Goal: Communication & Community: Answer question/provide support

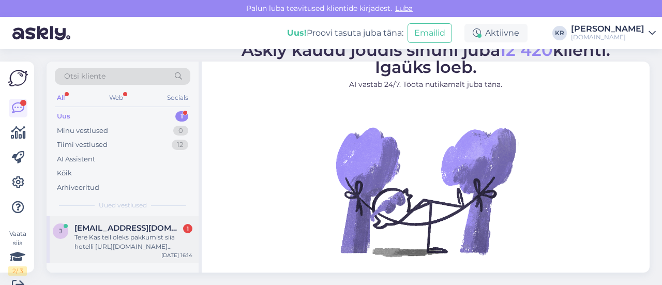
click at [130, 238] on div "Tere Kas teil oleks pakkumist siia hotelli [URL][DOMAIN_NAME] väljumisega 06.10…" at bounding box center [133, 242] width 118 height 19
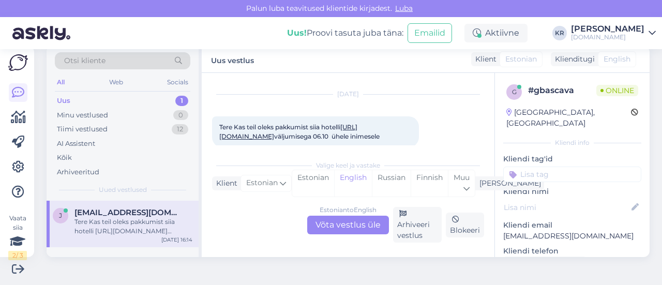
scroll to position [44, 0]
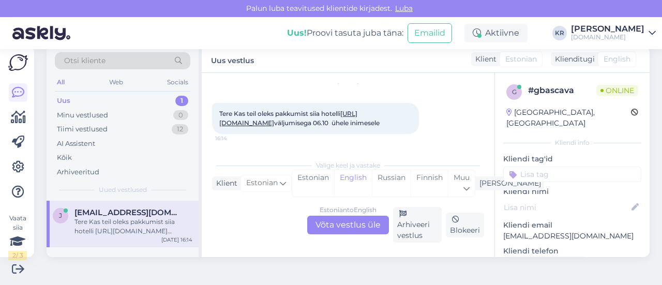
click at [294, 112] on link "[URL][DOMAIN_NAME]" at bounding box center [288, 118] width 138 height 17
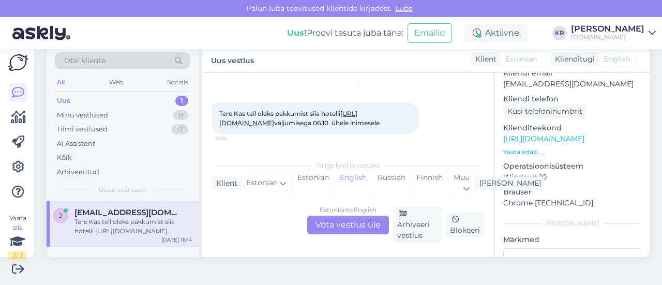
scroll to position [155, 0]
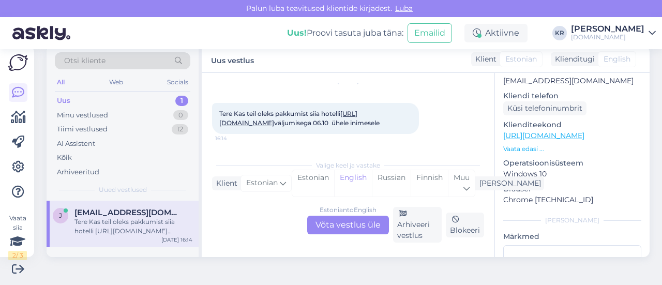
click at [552, 131] on link "[URL][DOMAIN_NAME]" at bounding box center [543, 135] width 81 height 9
click at [332, 221] on div "Estonian to English Võta vestlus üle" at bounding box center [348, 225] width 82 height 19
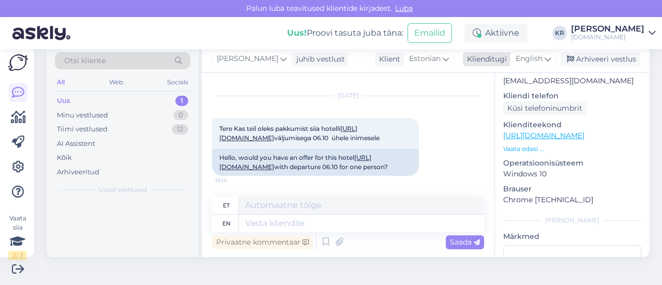
scroll to position [38, 0]
click at [544, 62] on icon at bounding box center [547, 58] width 6 height 11
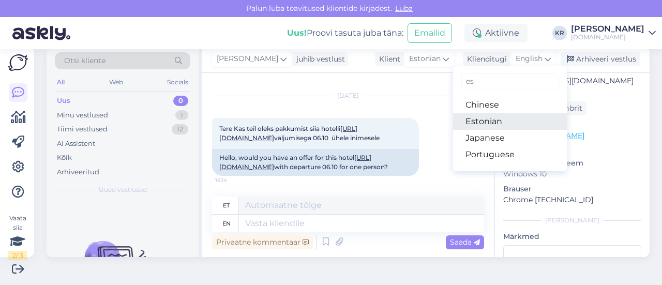
type input "es"
click at [481, 120] on link "Estonian" at bounding box center [510, 121] width 114 height 17
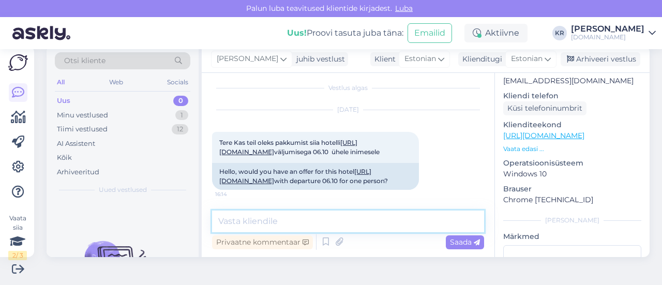
click at [313, 218] on textarea at bounding box center [348, 221] width 272 height 22
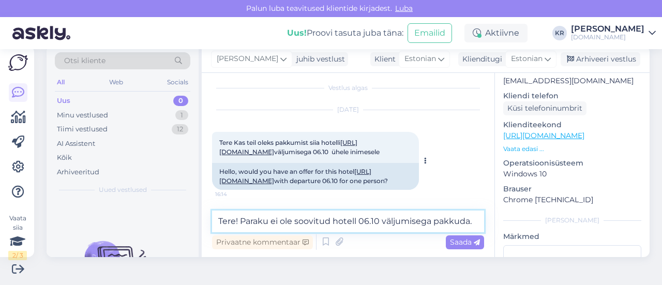
scroll to position [37, 0]
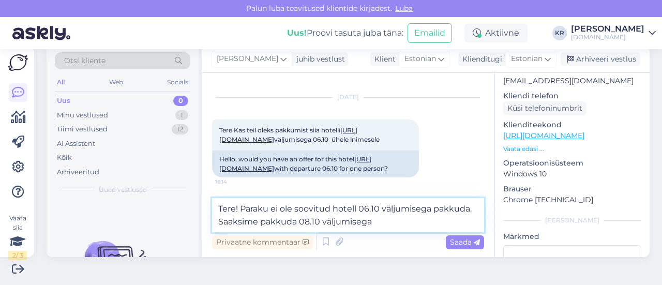
drag, startPoint x: 340, startPoint y: 222, endPoint x: 345, endPoint y: 218, distance: 7.0
click at [340, 222] on textarea "Tere! Paraku ei ole soovitud hotell 06.10 väljumisega pakkuda. Saaksime pakkuda…" at bounding box center [348, 215] width 272 height 34
click at [461, 221] on textarea "Tere! Paraku ei ole soovitud hotell 06.10 väljumisega pakkuda. Saaksime pakkuda…" at bounding box center [348, 215] width 272 height 34
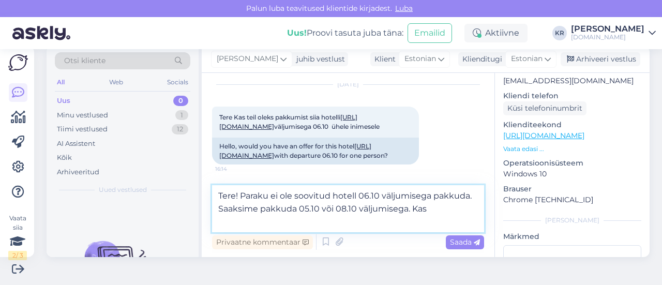
scroll to position [44, 0]
type textarea "Tere! Paraku ei ole soovitud hotell 06.10 väljumisega pakkuda. Saaksime pakkuda…"
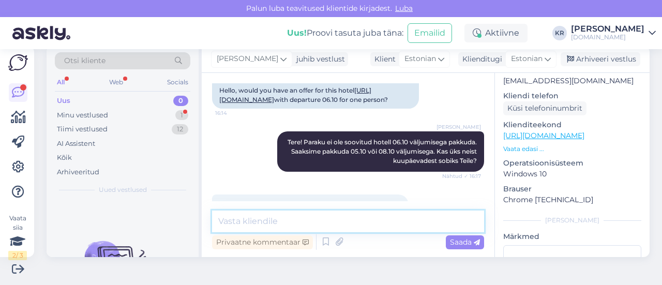
scroll to position [132, 0]
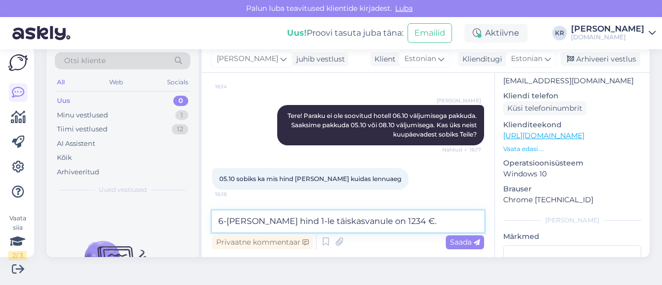
click at [371, 222] on textarea "6-[PERSON_NAME] hind 1-le täiskasvanule on 1234 €." at bounding box center [348, 221] width 272 height 22
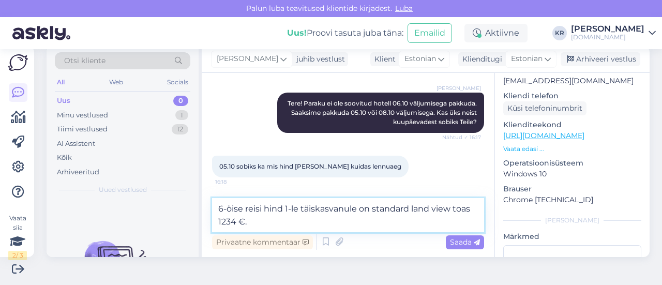
click at [370, 221] on textarea "6-öise reisi hind 1-le täiskasvanule on standard land view toas 1234 €." at bounding box center [348, 215] width 272 height 34
type textarea "6-öise reisi hind 1-le täiskasvanule on standard land view toas 1234 €."
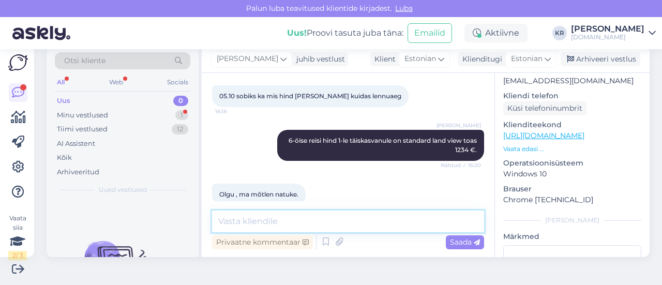
scroll to position [230, 0]
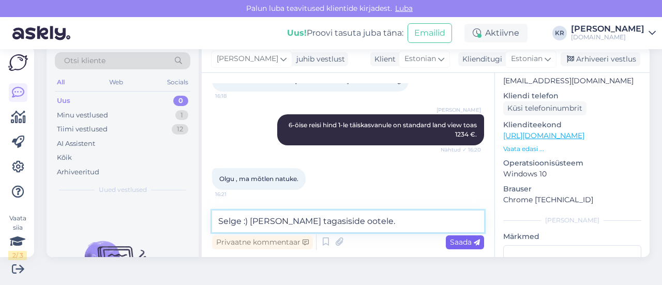
type textarea "Selge :) [PERSON_NAME] tagasiside ootele."
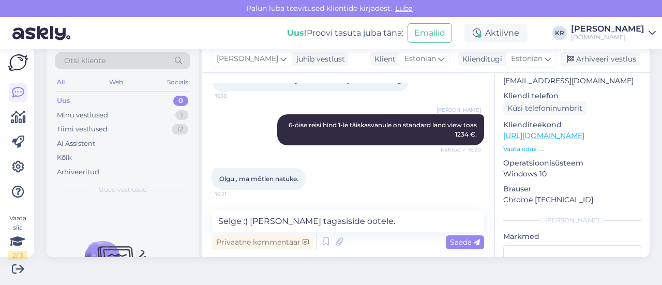
click at [468, 238] on span "Saada" at bounding box center [465, 241] width 30 height 9
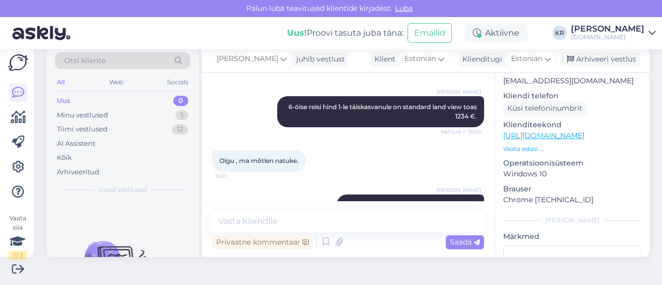
scroll to position [275, 0]
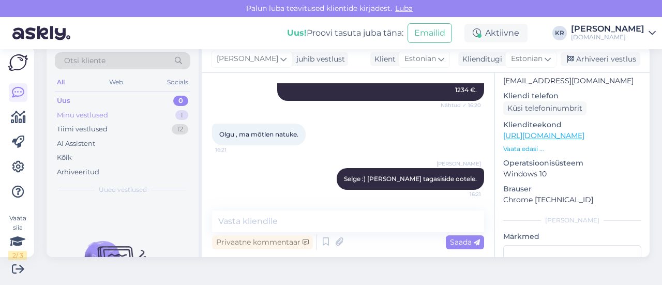
click at [131, 116] on div "Minu vestlused 1" at bounding box center [122, 115] width 135 height 14
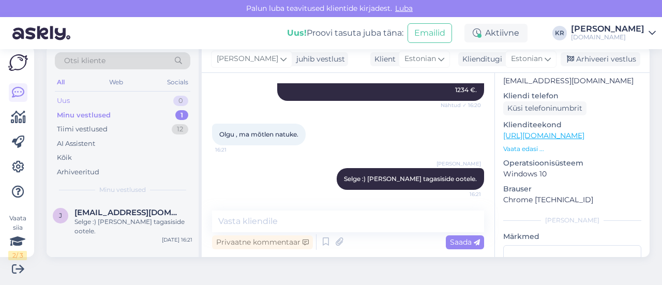
click at [132, 101] on div "Uus 0" at bounding box center [122, 101] width 135 height 14
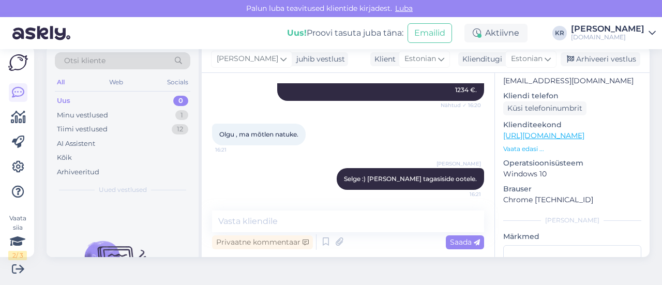
click at [472, 284] on div "Vaata siia 2 / 3 Võimalused Veendu, et Askly loob sulle väärtust. Sulge Ühenda …" at bounding box center [331, 167] width 662 height 236
click at [134, 118] on div "Minu vestlused 1" at bounding box center [122, 115] width 135 height 14
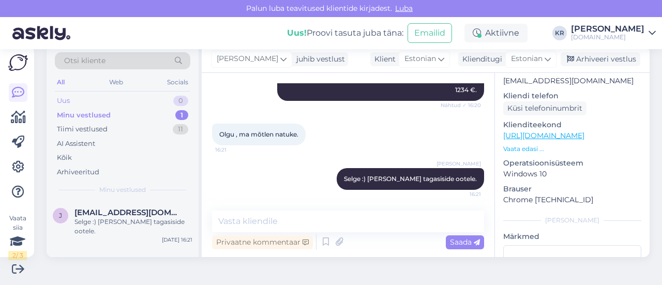
click at [121, 101] on div "Uus 0" at bounding box center [122, 101] width 135 height 14
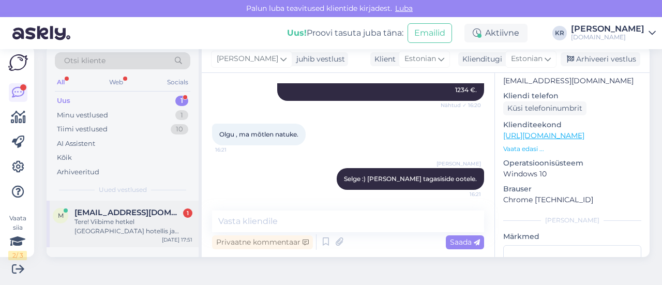
click at [156, 229] on div "Tere! Viibime hetkel [GEOGRAPHIC_DATA] hotellis ja mõtlesin, et kas oleks võima…" at bounding box center [133, 226] width 118 height 19
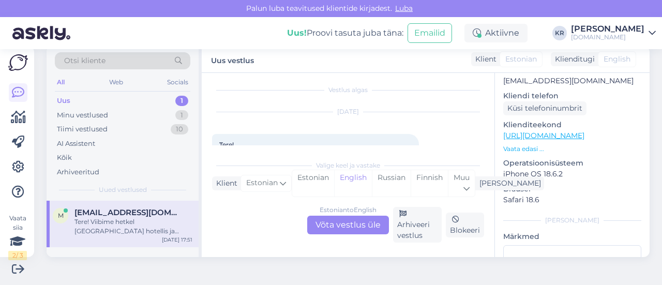
scroll to position [0, 0]
click at [353, 225] on div "Estonian to English Võta vestlus üle" at bounding box center [348, 225] width 82 height 19
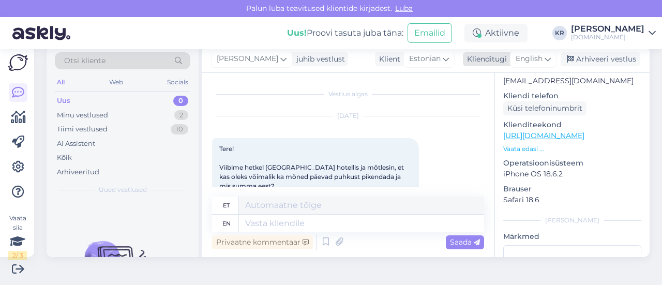
click at [535, 57] on span "English" at bounding box center [529, 58] width 27 height 11
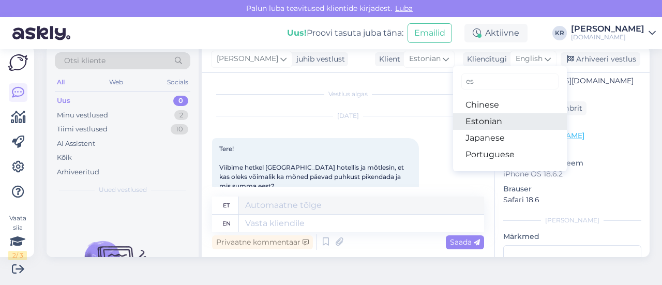
click at [504, 123] on link "Estonian" at bounding box center [510, 121] width 114 height 17
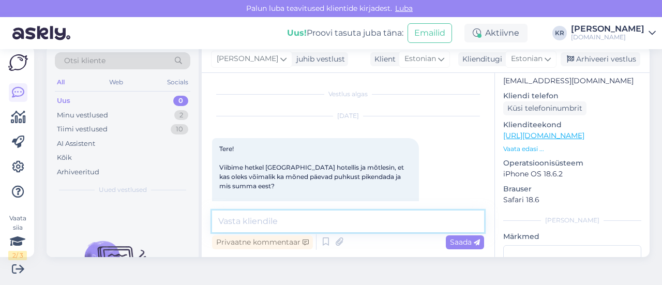
click at [337, 218] on textarea at bounding box center [348, 221] width 272 height 22
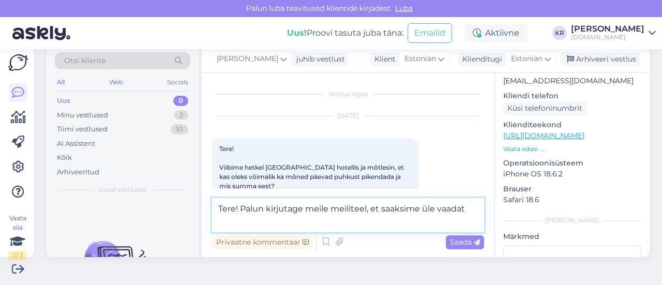
type textarea "Tere! Palun kirjutage meile meiliteel, et saaksime üle vaada"
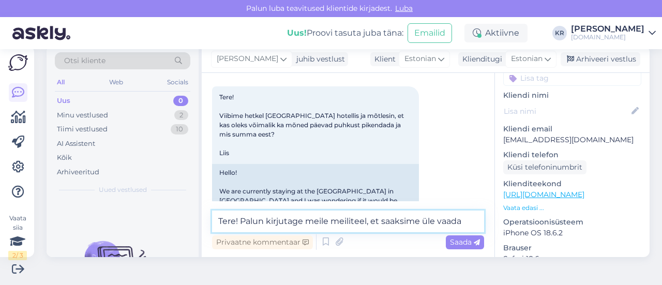
scroll to position [52, 0]
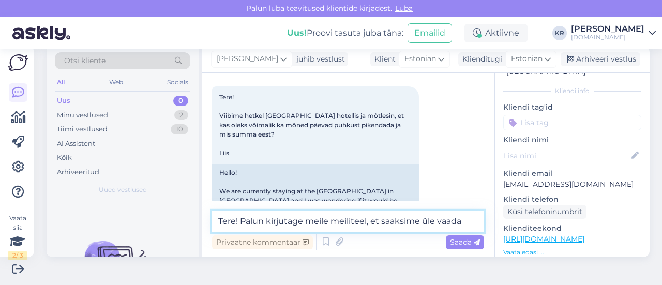
drag, startPoint x: 465, startPoint y: 224, endPoint x: 202, endPoint y: 235, distance: 263.4
click at [190, 238] on div "Otsi kliente All Web Socials Uus 0 Minu vestlused 2 Tiimi vestlused 10 AI Assis…" at bounding box center [348, 151] width 603 height 211
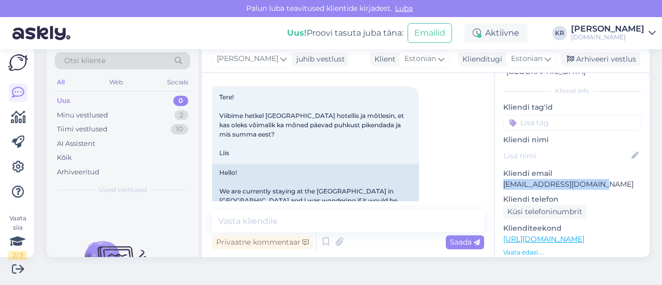
drag, startPoint x: 593, startPoint y: 171, endPoint x: 514, endPoint y: 173, distance: 78.6
click at [495, 169] on div "i # i7vbgkgl Online [GEOGRAPHIC_DATA], [GEOGRAPHIC_DATA] Kliendi info Kliendi t…" at bounding box center [572, 239] width 155 height 436
copy p "[EMAIL_ADDRESS][DOMAIN_NAME]"
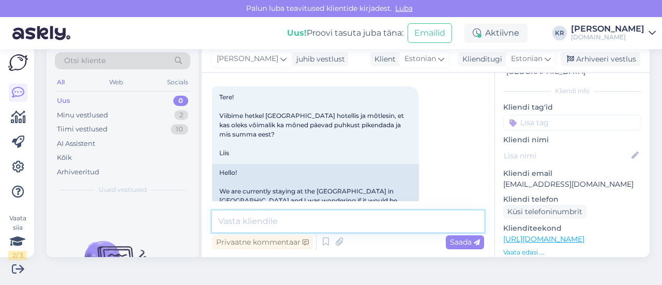
click at [317, 227] on textarea at bounding box center [348, 221] width 272 height 22
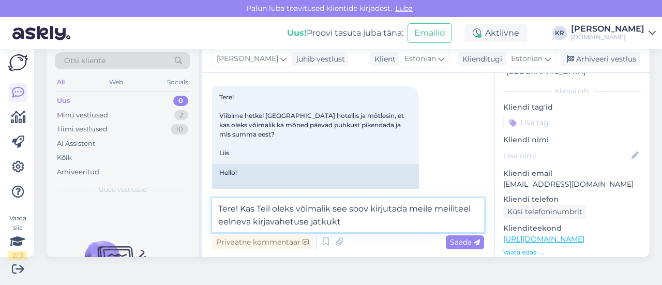
drag, startPoint x: 392, startPoint y: 218, endPoint x: 242, endPoint y: 215, distance: 150.0
click at [242, 215] on textarea "Tere! Kas Teil oleks võimalik see soov kirjutada meile meiliteel eelneva kirjav…" at bounding box center [348, 215] width 272 height 34
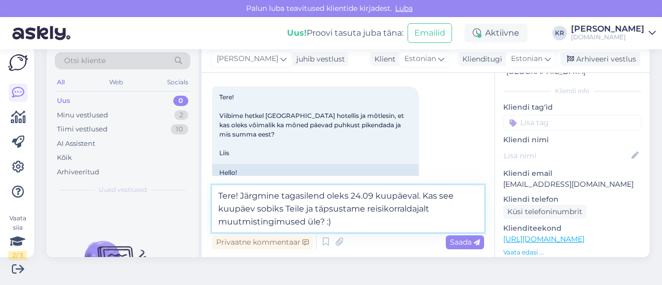
click at [356, 198] on textarea "Tere! Järgmine tagasilend oleks 24.09 kuupäeval. Kas see kuupäev sobiks Teile j…" at bounding box center [348, 208] width 272 height 47
type textarea "Tere! Järgmine tagasilend oleks pakkuda 24.09 kuupäeval. Kas see kuupäev sobiks…"
click at [367, 223] on textarea "Tere! Järgmine tagasilend oleks pakkuda 24.09 kuupäeval. Kas see kuupäev sobiks…" at bounding box center [348, 208] width 272 height 47
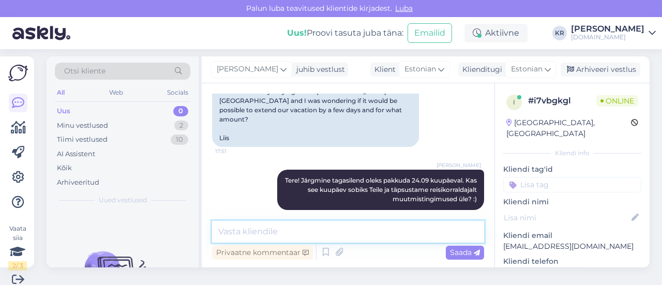
scroll to position [0, 0]
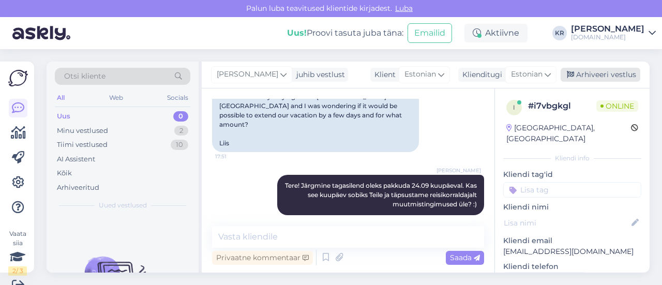
click at [573, 72] on div "Arhiveeri vestlus" at bounding box center [600, 75] width 80 height 14
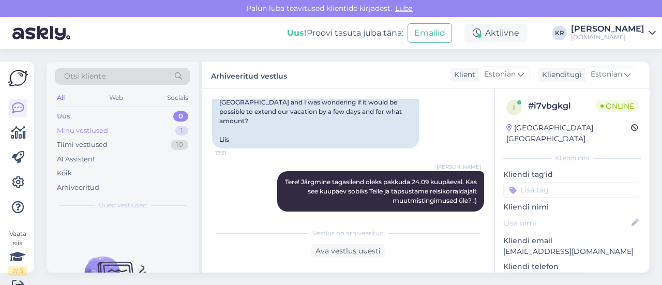
click at [139, 130] on div "Minu vestlused 1" at bounding box center [122, 131] width 135 height 14
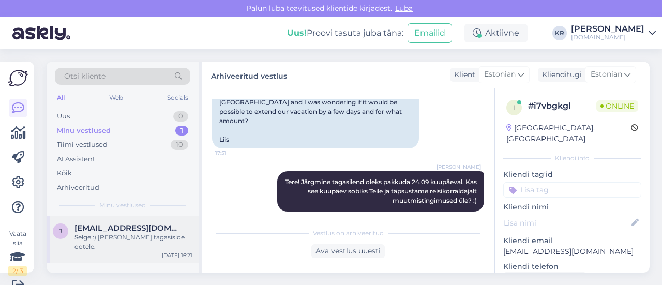
click at [147, 239] on div "Selge :) [PERSON_NAME] tagasiside ootele." at bounding box center [133, 242] width 118 height 19
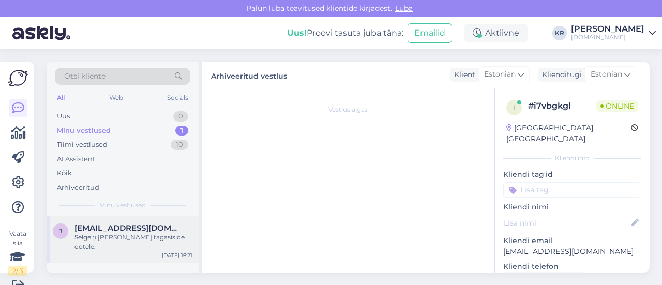
scroll to position [16, 0]
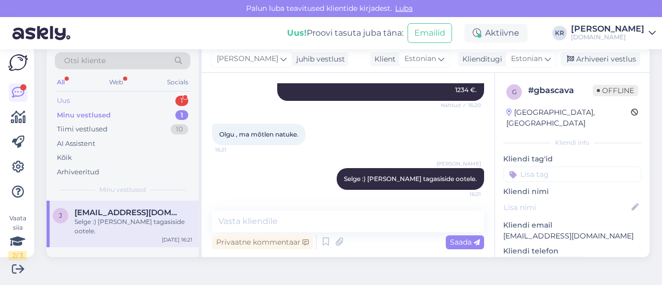
click at [78, 105] on div "Uus 1 Minu vestlused 1 Tiimi vestlused 10 AI Assistent Kõik Arhiveeritud" at bounding box center [122, 136] width 135 height 85
drag, startPoint x: 81, startPoint y: 100, endPoint x: 58, endPoint y: 82, distance: 29.1
click at [80, 100] on div "Uus 1" at bounding box center [122, 101] width 135 height 14
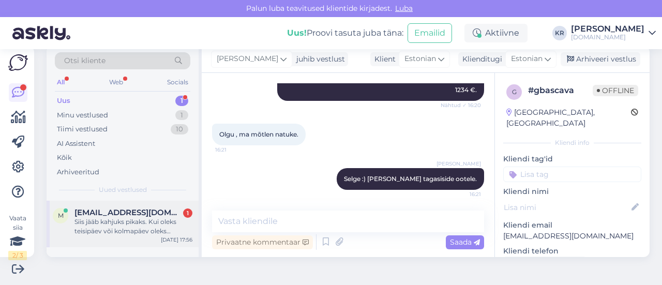
click at [128, 221] on div "Siis jääb kahjuks pikaks. Kui oleks teisipäev või kolmapäev oleks ideaalne aga …" at bounding box center [133, 226] width 118 height 19
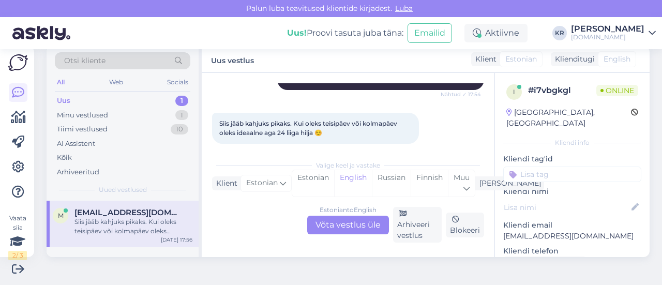
click at [346, 225] on div "Estonian to English Võta vestlus üle" at bounding box center [348, 225] width 82 height 19
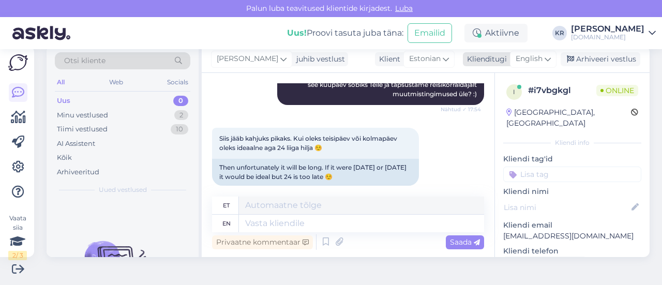
click at [544, 55] on icon at bounding box center [547, 58] width 6 height 11
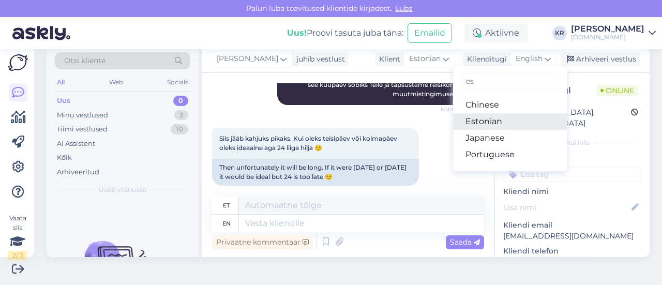
drag, startPoint x: 493, startPoint y: 119, endPoint x: 468, endPoint y: 143, distance: 34.4
click at [493, 119] on link "Estonian" at bounding box center [510, 121] width 114 height 17
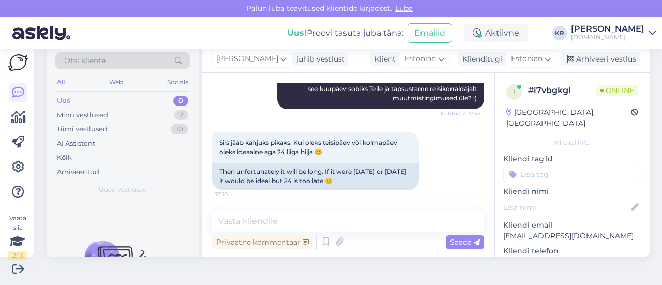
scroll to position [243, 0]
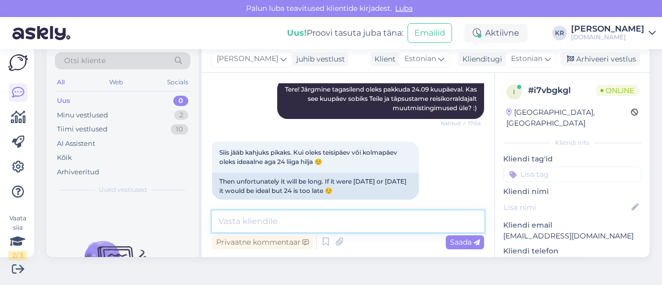
click at [332, 217] on textarea at bounding box center [348, 221] width 272 height 22
type textarea "P"
type textarea "p"
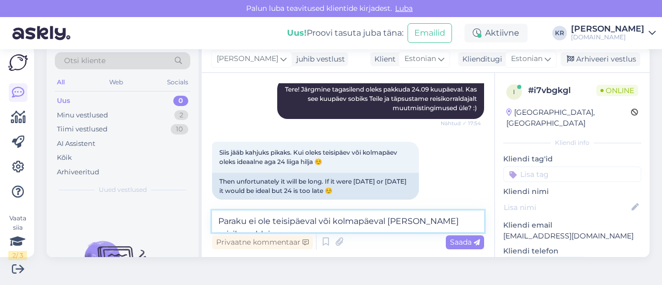
scroll to position [255, 0]
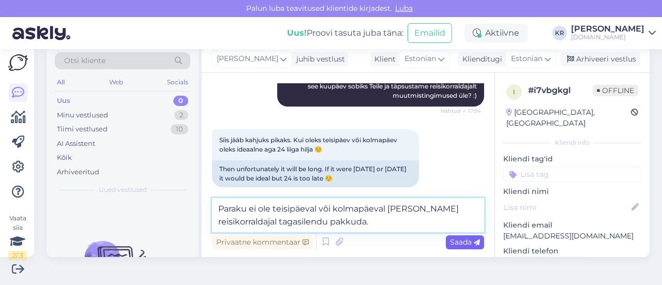
type textarea "Paraku ei ole teisipäeval või kolmapäeval [PERSON_NAME] reisikorraldajal tagasi…"
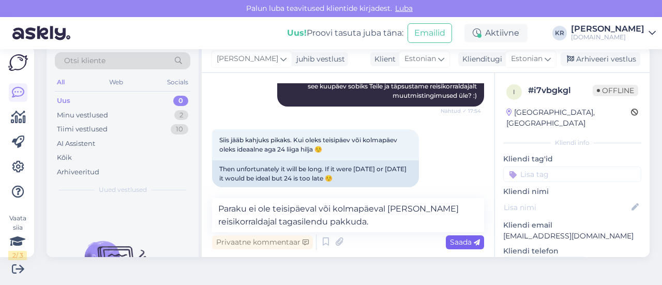
click at [446, 239] on div "Saada" at bounding box center [465, 242] width 38 height 14
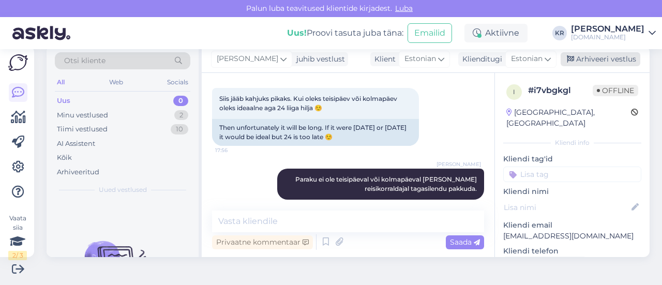
click at [586, 60] on div "Arhiveeri vestlus" at bounding box center [600, 59] width 80 height 14
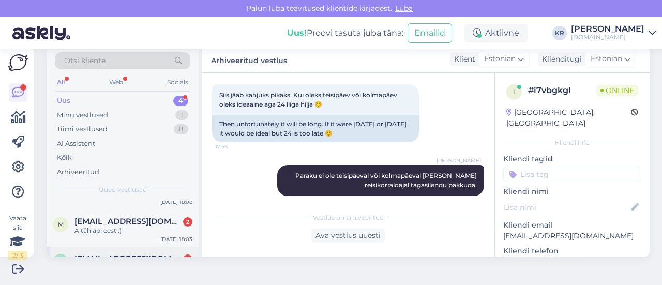
scroll to position [59, 0]
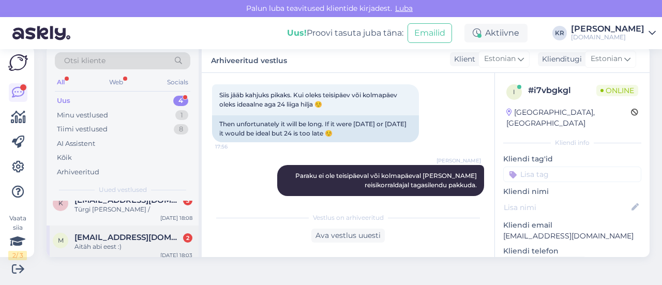
click at [141, 245] on div "Aitäh abi eest :)" at bounding box center [133, 246] width 118 height 9
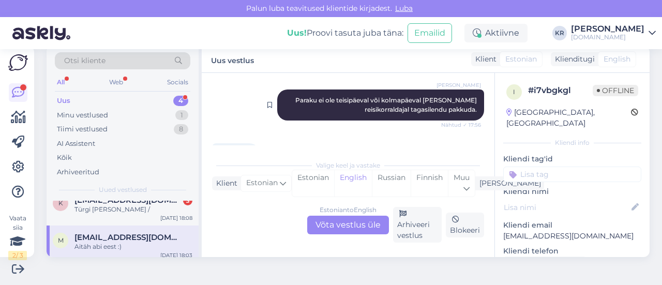
scroll to position [441, 0]
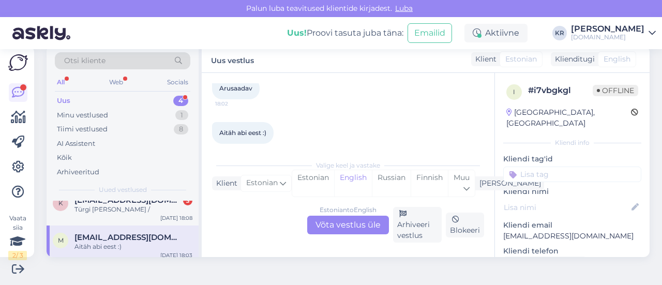
click at [368, 228] on div "Estonian to English Võta vestlus üle" at bounding box center [348, 225] width 82 height 19
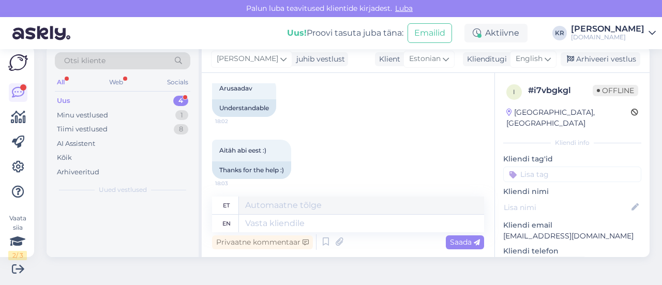
scroll to position [0, 0]
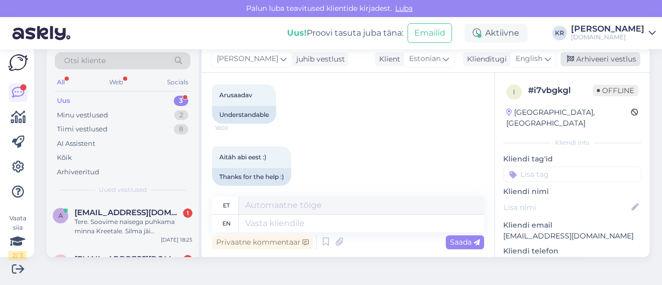
click at [578, 58] on div "Arhiveeri vestlus" at bounding box center [600, 59] width 80 height 14
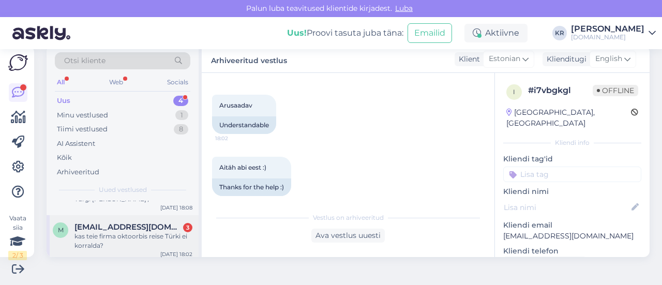
scroll to position [119, 0]
click at [164, 235] on div "kas teie firma oktoorbis reise Türki ei korralda?" at bounding box center [133, 237] width 118 height 19
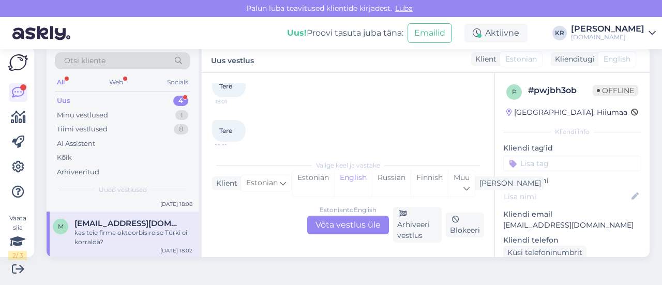
scroll to position [114, 0]
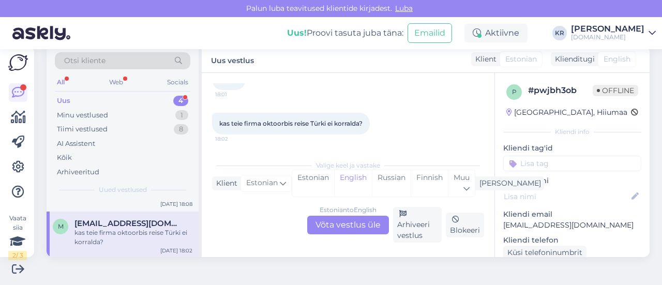
click at [343, 225] on div "Estonian to English Võta vestlus üle" at bounding box center [348, 225] width 82 height 19
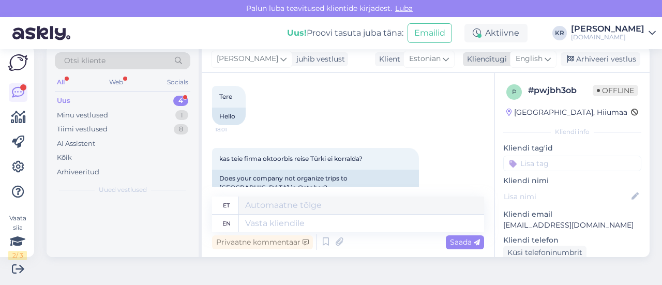
scroll to position [0, 0]
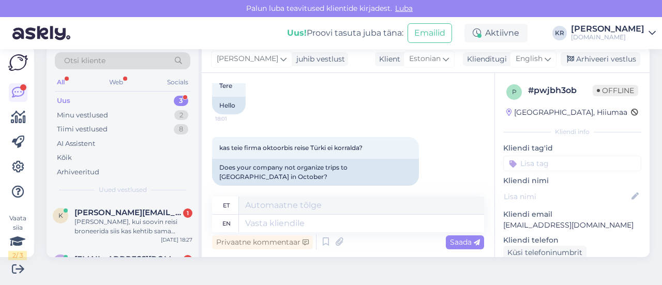
drag, startPoint x: 536, startPoint y: 59, endPoint x: 528, endPoint y: 73, distance: 15.7
click at [536, 58] on div "English" at bounding box center [533, 59] width 47 height 17
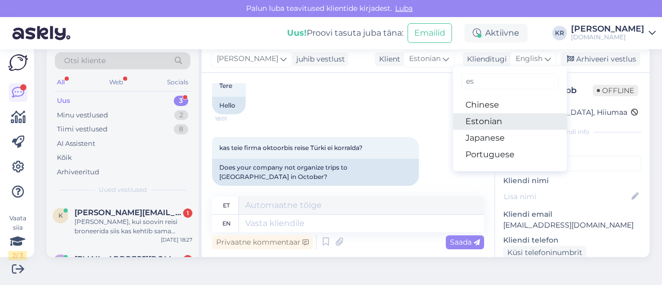
click at [496, 119] on link "Estonian" at bounding box center [510, 121] width 114 height 17
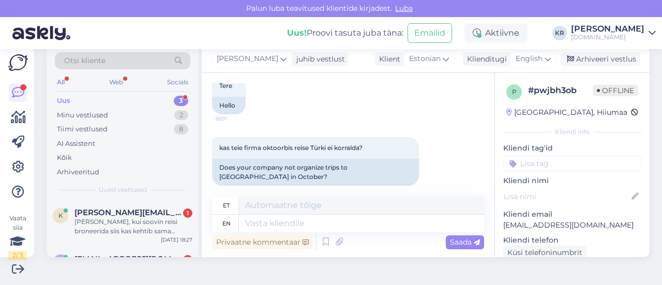
scroll to position [111, 0]
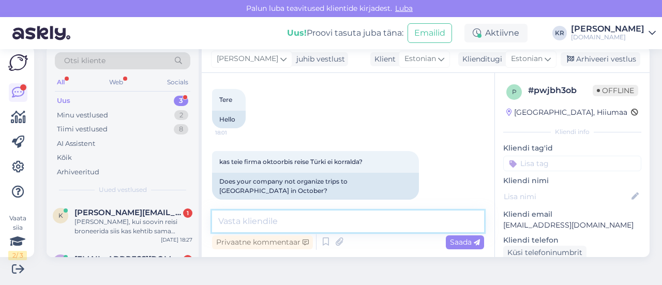
click at [301, 225] on textarea at bounding box center [348, 221] width 272 height 22
type textarea "Tere! Pakume ikka Türgi reise oktoobrikuus :)"
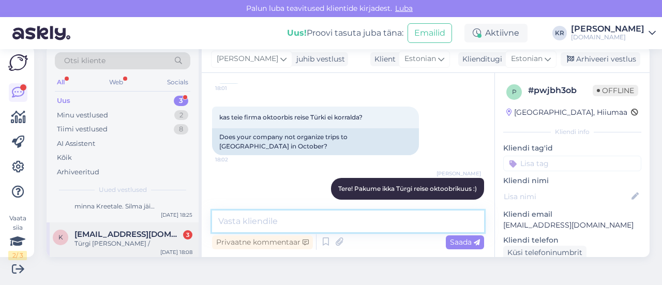
scroll to position [73, 0]
click at [143, 231] on span "[EMAIL_ADDRESS][DOMAIN_NAME]" at bounding box center [128, 232] width 108 height 9
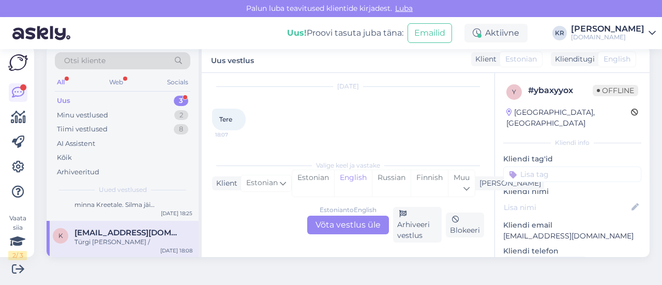
scroll to position [81, 0]
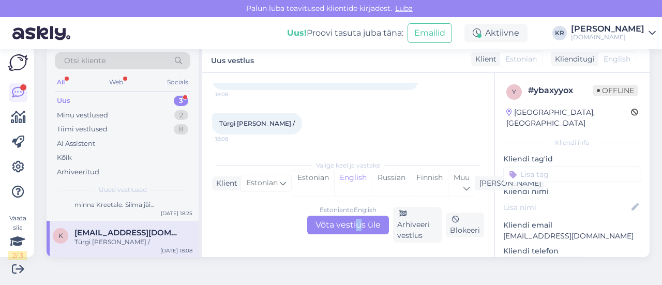
click at [354, 230] on div "Estonian to English Võta vestlus üle" at bounding box center [348, 225] width 82 height 19
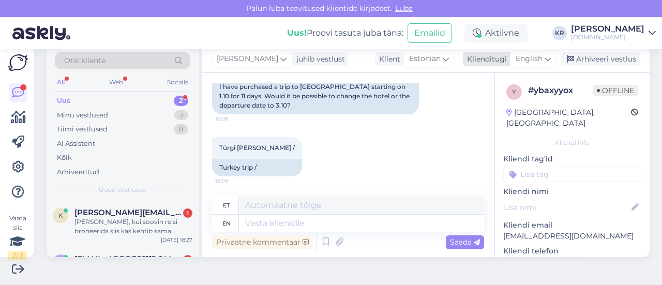
click at [544, 56] on div "English" at bounding box center [533, 59] width 47 height 17
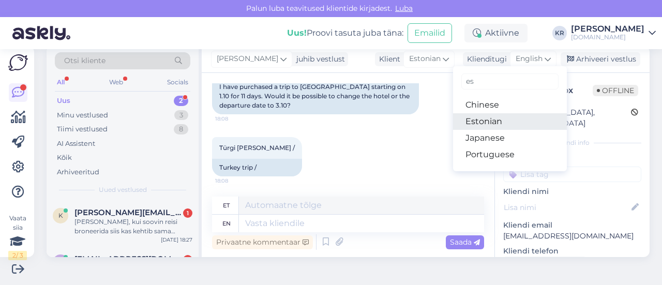
click at [497, 125] on link "Estonian" at bounding box center [510, 121] width 114 height 17
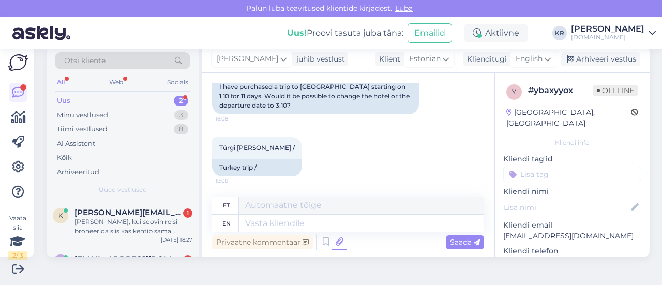
scroll to position [148, 0]
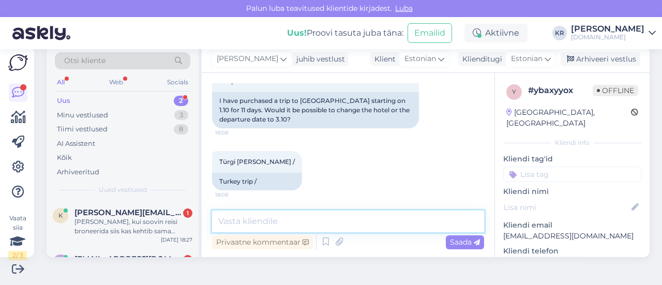
drag, startPoint x: 336, startPoint y: 217, endPoint x: 341, endPoint y: 209, distance: 9.0
click at [336, 216] on textarea at bounding box center [348, 221] width 272 height 22
click at [261, 222] on textarea "Tere! Kõik muudatused käivad meiliteel :)" at bounding box center [348, 221] width 272 height 22
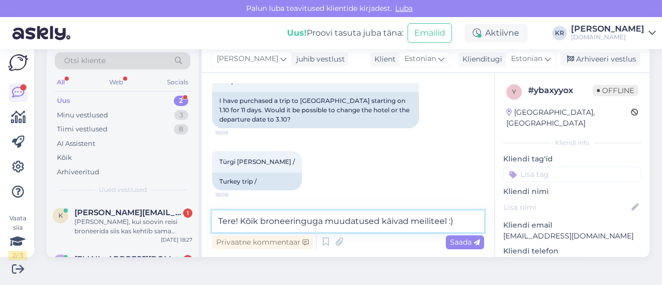
click at [264, 223] on textarea "Tere! Kõik broneeringuga muudatused käivad meiliteel :)" at bounding box center [348, 221] width 272 height 22
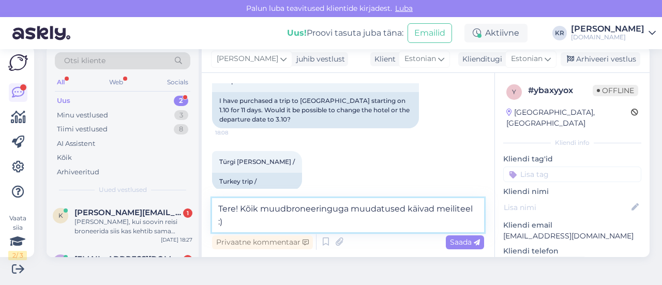
scroll to position [161, 0]
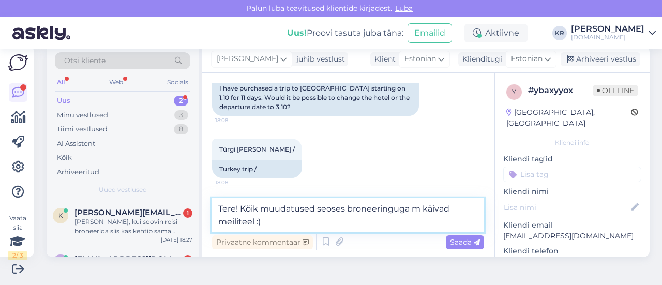
drag, startPoint x: 462, startPoint y: 207, endPoint x: 412, endPoint y: 212, distance: 49.9
click at [362, 221] on textarea "Tere! Kõik muudatused seoses broneeringuga käivad meiliteel :)" at bounding box center [348, 215] width 272 height 34
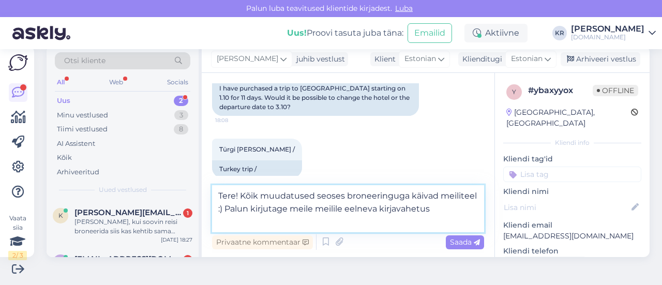
scroll to position [174, 0]
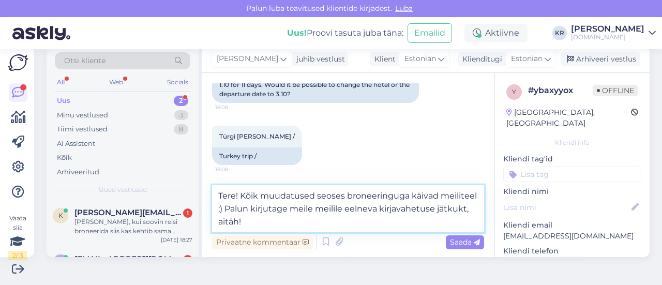
click at [304, 222] on textarea "Tere! Kõik muudatused seoses broneeringuga käivad meiliteel :) Palun kirjutage …" at bounding box center [348, 208] width 272 height 47
click at [453, 193] on textarea "Tere! Kõik muudatused seoses broneeringuga käivad meiliteel :) Palun kirjutage …" at bounding box center [348, 208] width 272 height 47
click at [327, 207] on textarea "Tere! Kõik muudatused seoses broneeringuga käivad ainult meiliteel :) Palun kir…" at bounding box center [348, 208] width 272 height 47
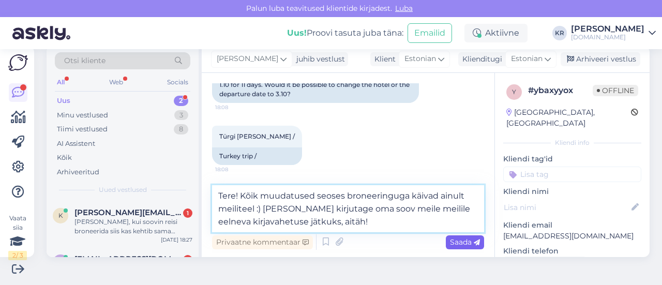
type textarea "Tere! Kõik muudatused seoses broneeringuga käivad ainult meiliteel :) [PERSON_N…"
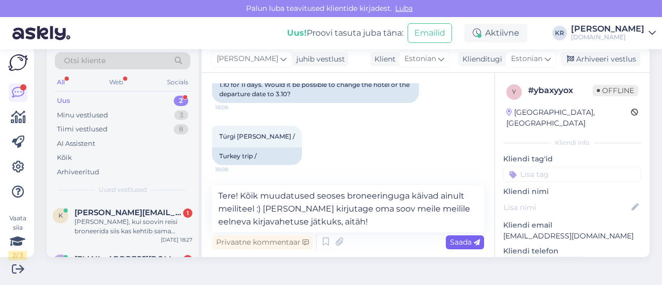
click at [457, 245] on span "Saada" at bounding box center [465, 241] width 30 height 9
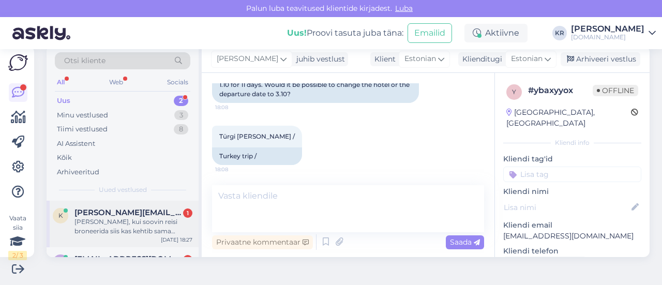
scroll to position [211, 0]
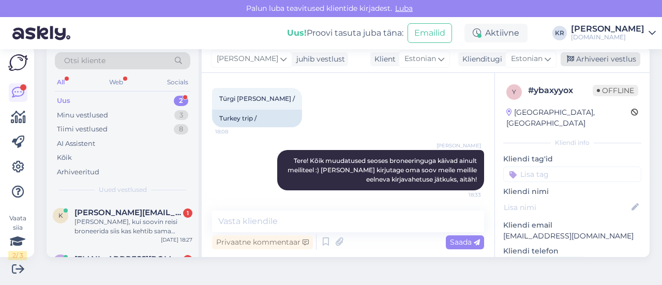
click at [583, 61] on div "Arhiveeri vestlus" at bounding box center [600, 59] width 80 height 14
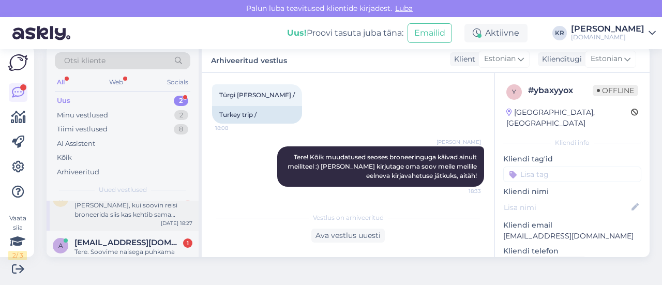
scroll to position [0, 0]
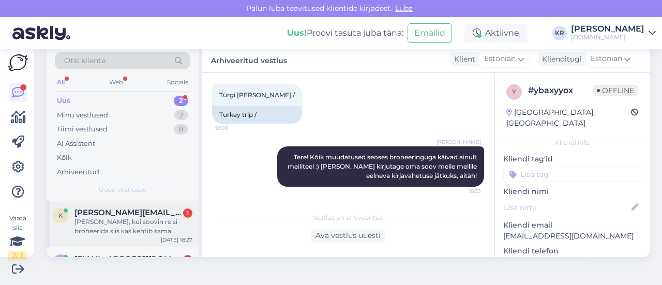
click at [143, 226] on div "[PERSON_NAME], kui soovin reisi broneerida siis kas kehtib sama ettemaksu ja se…" at bounding box center [133, 226] width 118 height 19
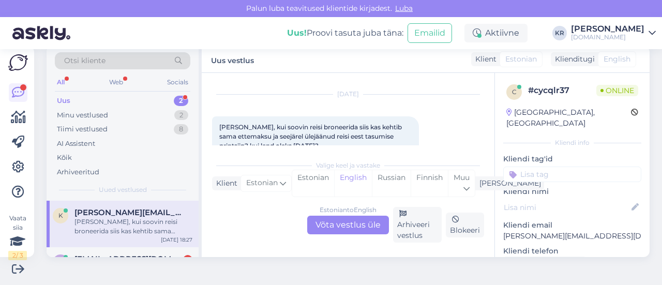
scroll to position [44, 0]
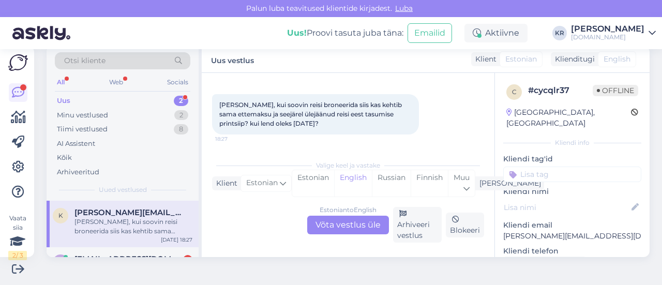
click at [344, 222] on div "Estonian to English Võta vestlus üle" at bounding box center [348, 225] width 82 height 19
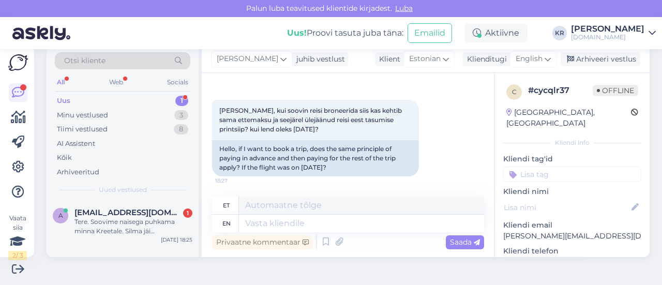
drag, startPoint x: 541, startPoint y: 55, endPoint x: 518, endPoint y: 87, distance: 39.6
click at [544, 54] on icon at bounding box center [547, 58] width 6 height 11
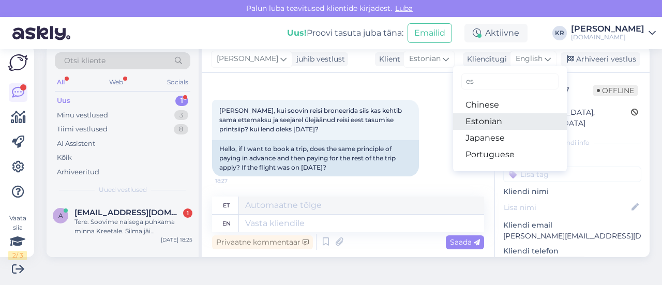
click at [502, 120] on link "Estonian" at bounding box center [510, 121] width 114 height 17
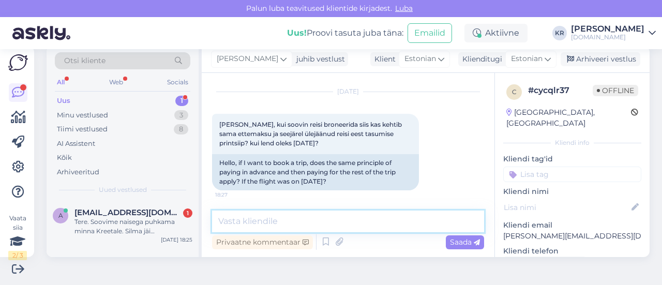
click at [352, 215] on textarea at bounding box center [348, 221] width 272 height 22
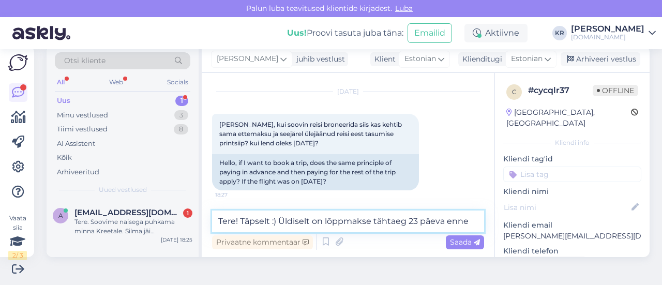
scroll to position [37, 0]
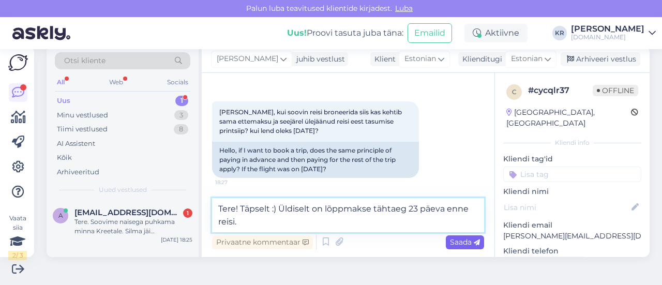
type textarea "Tere! Täpselt :) Üldiselt on lõppmakse tähtaeg 23 päeva enne reisi."
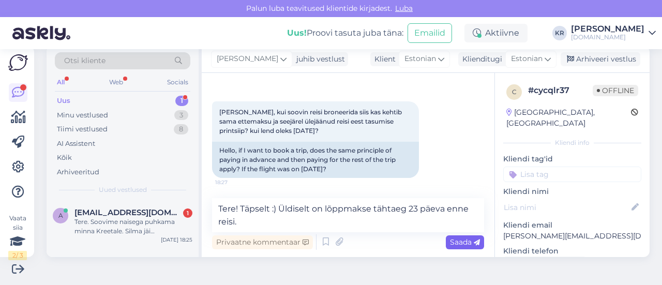
click at [451, 240] on span "Saada" at bounding box center [465, 241] width 30 height 9
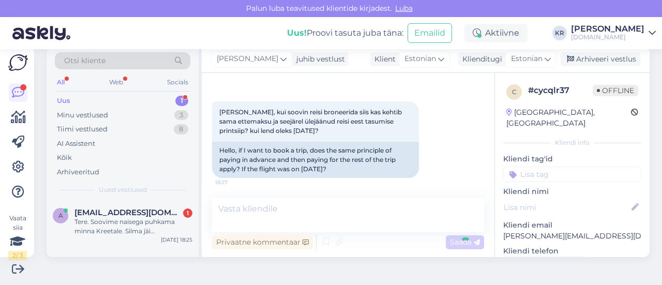
scroll to position [78, 0]
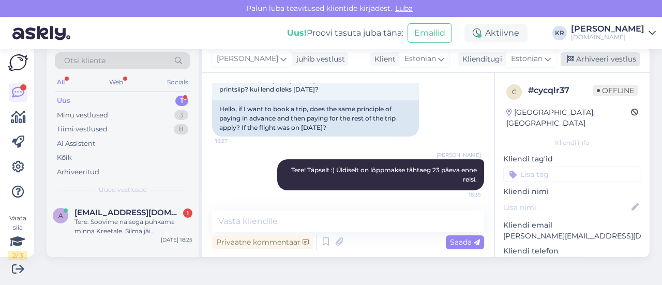
drag, startPoint x: 587, startPoint y: 63, endPoint x: 174, endPoint y: 150, distance: 422.2
click at [586, 62] on div "Arhiveeri vestlus" at bounding box center [600, 59] width 80 height 14
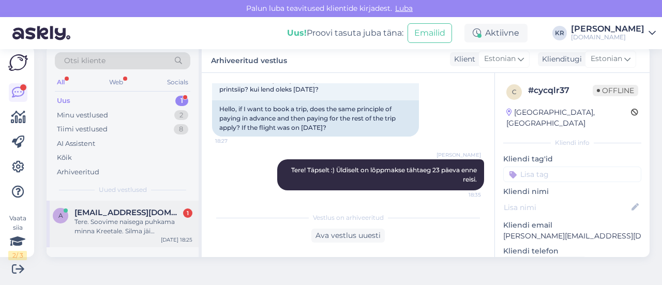
click at [170, 219] on div "Tere. Soovime naisega puhkama minna Kreetale. Silma jäi [GEOGRAPHIC_DATA]. Välj…" at bounding box center [133, 226] width 118 height 19
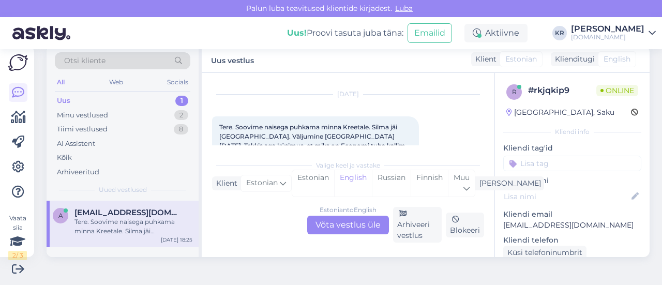
scroll to position [63, 0]
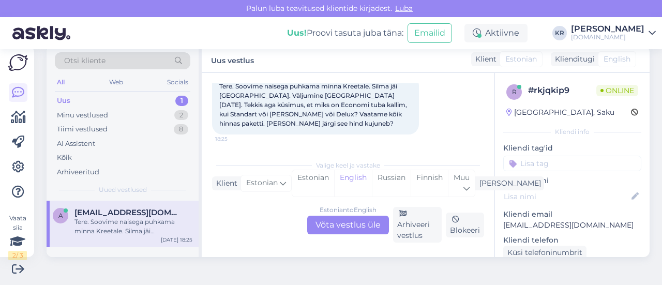
click at [356, 221] on div "Estonian to English Võta vestlus üle" at bounding box center [348, 225] width 82 height 19
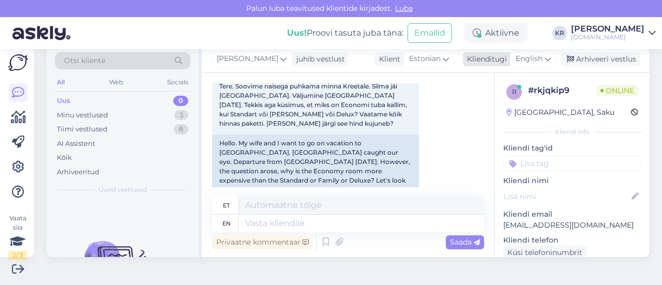
click at [536, 60] on div "English" at bounding box center [533, 59] width 47 height 17
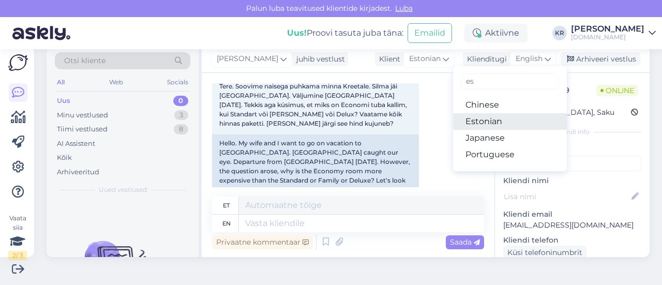
drag, startPoint x: 496, startPoint y: 120, endPoint x: 446, endPoint y: 151, distance: 59.0
click at [496, 120] on link "Estonian" at bounding box center [510, 121] width 114 height 17
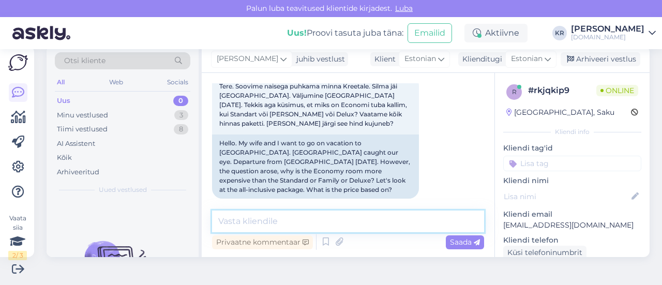
click at [361, 229] on textarea at bounding box center [348, 221] width 272 height 22
type textarea "Tere!"
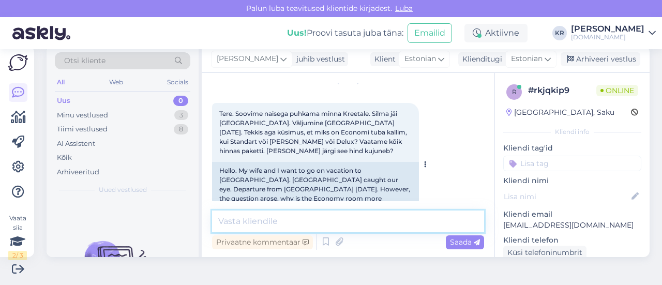
scroll to position [12, 0]
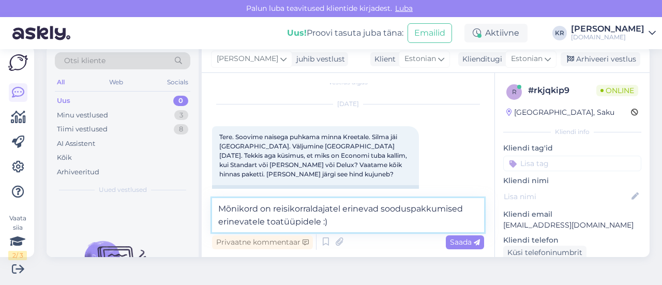
type textarea "Mõnikord on reisikorraldajatel erinevad sooduspakkumised erinevatele toatüüpide…"
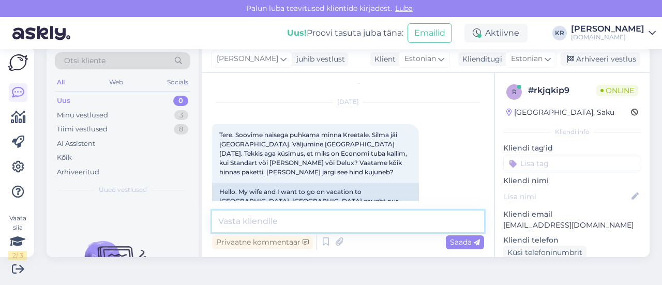
scroll to position [169, 0]
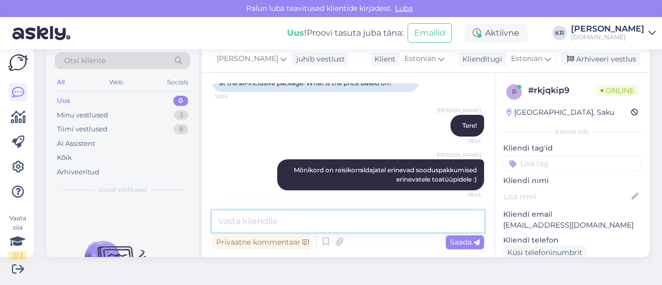
click at [333, 218] on textarea at bounding box center [348, 221] width 272 height 22
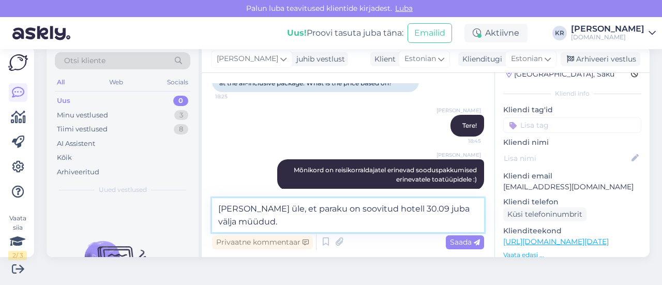
scroll to position [52, 0]
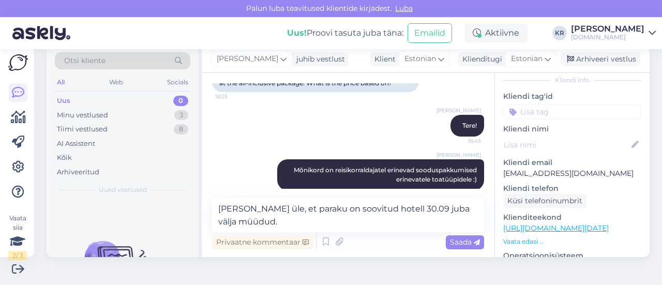
click at [560, 230] on link "[URL][DOMAIN_NAME][DATE]" at bounding box center [555, 227] width 105 height 9
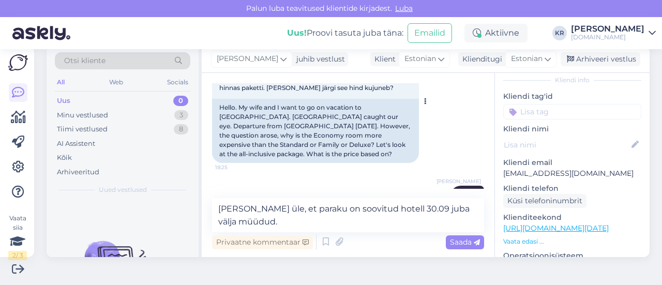
scroll to position [14, 0]
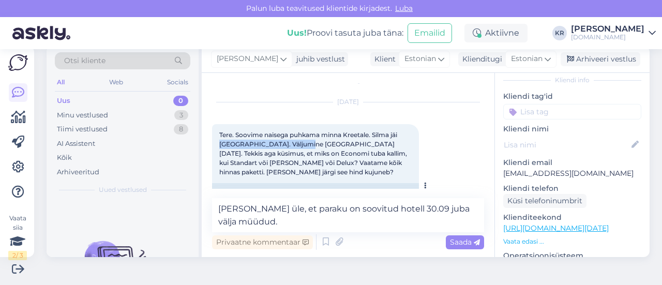
drag, startPoint x: 225, startPoint y: 141, endPoint x: 305, endPoint y: 142, distance: 79.6
click at [305, 142] on span "Tere. Soovime naisega puhkama minna Kreetale. Silma jäi [GEOGRAPHIC_DATA]. Välj…" at bounding box center [313, 153] width 189 height 45
copy span "[GEOGRAPHIC_DATA]"
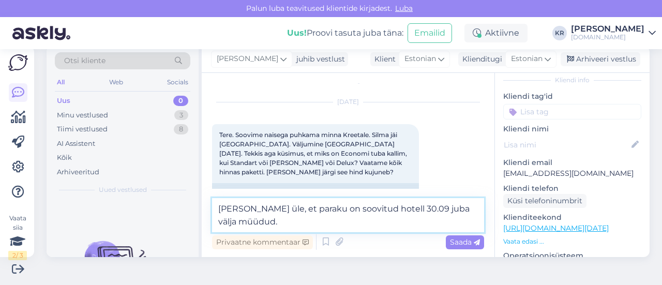
click at [390, 208] on textarea "[PERSON_NAME] üle, et paraku on soovitud hotell 30.09 juba välja müüdud." at bounding box center [348, 215] width 272 height 34
paste textarea "[GEOGRAPHIC_DATA]"
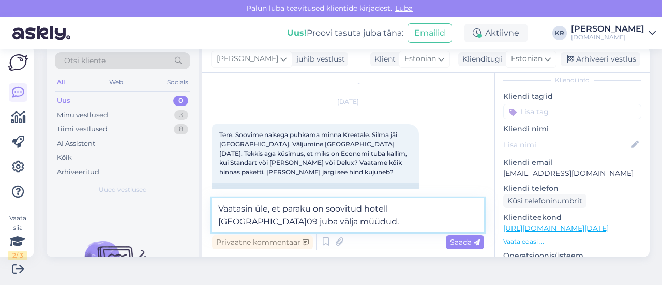
type textarea "Vaatasin üle, et paraku on soovitud hotell [GEOGRAPHIC_DATA] 30.09 juba välja m…"
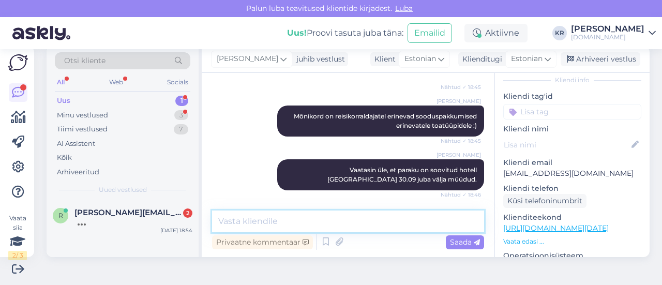
scroll to position [295, 0]
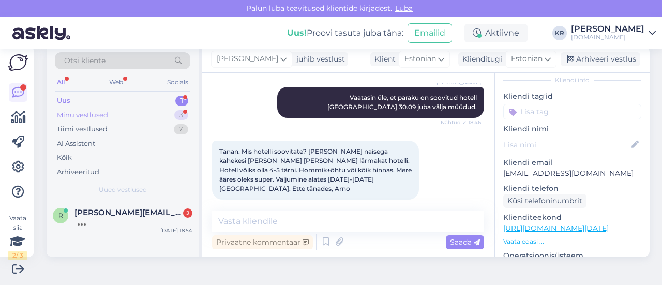
click at [140, 109] on div "Minu vestlused 3" at bounding box center [122, 115] width 135 height 14
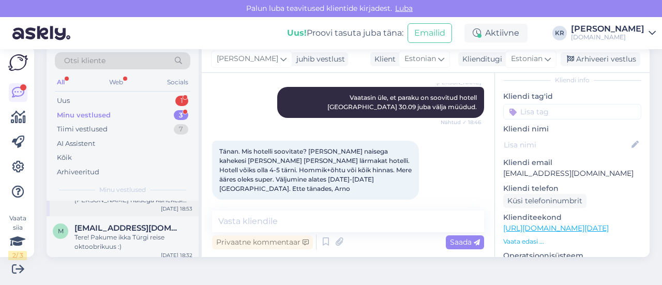
scroll to position [0, 0]
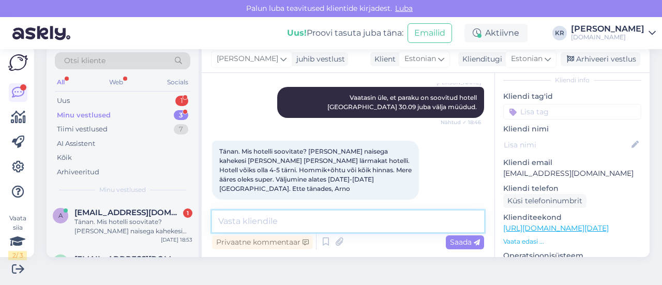
click at [311, 219] on textarea at bounding box center [348, 221] width 272 height 22
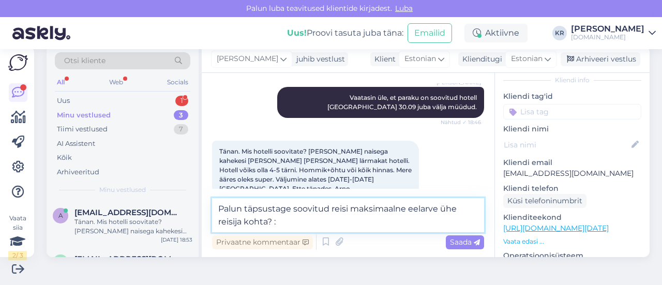
type textarea "Palun täpsustage soovitud reisi maksimaalne eelarve ühe reisija kohta? :)"
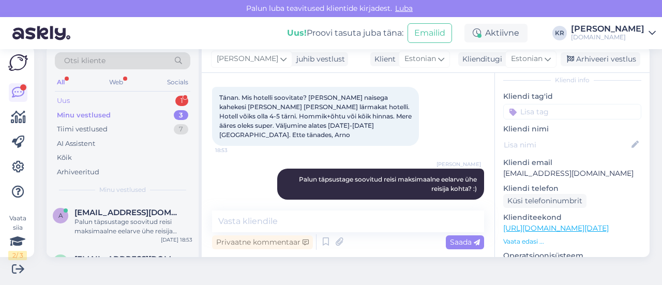
click at [116, 96] on div "Uus 1" at bounding box center [122, 101] width 135 height 14
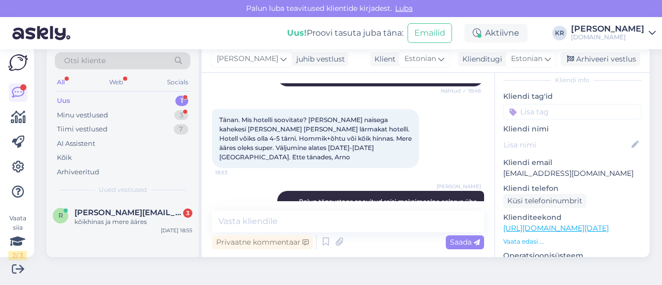
scroll to position [342, 0]
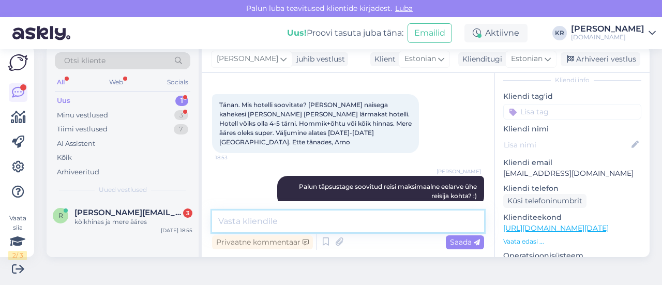
click at [328, 221] on textarea at bounding box center [348, 221] width 272 height 22
type textarea "Saadan pakkumised Teile meilile :)"
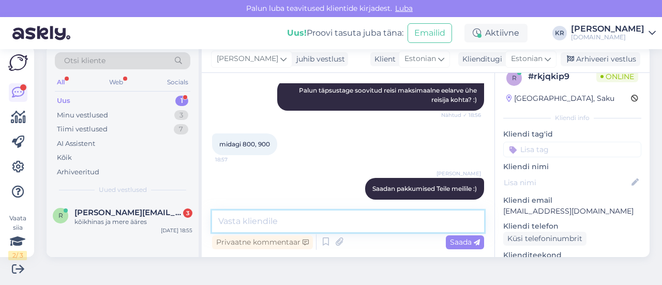
scroll to position [0, 0]
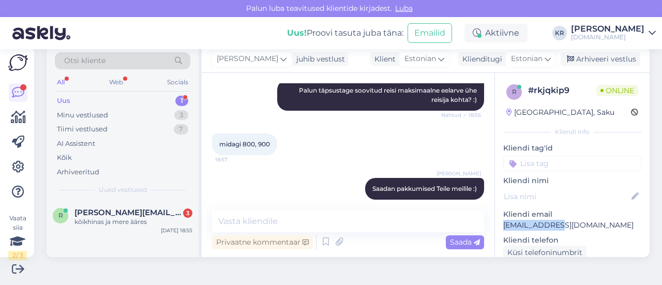
drag, startPoint x: 556, startPoint y: 224, endPoint x: 495, endPoint y: 224, distance: 61.5
click at [503, 224] on p "[EMAIL_ADDRESS][DOMAIN_NAME]" at bounding box center [572, 225] width 138 height 11
copy p "[EMAIL_ADDRESS][DOMAIN_NAME]"
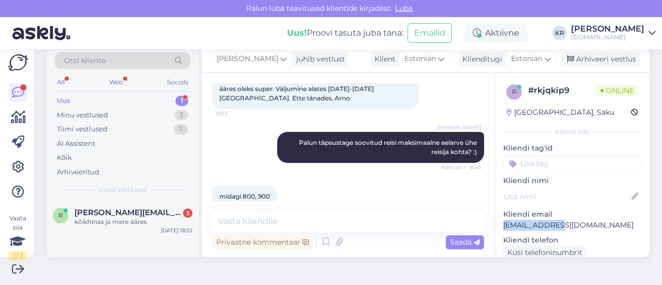
scroll to position [438, 0]
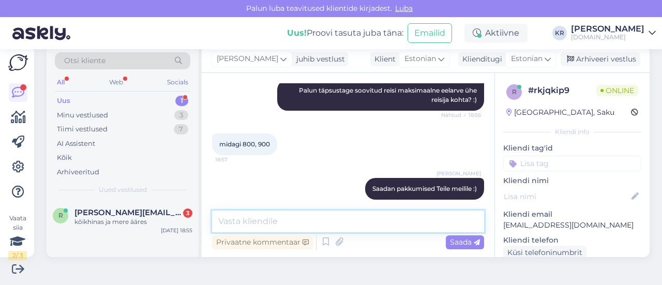
click at [387, 225] on textarea at bounding box center [348, 221] width 272 height 22
type textarea "V"
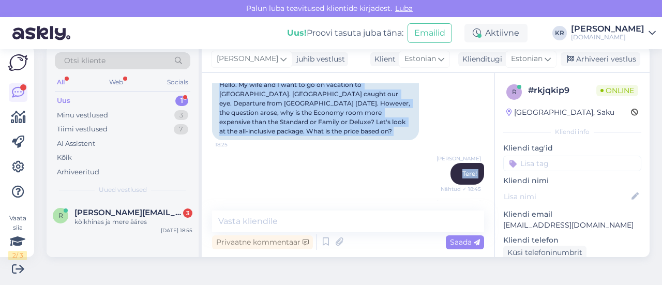
scroll to position [0, 0]
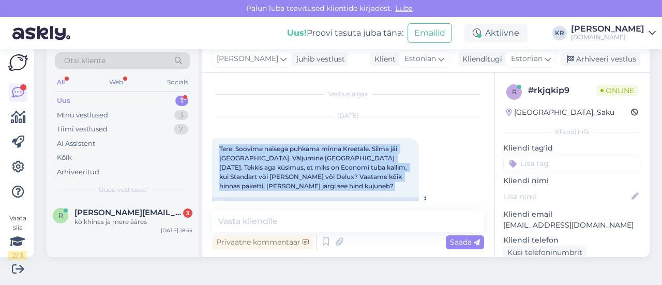
drag, startPoint x: 474, startPoint y: 189, endPoint x: 218, endPoint y: 148, distance: 258.6
click at [211, 147] on div "Vestlus algas [DATE] Tere. Soovime naisega puhkama minna Kreetale. Silma jäi [G…" at bounding box center [348, 165] width 293 height 184
copy div "Lore. Ipsumdo sitamet consect adipi Elitsedd. Eiusm tem Incidi Utlabo Etdolo & …"
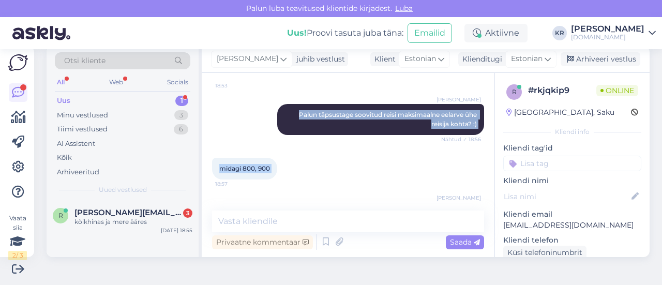
scroll to position [438, 0]
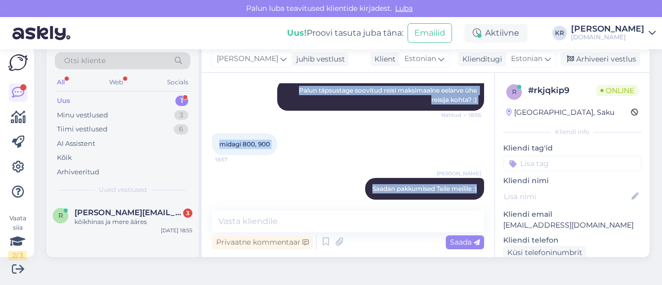
click at [327, 156] on div "midagi 800, 900 18:57" at bounding box center [348, 144] width 272 height 44
click at [304, 168] on div "[PERSON_NAME] pakkumised Teile [GEOGRAPHIC_DATA] :) 18:59" at bounding box center [348, 188] width 272 height 44
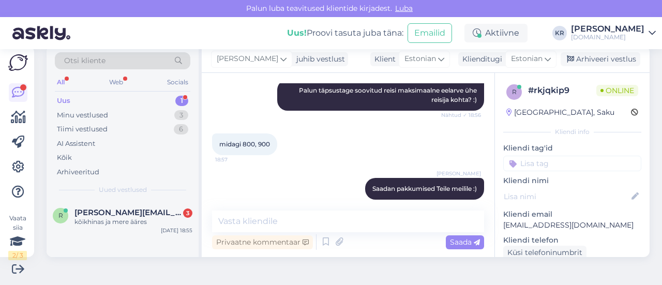
click at [283, 176] on div "[PERSON_NAME] pakkumised Teile [GEOGRAPHIC_DATA] :) 18:59" at bounding box center [348, 188] width 272 height 44
click at [268, 213] on textarea at bounding box center [348, 221] width 272 height 22
click at [240, 55] on span "[PERSON_NAME]" at bounding box center [248, 58] width 62 height 11
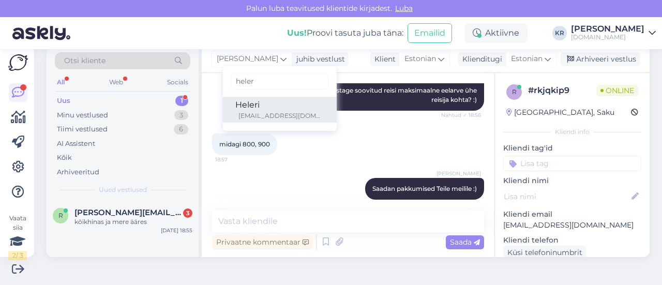
type input "heler"
click at [254, 109] on div "Heleri" at bounding box center [279, 105] width 89 height 12
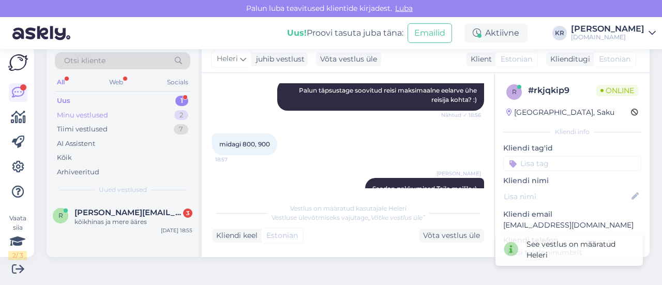
click at [115, 115] on div "Minu vestlused 2" at bounding box center [122, 115] width 135 height 14
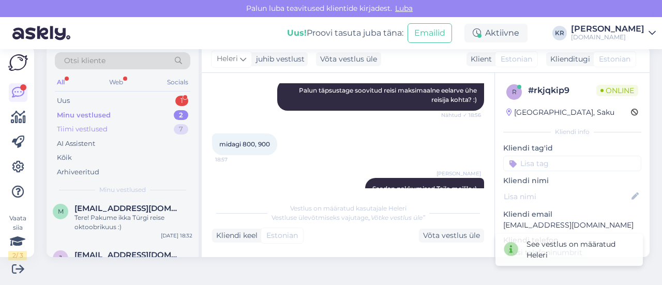
scroll to position [0, 0]
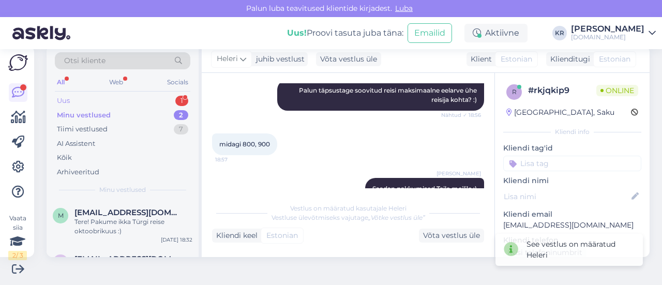
click at [103, 101] on div "Uus 1" at bounding box center [122, 101] width 135 height 14
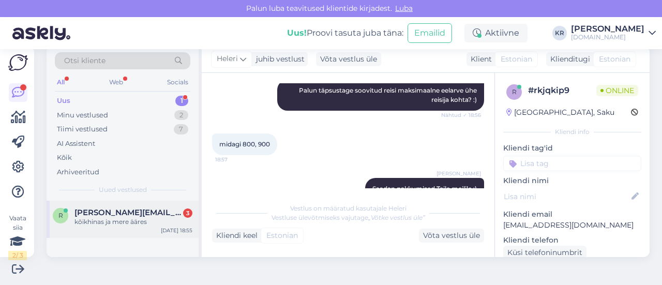
click at [158, 222] on div "kõikhinas ja mere ääres" at bounding box center [133, 221] width 118 height 9
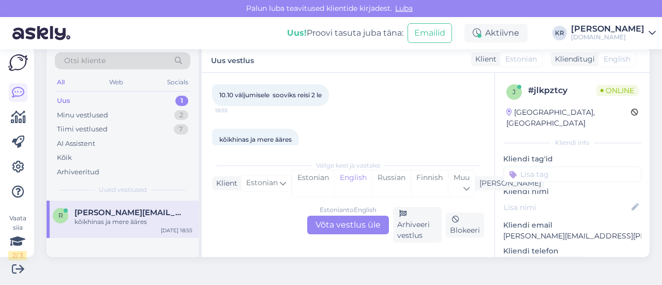
scroll to position [114, 0]
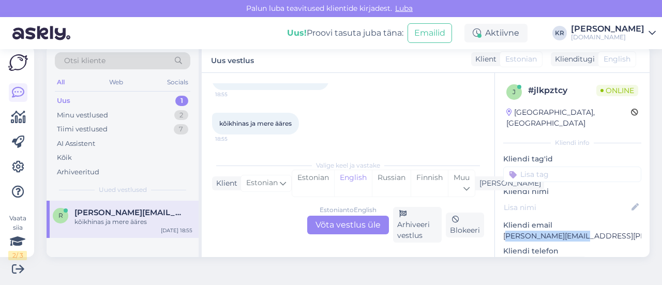
drag, startPoint x: 573, startPoint y: 225, endPoint x: 498, endPoint y: 225, distance: 74.5
click at [503, 231] on p "[PERSON_NAME][EMAIL_ADDRESS][PERSON_NAME][DOMAIN_NAME]" at bounding box center [572, 236] width 138 height 11
click at [591, 231] on p "[PERSON_NAME][EMAIL_ADDRESS][PERSON_NAME][DOMAIN_NAME]" at bounding box center [572, 236] width 138 height 11
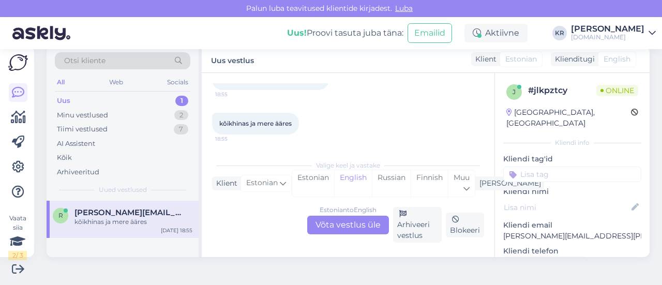
click at [575, 246] on p "Kliendi telefon" at bounding box center [572, 251] width 138 height 11
drag, startPoint x: 578, startPoint y: 226, endPoint x: 493, endPoint y: 224, distance: 84.8
copy p "[PERSON_NAME][EMAIL_ADDRESS][PERSON_NAME][DOMAIN_NAME]"
click at [128, 112] on div "Minu vestlused 2" at bounding box center [122, 115] width 135 height 14
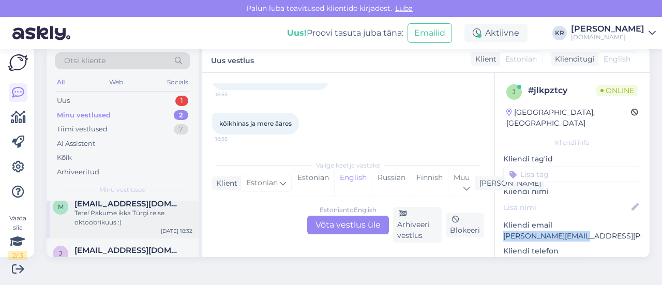
scroll to position [0, 0]
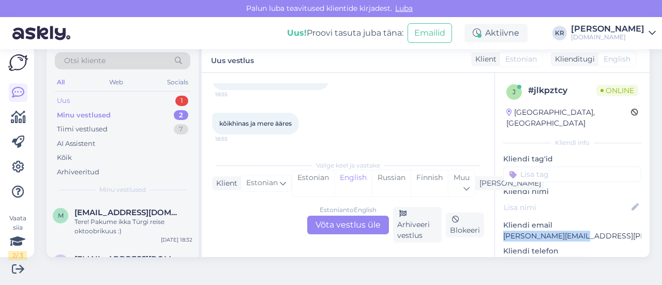
click at [104, 97] on div "Uus 1" at bounding box center [122, 101] width 135 height 14
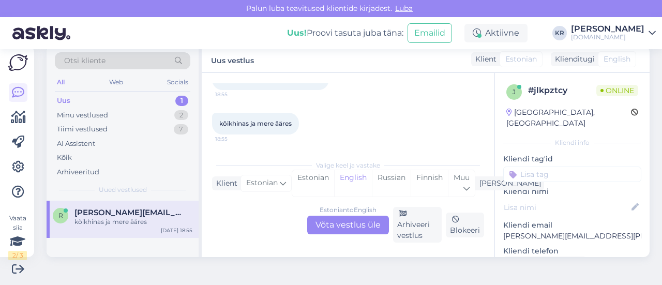
click at [128, 211] on span "[PERSON_NAME][EMAIL_ADDRESS][PERSON_NAME][DOMAIN_NAME]" at bounding box center [128, 212] width 108 height 9
click at [341, 224] on div "Estonian to English Võta vestlus üle" at bounding box center [348, 225] width 82 height 19
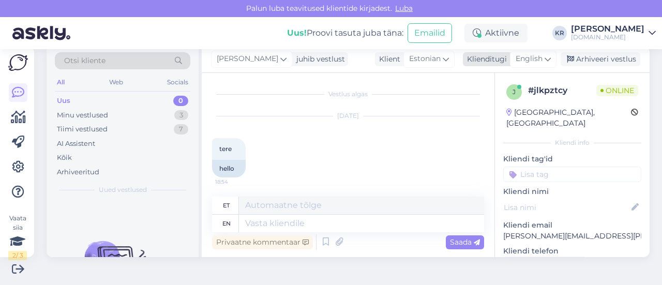
click at [544, 64] on icon at bounding box center [547, 58] width 6 height 11
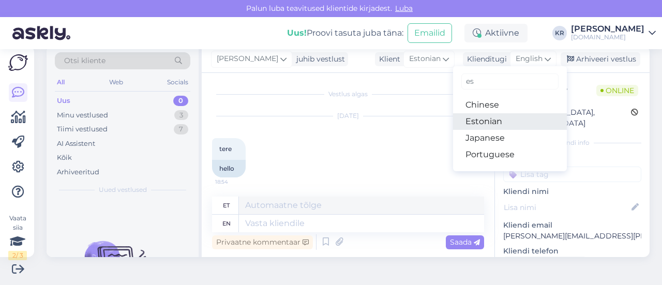
click at [498, 124] on link "Estonian" at bounding box center [510, 121] width 114 height 17
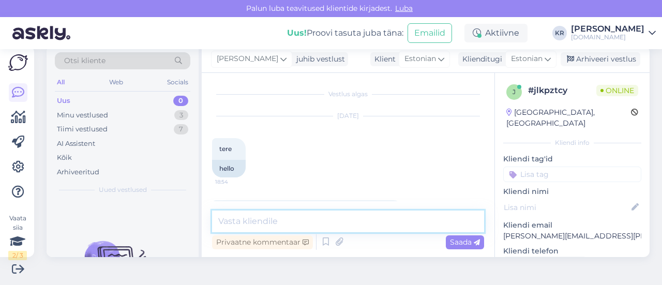
click at [293, 227] on textarea at bounding box center [348, 221] width 272 height 22
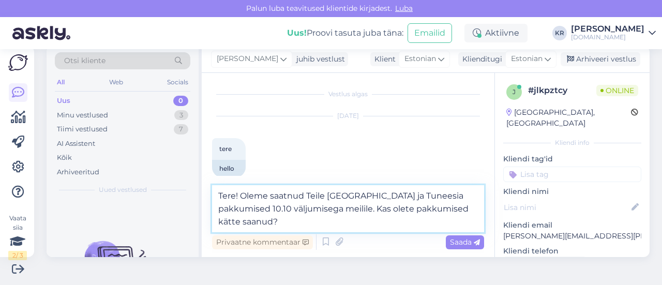
click at [326, 194] on textarea "Tere! Oleme saatnud Teile [GEOGRAPHIC_DATA] ja Tuneesia pakkumised 10.10 väljum…" at bounding box center [348, 208] width 272 height 47
click at [329, 194] on textarea "Tere! Oleme saatnud Teile [GEOGRAPHIC_DATA] ja Tuneesia pakkumised 10.10 väljum…" at bounding box center [348, 208] width 272 height 47
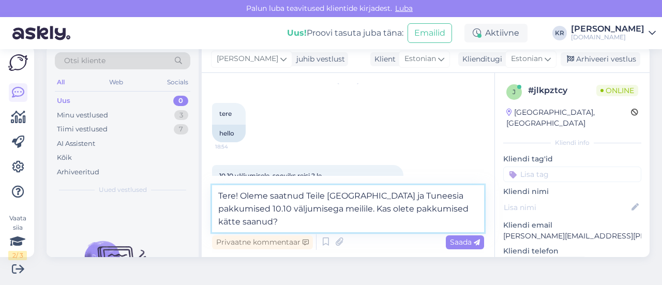
scroll to position [52, 0]
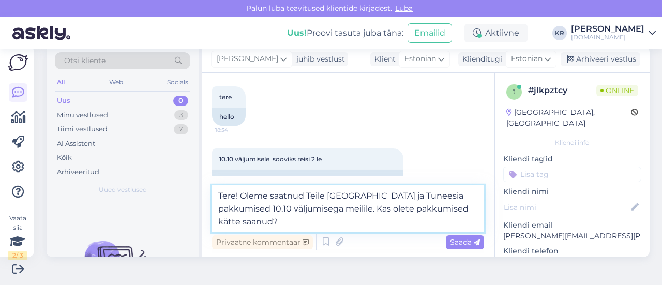
click at [413, 200] on textarea "Tere! Oleme saatnud Teile [GEOGRAPHIC_DATA] ja Tuneesia pakkumised 10.10 väljum…" at bounding box center [348, 208] width 272 height 47
click at [351, 223] on textarea "Tere! Oleme saatnud Teile [GEOGRAPHIC_DATA] ja Tuneesia reisipakkumised 10.10 v…" at bounding box center [348, 208] width 272 height 47
click at [326, 196] on textarea "Tere! Oleme saatnud Teile [GEOGRAPHIC_DATA] ja Tuneesia reisipakkumised 10.10 v…" at bounding box center [348, 208] width 272 height 47
drag, startPoint x: 392, startPoint y: 209, endPoint x: 359, endPoint y: 207, distance: 33.2
click at [359, 207] on textarea "Tere! Oleme saatnud Teile meilile Küprose ja Tuneesia reisipakkumised 10.10 väl…" at bounding box center [348, 208] width 272 height 47
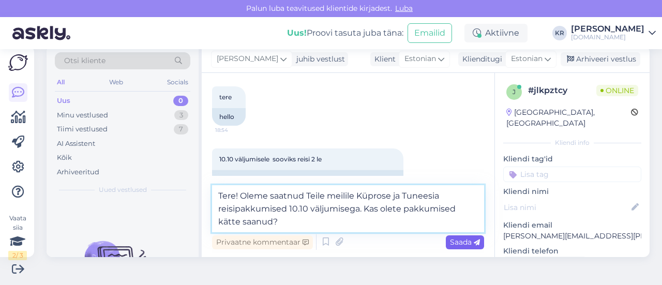
type textarea "Tere! Oleme saatnud Teile meilile Küprose ja Tuneesia reisipakkumised 10.10 väl…"
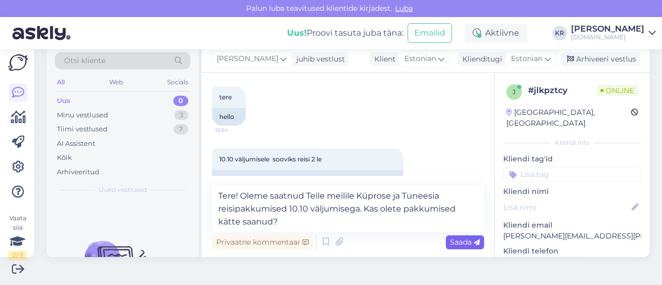
click at [452, 241] on span "Saada" at bounding box center [465, 241] width 30 height 9
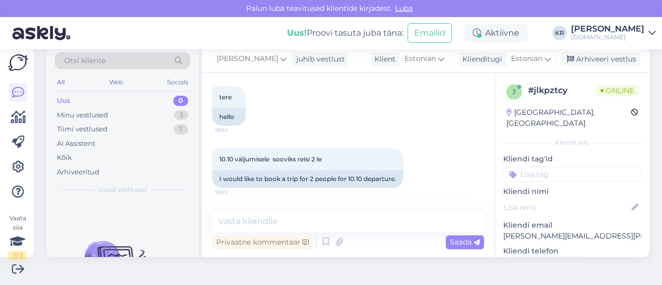
scroll to position [174, 0]
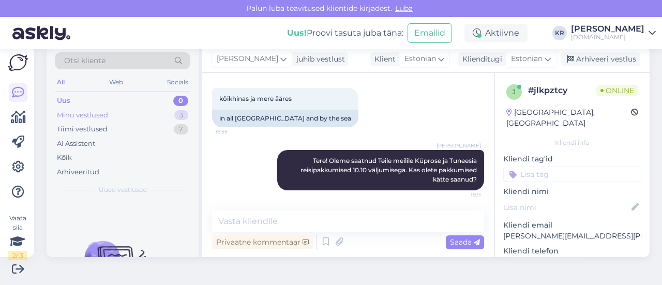
click at [127, 109] on div "Minu vestlused 3" at bounding box center [122, 115] width 135 height 14
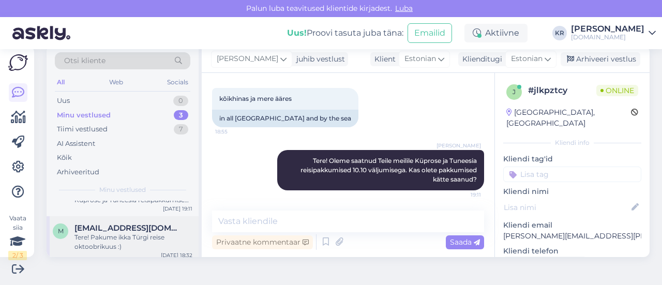
scroll to position [73, 0]
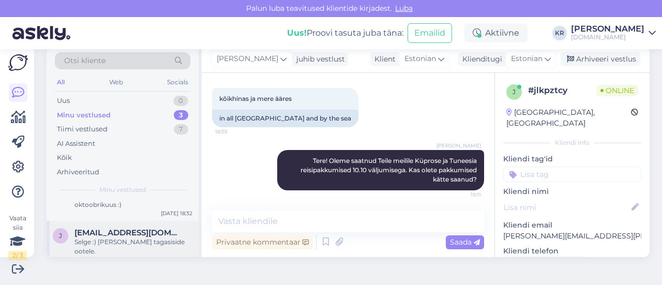
click at [137, 246] on div "j [EMAIL_ADDRESS][DOMAIN_NAME] Selge :) [PERSON_NAME] tagasiside ootele. [DATE]…" at bounding box center [123, 244] width 152 height 47
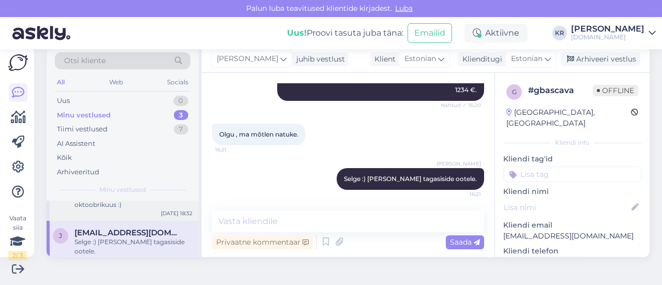
scroll to position [21, 0]
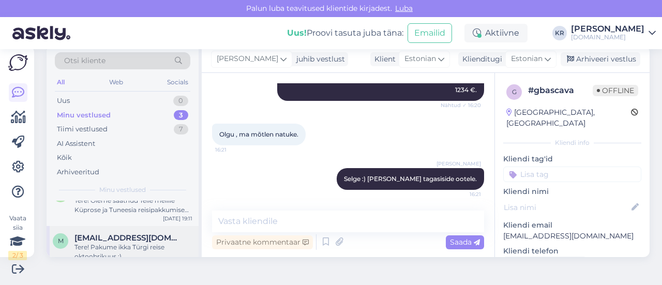
click at [137, 233] on span "[EMAIL_ADDRESS][DOMAIN_NAME]" at bounding box center [128, 237] width 108 height 9
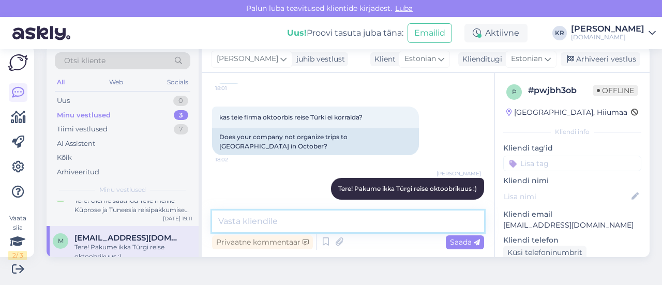
click at [288, 222] on textarea at bounding box center [348, 221] width 272 height 22
type textarea "Millal täpsemalt reisida soovite oktoobrikuus?"
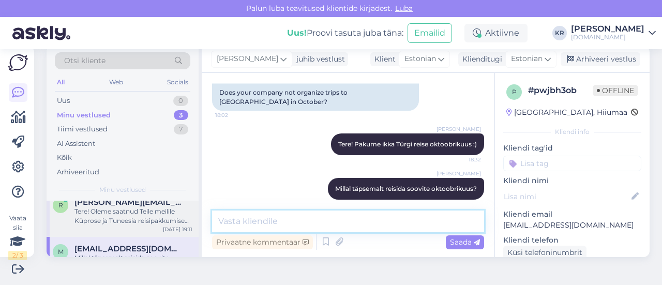
scroll to position [0, 0]
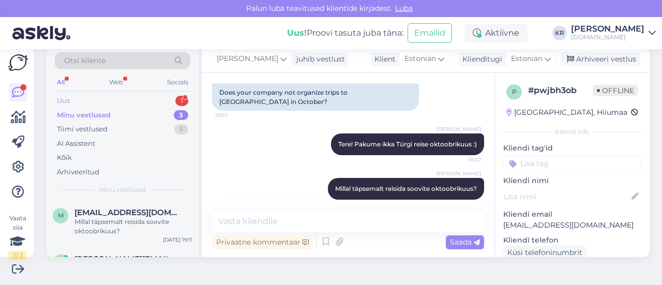
click at [107, 95] on div "Uus 1" at bounding box center [122, 101] width 135 height 14
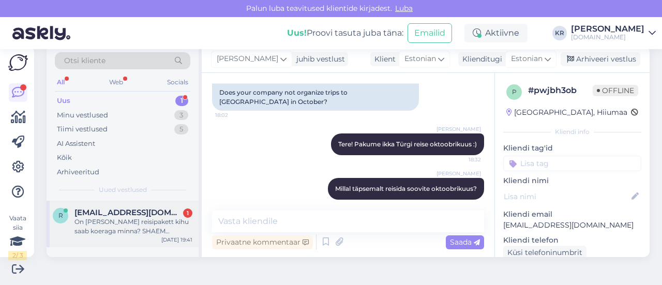
click at [151, 235] on div "On [PERSON_NAME] reisipakett kihu saab koeraga minna? SHAEM EL.SHAKE EELMISTAME" at bounding box center [133, 226] width 118 height 19
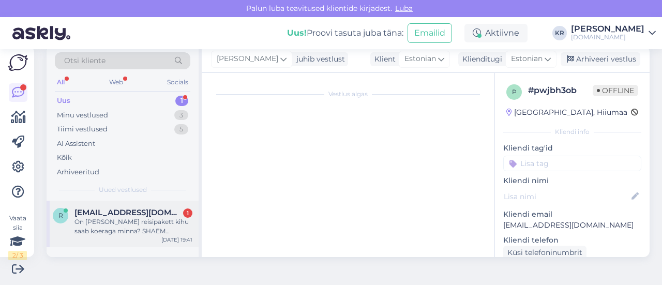
scroll to position [22, 0]
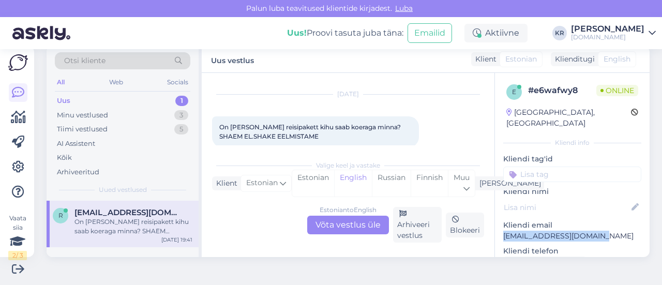
drag, startPoint x: 540, startPoint y: 221, endPoint x: 505, endPoint y: 223, distance: 35.2
copy p "[EMAIL_ADDRESS][DOMAIN_NAME]"
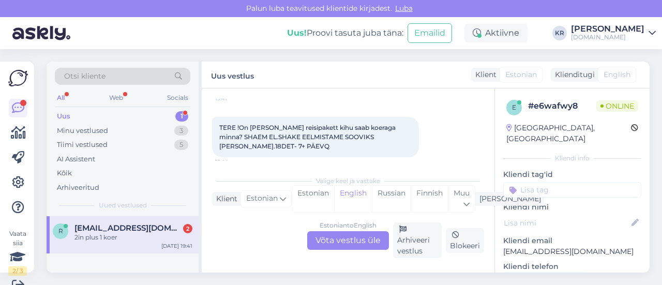
scroll to position [142, 0]
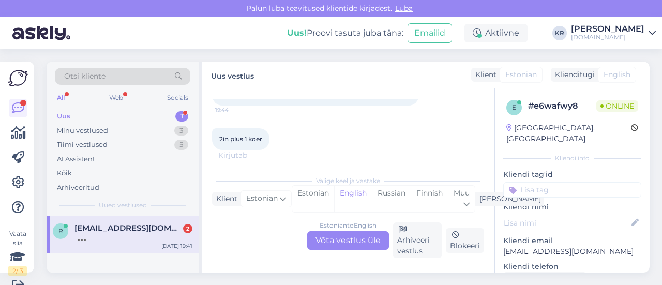
click at [353, 238] on div "Estonian to English Võta vestlus üle" at bounding box center [348, 240] width 82 height 19
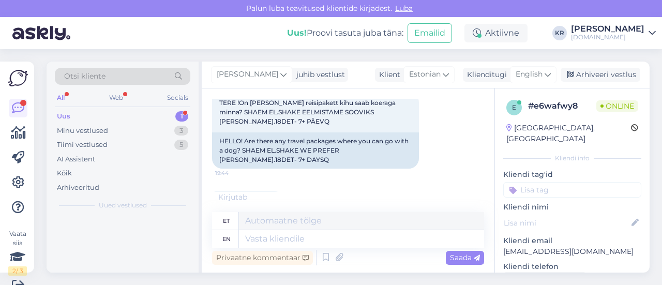
scroll to position [192, 0]
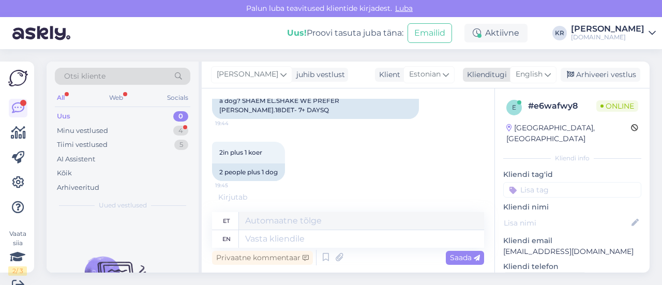
click at [529, 79] on span "English" at bounding box center [529, 74] width 27 height 11
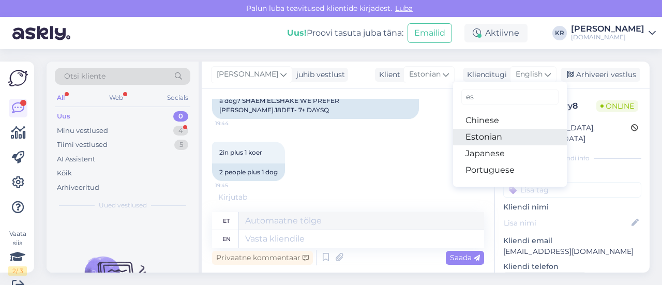
click at [489, 134] on link "Estonian" at bounding box center [510, 137] width 114 height 17
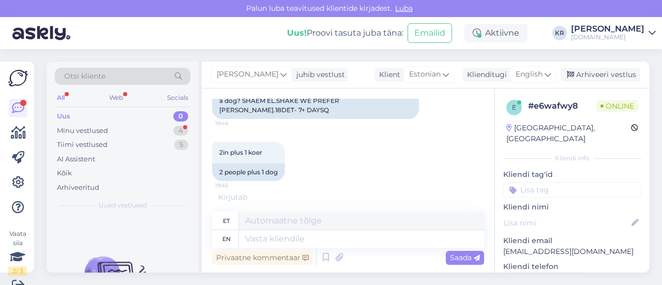
scroll to position [178, 0]
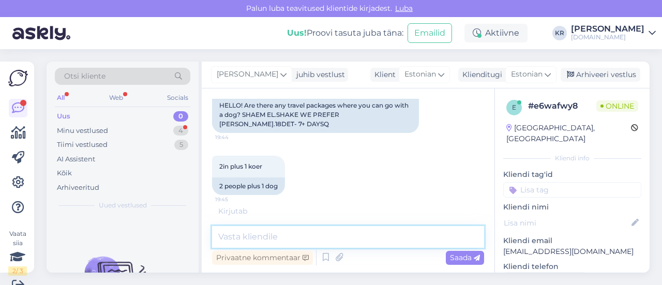
click at [289, 238] on textarea at bounding box center [348, 237] width 272 height 22
type textarea "T"
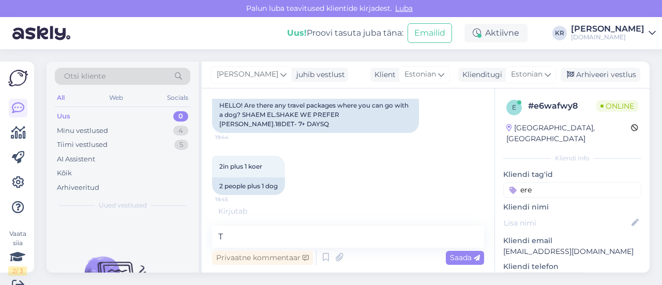
type input "ere!"
drag, startPoint x: 537, startPoint y: 174, endPoint x: 476, endPoint y: 184, distance: 62.3
click at [476, 181] on div "Vestlus algas [DATE] On [PERSON_NAME] reisipakett kihu saab koeraga minna? SHAE…" at bounding box center [426, 180] width 448 height 184
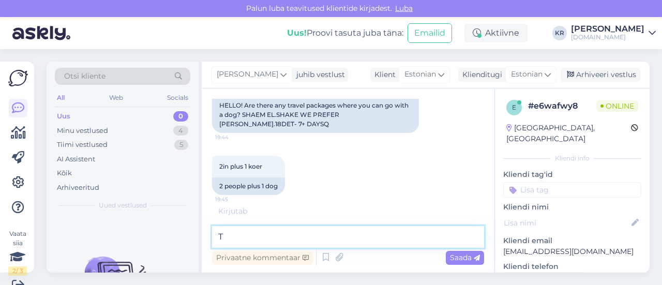
click at [290, 237] on textarea "T" at bounding box center [348, 237] width 272 height 22
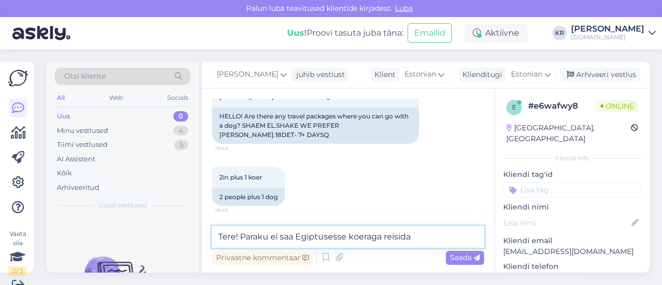
type textarea "Tere! Paraku ei saa Egiptusesse koeraga reisida."
click at [437, 237] on textarea "Tere! Paraku ei saa Egiptusesse koeraga reisida." at bounding box center [348, 237] width 272 height 22
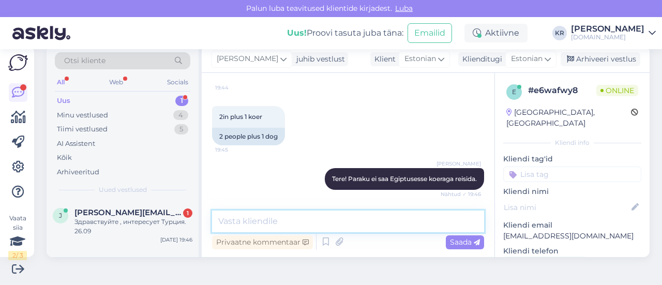
scroll to position [211, 0]
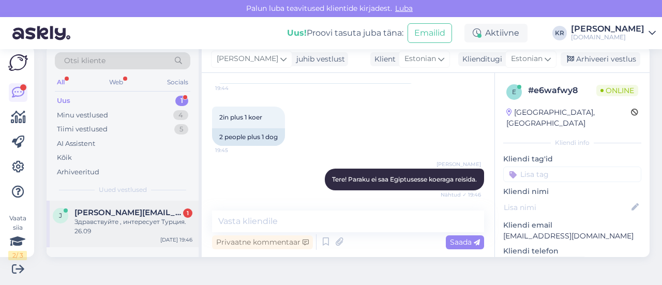
click at [162, 222] on div "Здравствуйте , интересует Турция. 26.09" at bounding box center [133, 226] width 118 height 19
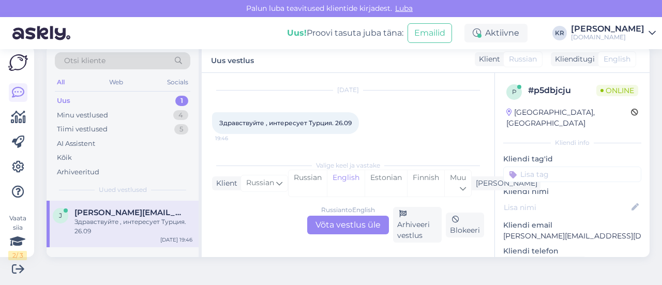
scroll to position [22, 0]
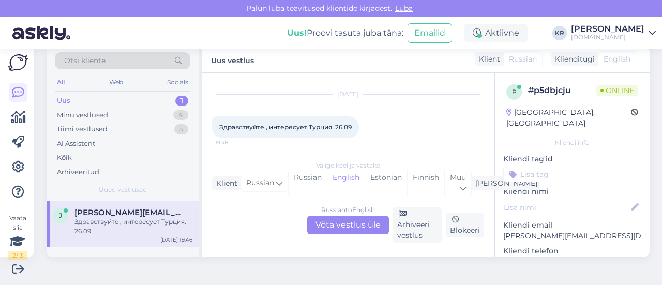
click at [334, 224] on div "Russian to English Võta vestlus üle" at bounding box center [348, 225] width 82 height 19
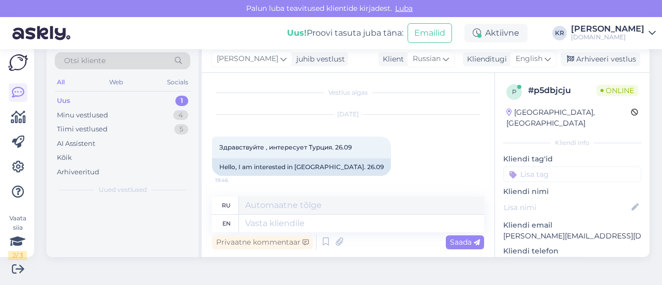
scroll to position [1, 0]
click at [252, 60] on span "[PERSON_NAME]" at bounding box center [248, 58] width 62 height 11
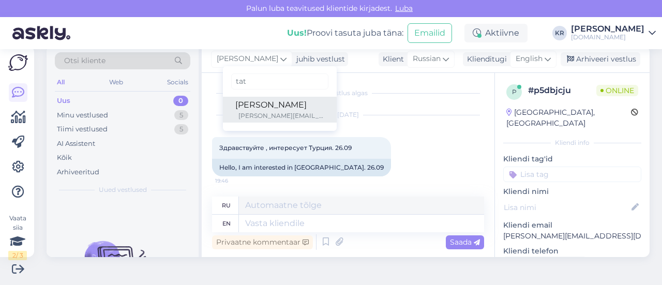
type input "tat"
click at [251, 108] on div "[PERSON_NAME]" at bounding box center [279, 105] width 89 height 12
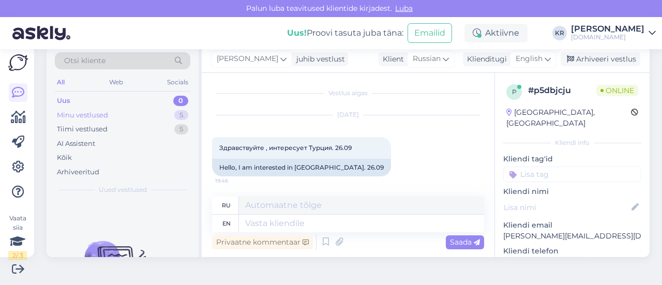
scroll to position [0, 0]
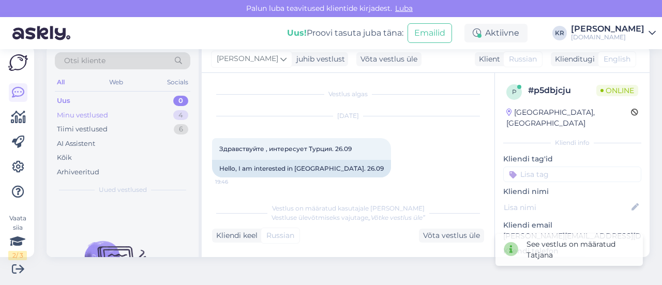
click at [153, 115] on div "Minu vestlused 4" at bounding box center [122, 115] width 135 height 14
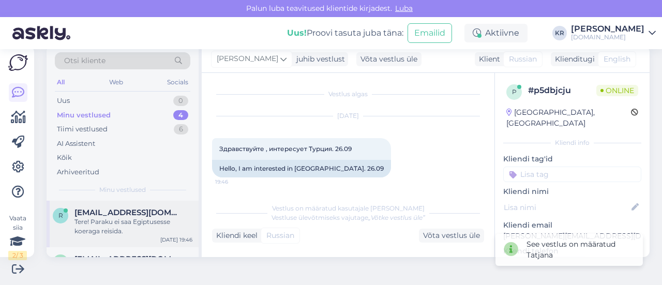
click at [149, 209] on span "[EMAIL_ADDRESS][DOMAIN_NAME]" at bounding box center [128, 212] width 108 height 9
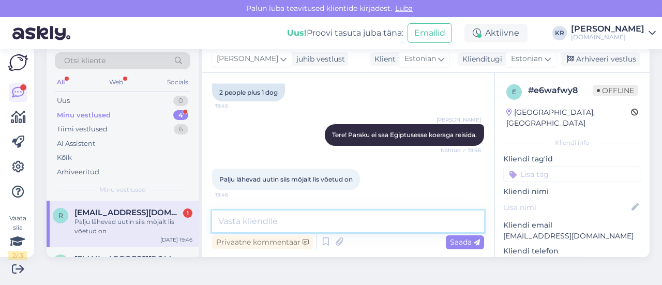
click at [316, 223] on textarea at bounding box center [348, 221] width 272 height 22
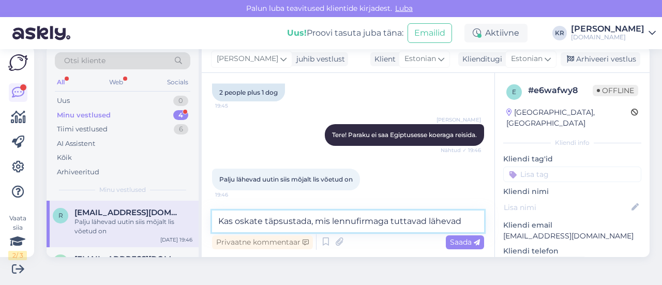
type textarea "Kas oskate täpsustada, mis lennufirmaga tuttavad lähevad?"
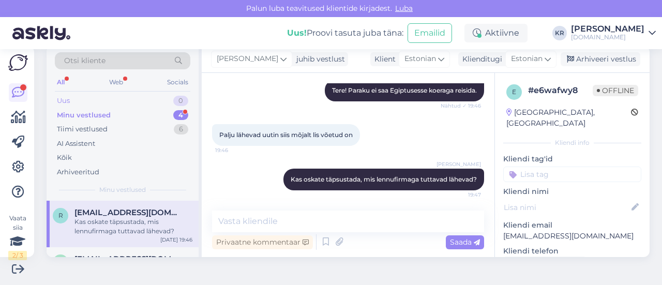
click at [115, 102] on div "Uus 0" at bounding box center [122, 101] width 135 height 14
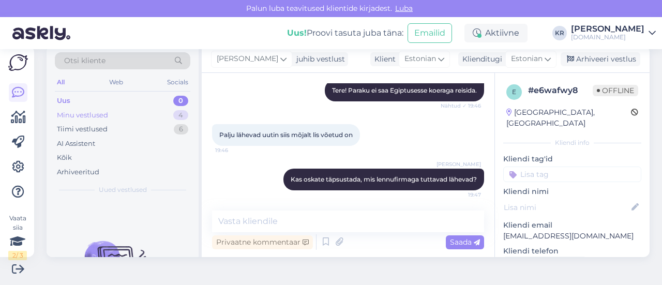
click at [108, 111] on div "Minu vestlused 4" at bounding box center [122, 115] width 135 height 14
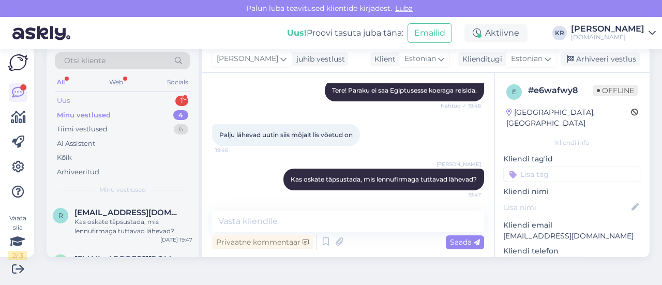
click at [140, 98] on div "Uus 1" at bounding box center [122, 101] width 135 height 14
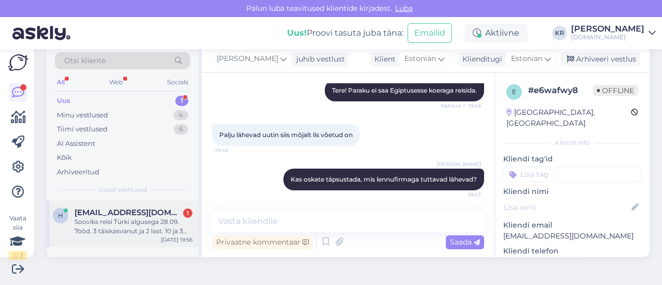
click at [152, 228] on div "Sooviks reisi Türki algusega 28.09. 7ööd. 3 täiskasvanut ja 2 last. 10 ja 3 aas…" at bounding box center [133, 226] width 118 height 19
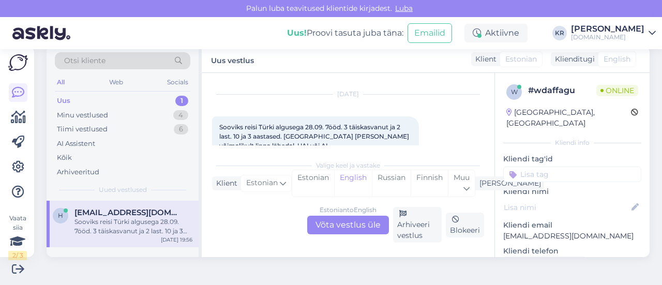
scroll to position [44, 0]
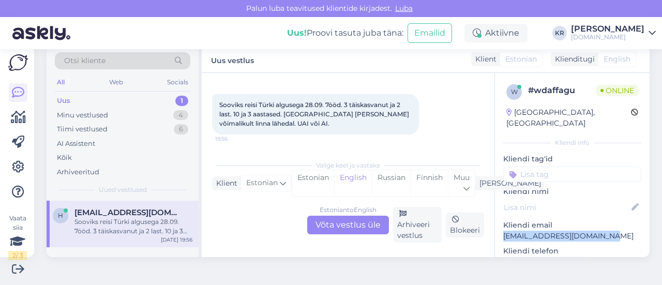
drag, startPoint x: 577, startPoint y: 228, endPoint x: 493, endPoint y: 222, distance: 83.4
copy p "[EMAIL_ADDRESS][DOMAIN_NAME]"
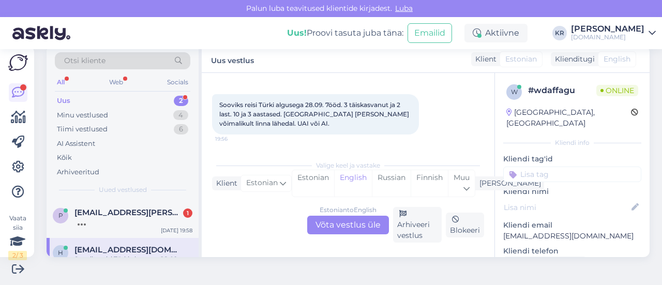
click at [350, 226] on div "Estonian to English Võta vestlus üle" at bounding box center [348, 225] width 82 height 19
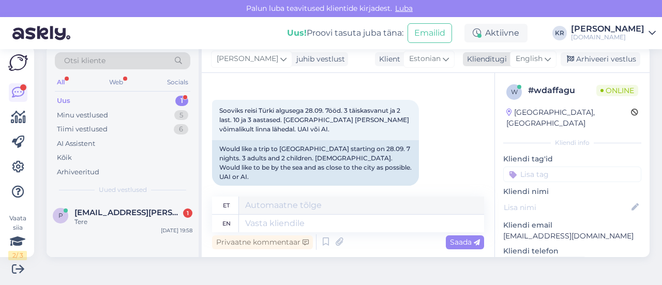
click at [544, 56] on icon at bounding box center [547, 58] width 6 height 11
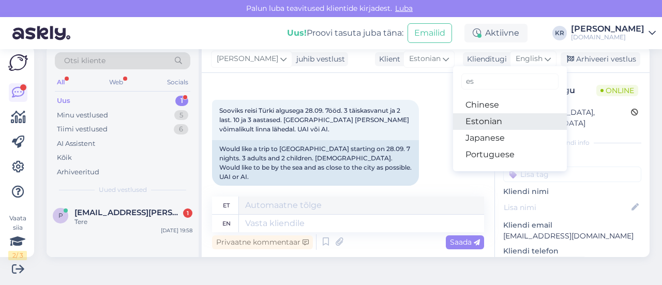
click at [505, 123] on link "Estonian" at bounding box center [510, 121] width 114 height 17
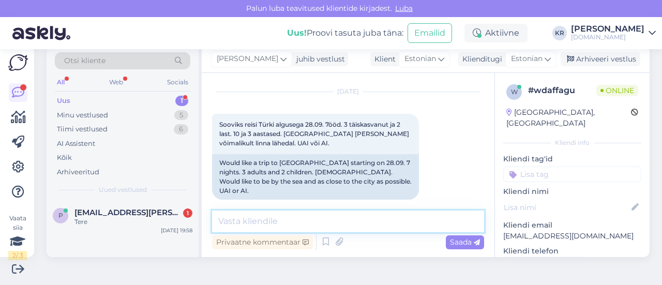
click at [339, 221] on textarea at bounding box center [348, 221] width 272 height 22
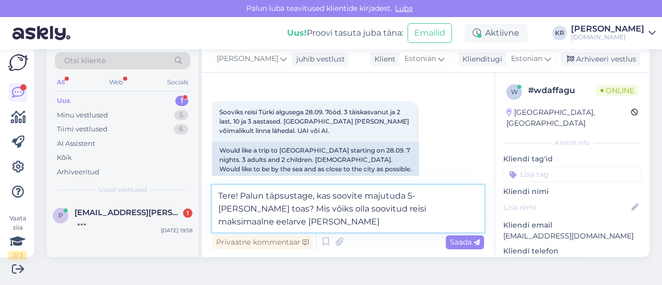
scroll to position [44, 0]
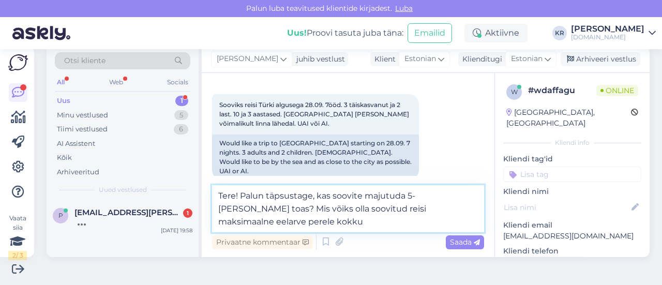
type textarea "Tere! Palun täpsustage, kas soovite majutuda 5-[PERSON_NAME] toas? Mis võiks ol…"
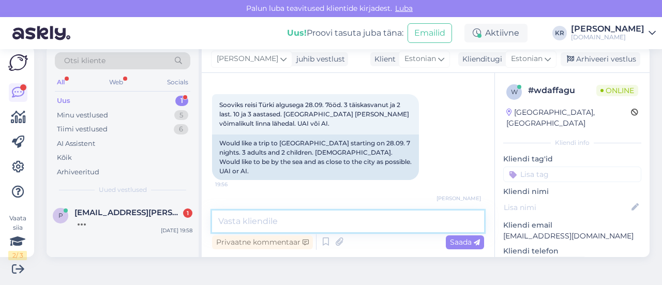
scroll to position [87, 0]
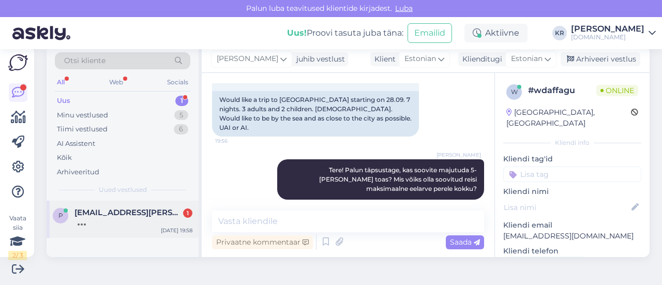
click at [151, 221] on div at bounding box center [133, 221] width 118 height 9
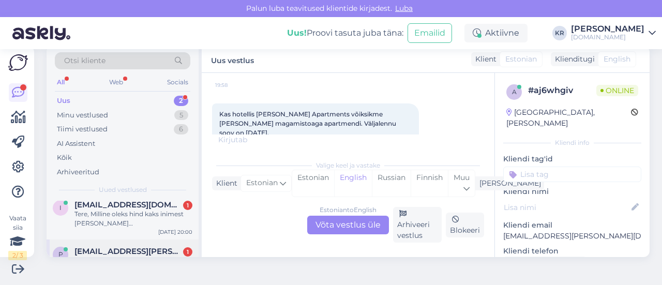
scroll to position [0, 0]
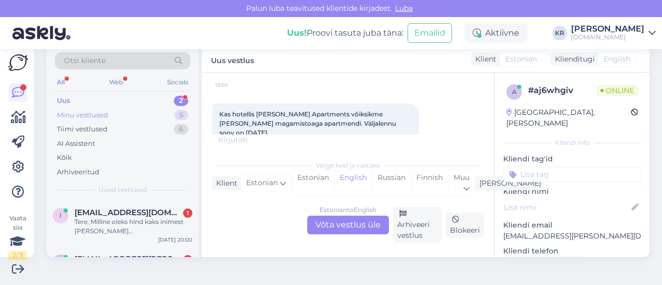
click at [110, 114] on div "Minu vestlused 5" at bounding box center [122, 115] width 135 height 14
drag, startPoint x: 102, startPoint y: 98, endPoint x: 105, endPoint y: 103, distance: 5.8
click at [102, 98] on div "Uus 2" at bounding box center [122, 101] width 135 height 14
click at [119, 212] on span "[EMAIL_ADDRESS][DOMAIN_NAME]" at bounding box center [128, 212] width 108 height 9
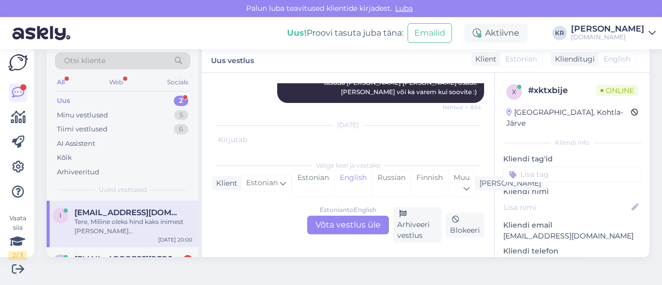
scroll to position [1189, 0]
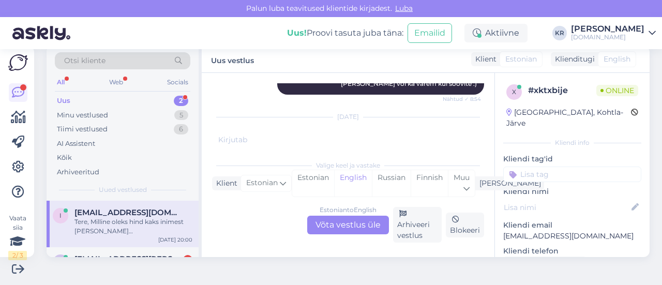
click at [362, 228] on div "Estonian to English Võta vestlus üle" at bounding box center [348, 225] width 82 height 19
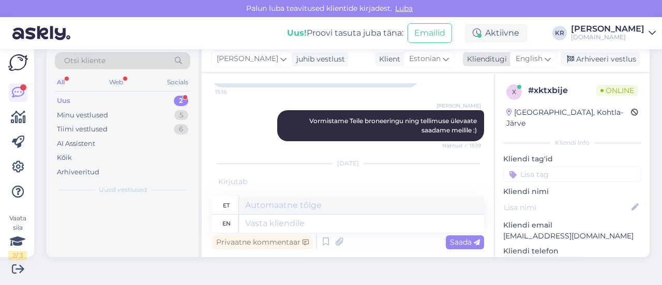
scroll to position [1380, 0]
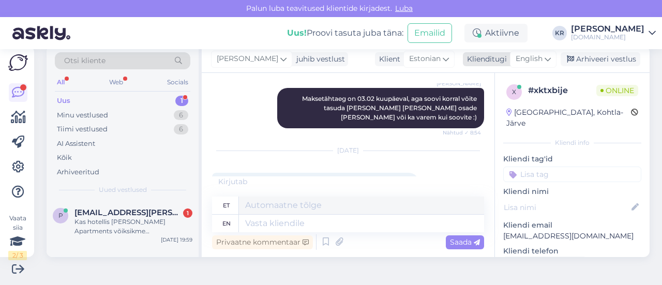
click at [537, 56] on div "English" at bounding box center [533, 59] width 47 height 17
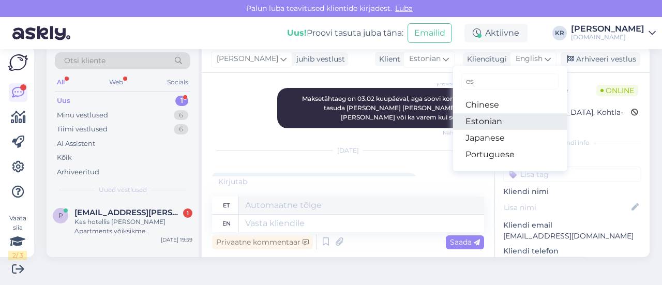
click at [504, 119] on link "Estonian" at bounding box center [510, 121] width 114 height 17
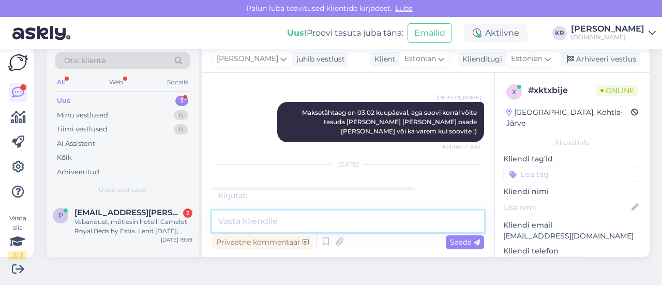
click at [312, 218] on textarea at bounding box center [348, 221] width 272 height 22
type textarea "Tere!"
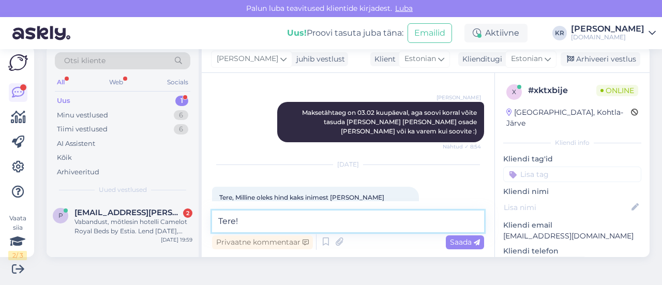
scroll to position [1355, 0]
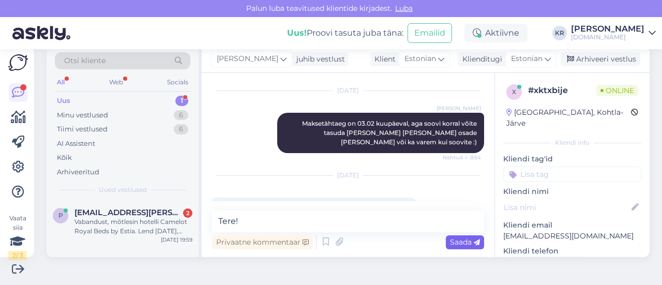
click at [459, 238] on span "Saada" at bounding box center [465, 241] width 30 height 9
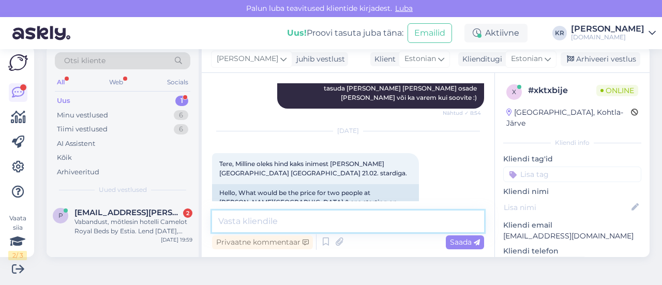
click at [329, 221] on textarea at bounding box center [348, 221] width 272 height 22
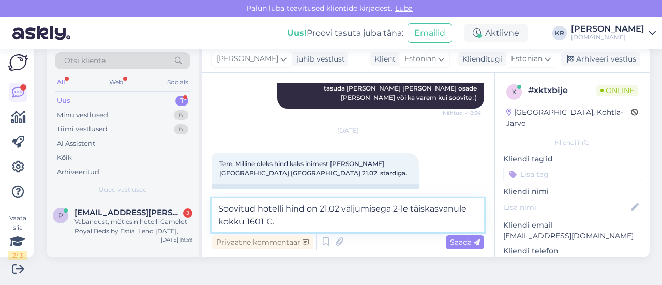
type textarea "Soovitud hotelli hind on 21.02 väljumisega 2-le täiskasvanule kokku 1601 €."
click at [295, 220] on textarea "Soovitud hotelli hind on 21.02 väljumisega 2-le täiskasvanule kokku 1601 €." at bounding box center [348, 215] width 272 height 34
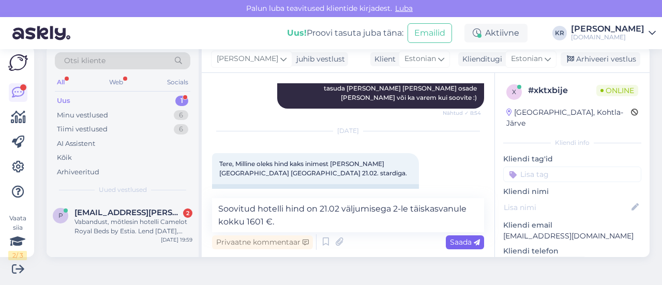
click at [451, 243] on span "Saada" at bounding box center [465, 241] width 30 height 9
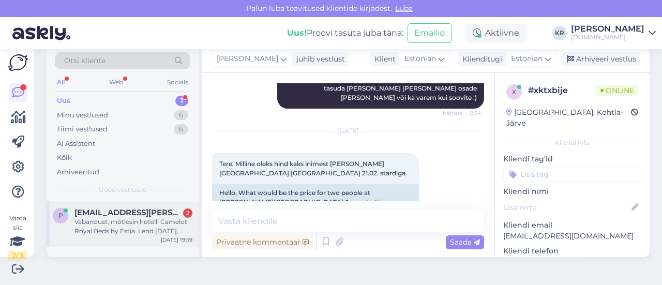
scroll to position [1453, 0]
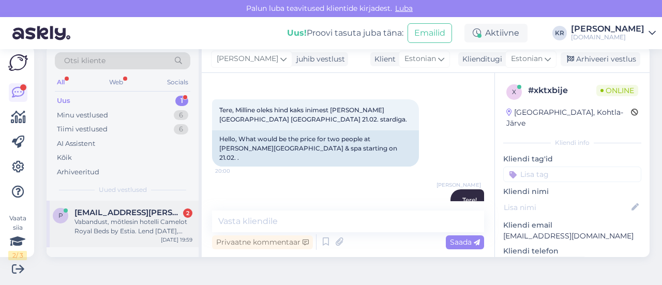
click at [151, 226] on div "Vabandust, mõtlesin hotelli Camelot Royal Beds by Estia. Lend [DATE], eraldi ma…" at bounding box center [133, 226] width 118 height 19
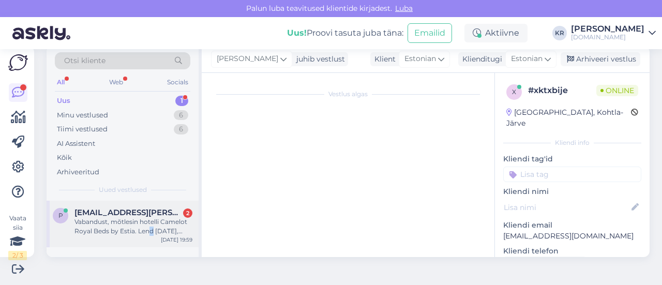
scroll to position [88, 0]
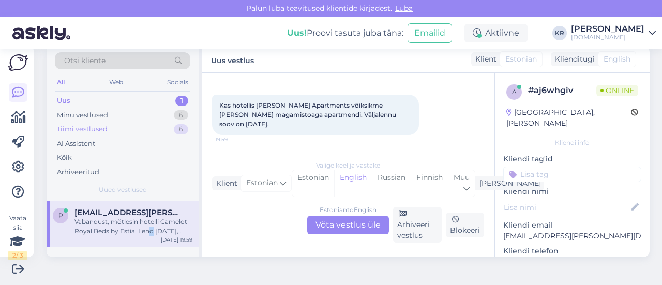
drag, startPoint x: 118, startPoint y: 112, endPoint x: 125, endPoint y: 132, distance: 20.9
click at [118, 113] on div "Minu vestlused 6" at bounding box center [122, 115] width 135 height 14
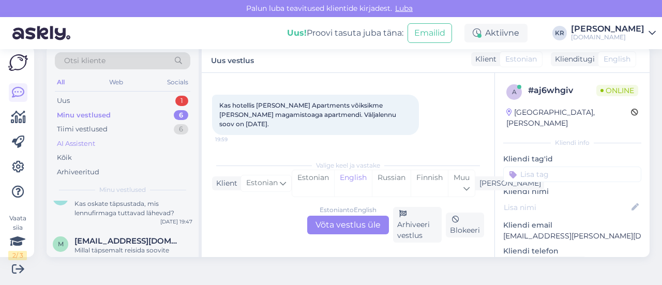
scroll to position [0, 0]
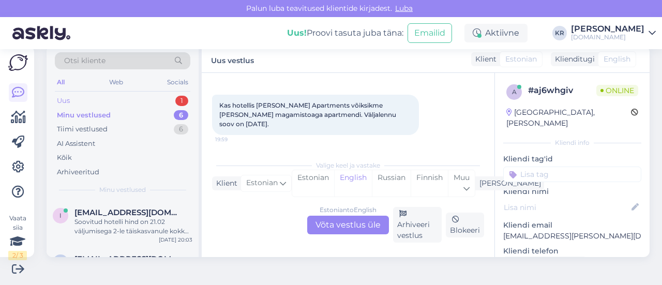
click at [97, 97] on div "Uus 1" at bounding box center [122, 101] width 135 height 14
click at [132, 209] on span "[EMAIL_ADDRESS][PERSON_NAME][DOMAIN_NAME]" at bounding box center [128, 212] width 108 height 9
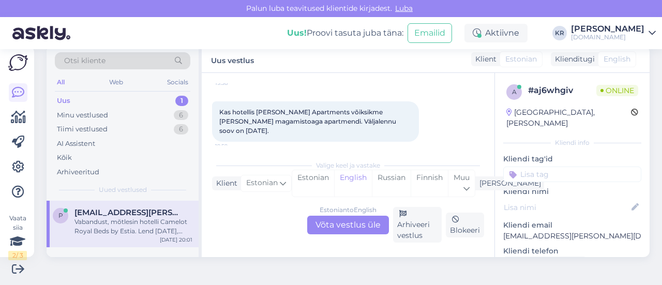
scroll to position [133, 0]
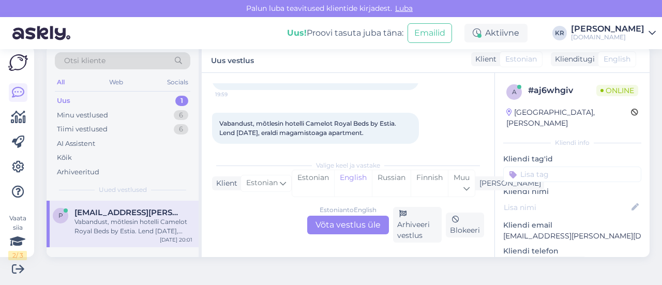
click at [351, 220] on div "Estonian to English Võta vestlus üle" at bounding box center [348, 225] width 82 height 19
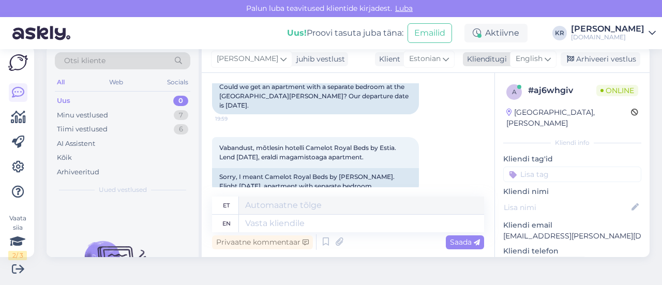
click at [527, 59] on span "English" at bounding box center [529, 58] width 27 height 11
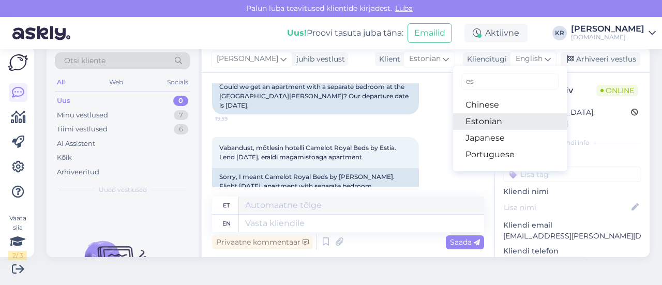
click at [493, 120] on link "Estonian" at bounding box center [510, 121] width 114 height 17
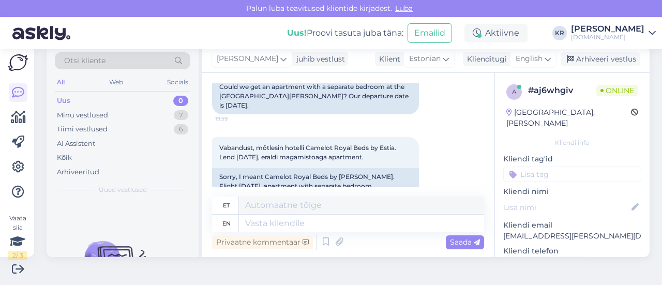
scroll to position [148, 0]
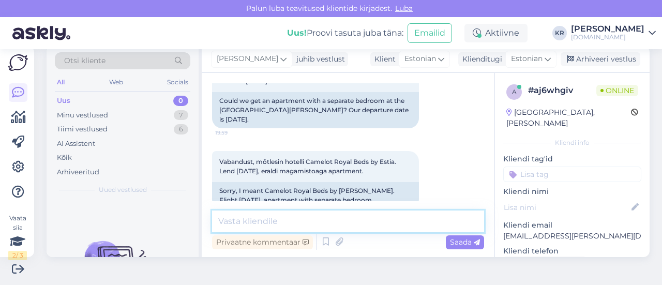
click at [333, 219] on textarea at bounding box center [348, 221] width 272 height 22
type textarea "t"
type textarea "Tere! Mitmele reisijale pakkumist soovite?"
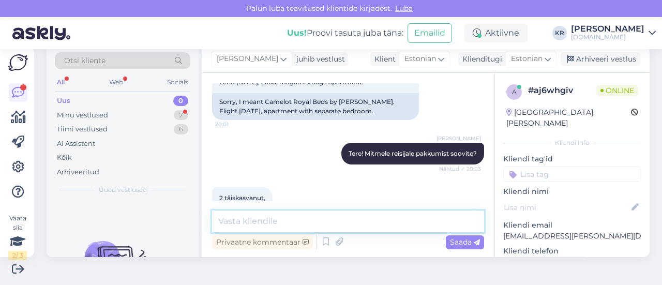
scroll to position [186, 0]
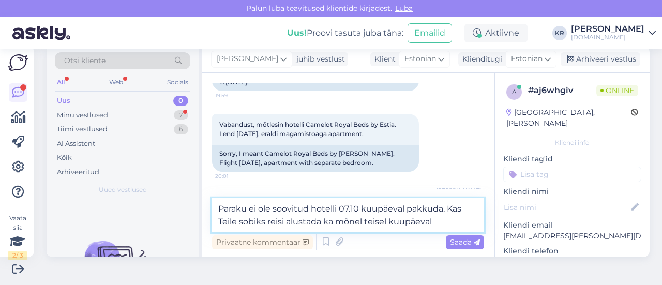
type textarea "Paraku ei ole soovitud hotelli 07.10 kuupäeval pakkuda. Kas Teile sobiks reisi …"
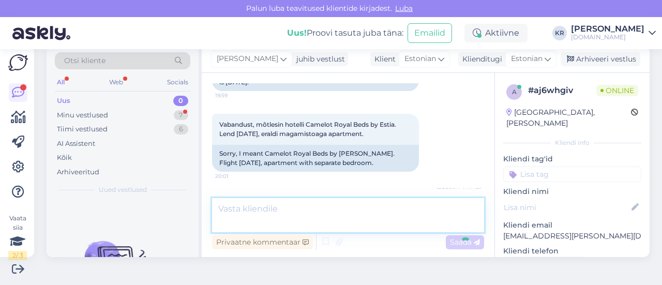
scroll to position [291, 0]
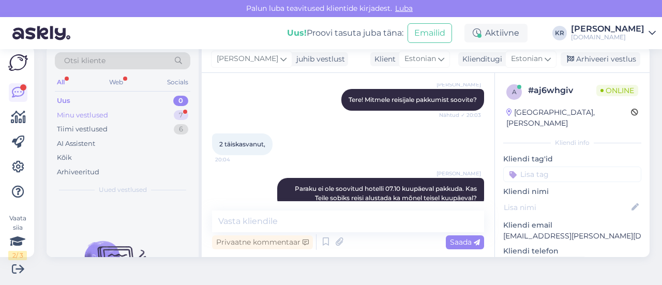
click at [146, 110] on div "Minu vestlused 7" at bounding box center [122, 115] width 135 height 14
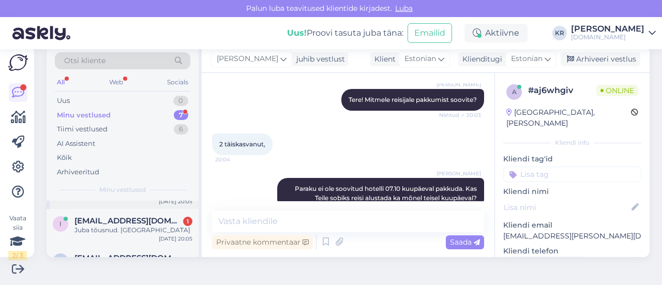
scroll to position [52, 0]
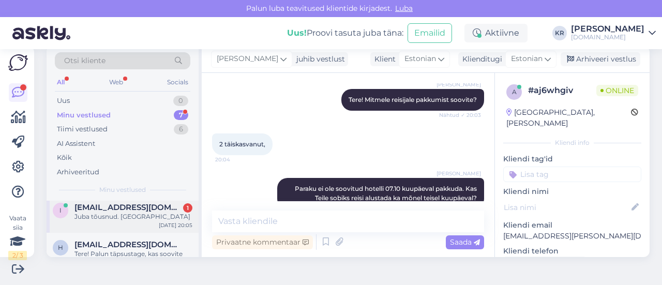
click at [143, 218] on div "Juba tõusnud. [GEOGRAPHIC_DATA]" at bounding box center [133, 216] width 118 height 9
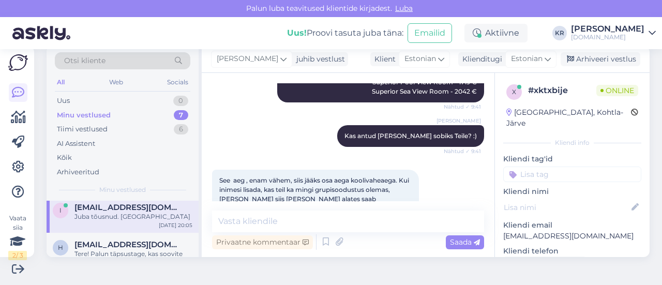
scroll to position [1498, 0]
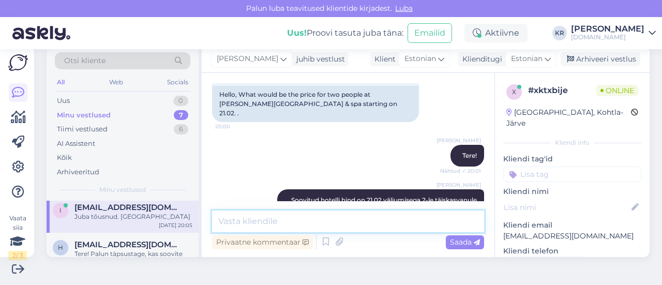
click at [292, 216] on textarea at bounding box center [348, 221] width 272 height 22
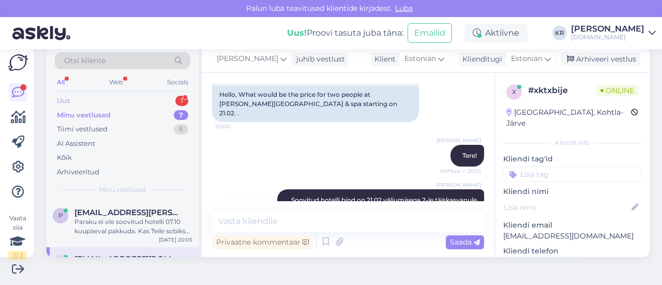
click at [90, 96] on div "Uus 1" at bounding box center [122, 101] width 135 height 14
click at [114, 114] on div "Minu vestlused 7" at bounding box center [122, 115] width 135 height 14
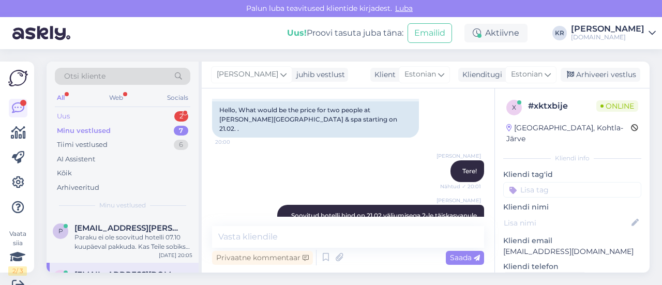
click at [108, 114] on div "Uus 2" at bounding box center [122, 116] width 135 height 14
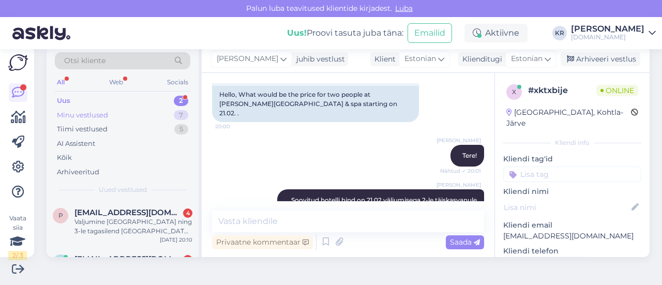
click at [119, 112] on div "Minu vestlused 7" at bounding box center [122, 115] width 135 height 14
click at [103, 98] on div "Uus 2" at bounding box center [122, 101] width 135 height 14
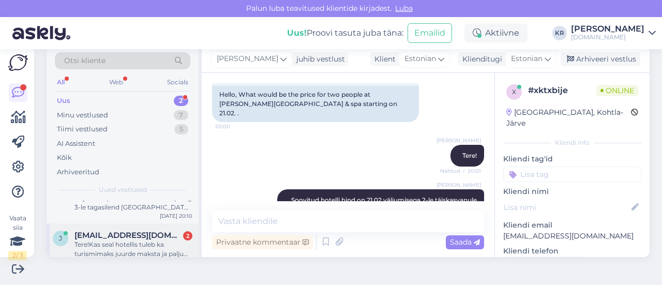
scroll to position [36, 0]
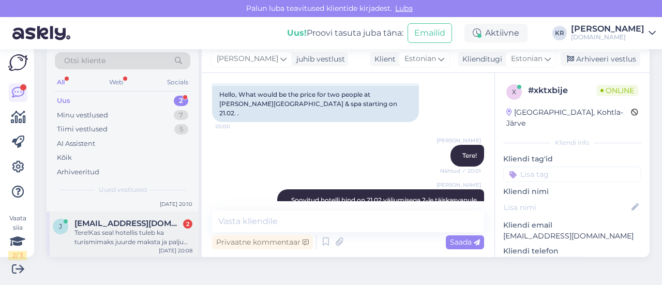
click at [128, 228] on div "Tere!Kas seal hotellis tuleb ka turismimaks juurde maksta ja palju see on?" at bounding box center [133, 237] width 118 height 19
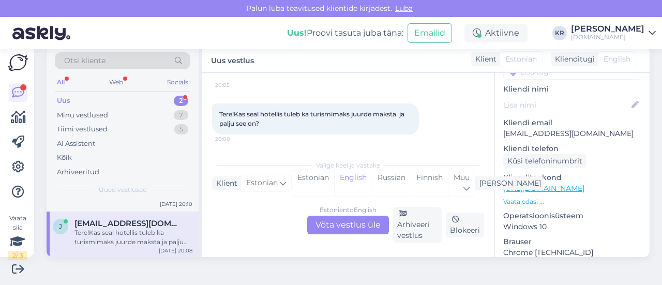
scroll to position [103, 0]
click at [575, 183] on link "[URL][DOMAIN_NAME]" at bounding box center [543, 187] width 81 height 9
click at [335, 222] on div "Estonian to English Võta vestlus üle" at bounding box center [348, 225] width 82 height 19
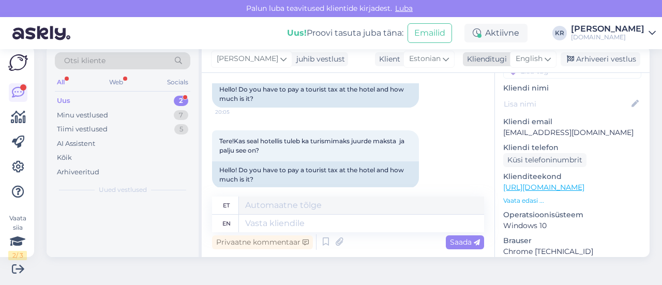
scroll to position [0, 0]
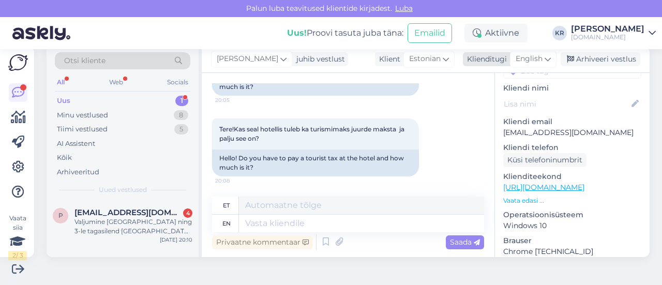
click at [527, 55] on span "English" at bounding box center [529, 58] width 27 height 11
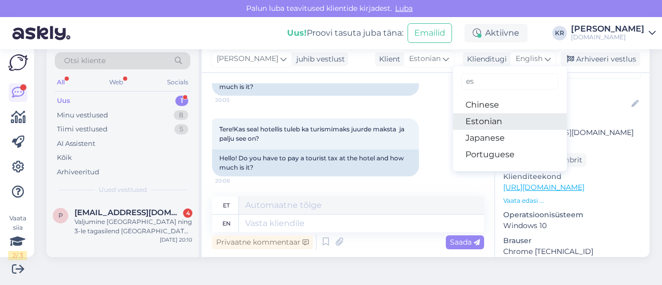
click at [490, 120] on link "Estonian" at bounding box center [510, 121] width 114 height 17
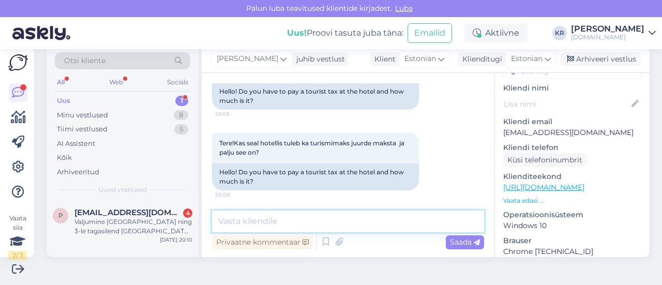
click at [280, 219] on textarea at bounding box center [348, 221] width 272 height 22
type textarea "K"
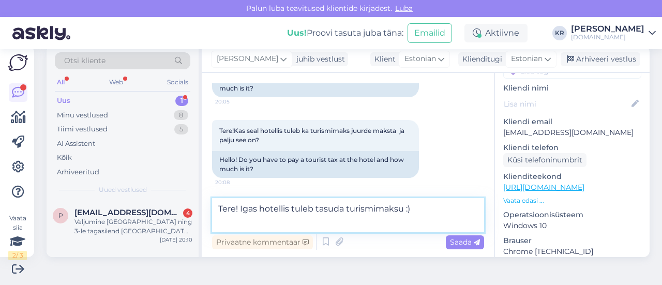
scroll to position [112, 0]
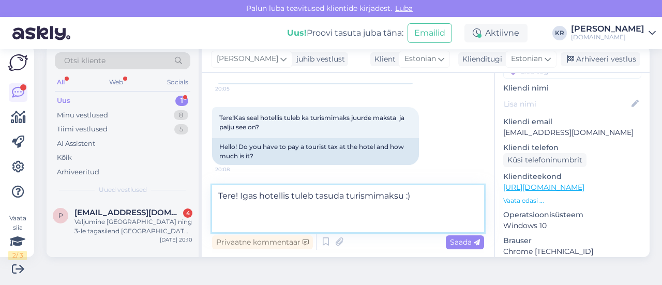
paste textarea "3 * 5.00 € per tuba per öö"
drag, startPoint x: 246, startPoint y: 220, endPoint x: 230, endPoint y: 223, distance: 16.9
click at [230, 223] on textarea "Tere! Igas hotellis tuleb tasuda turismimaksu :) 3 * 5.00 € per tuba per öö" at bounding box center [348, 208] width 272 height 47
click at [382, 218] on textarea "Tere! Igas hotellis tuleb tasuda turismimaksu :) 3 * hotellides on 5.00 € per t…" at bounding box center [348, 208] width 272 height 47
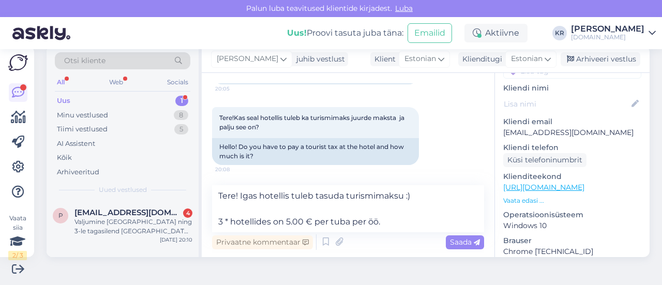
click at [546, 183] on link "[URL][DOMAIN_NAME]" at bounding box center [543, 187] width 81 height 9
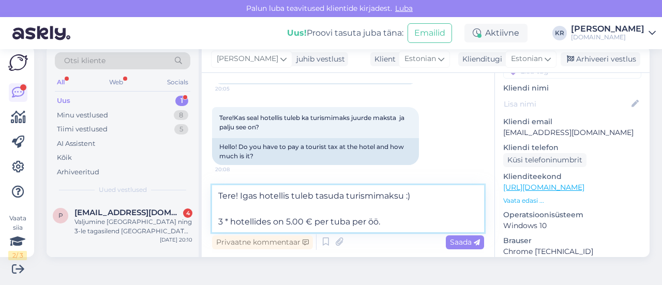
click at [263, 195] on textarea "Tere! Igas hotellis tuleb tasuda turismimaksu :) 3 * hotellides on 5.00 € per t…" at bounding box center [348, 208] width 272 height 47
type textarea "Tere! Igas Kreeka hotellis tuleb tasuda turismimaksu :) 3 * hotellides on 5.00 …"
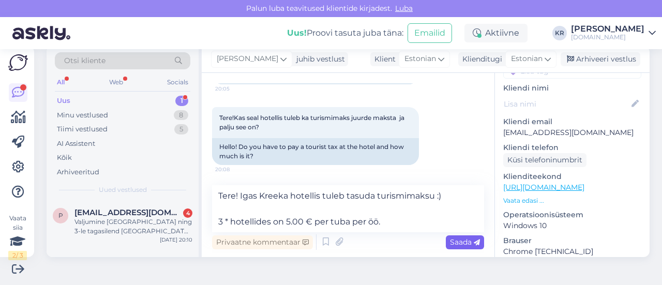
click at [451, 241] on span "Saada" at bounding box center [465, 241] width 30 height 9
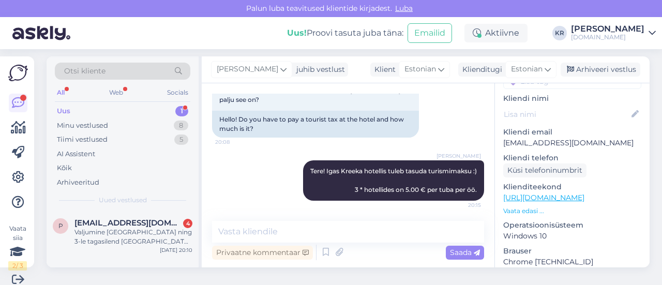
scroll to position [0, 0]
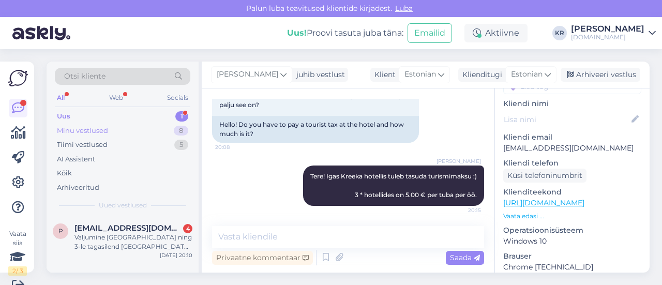
click at [119, 127] on div "Minu vestlused 8" at bounding box center [122, 131] width 135 height 14
click at [104, 117] on div "Uus 1" at bounding box center [122, 116] width 135 height 14
click at [131, 231] on span "[EMAIL_ADDRESS][DOMAIN_NAME]" at bounding box center [128, 227] width 108 height 9
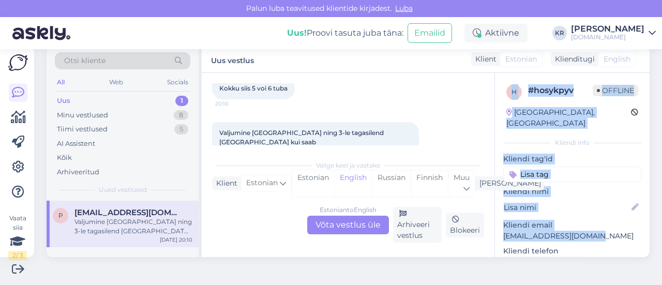
drag, startPoint x: 587, startPoint y: 225, endPoint x: 485, endPoint y: 223, distance: 102.4
click at [485, 223] on div "Vestlus algas [DATE] Tere! Palun pakkumist [DATE]-3jan Hurgadasse. 9 tk ja 3 la…" at bounding box center [426, 165] width 448 height 184
click at [598, 220] on p "Kliendi email" at bounding box center [572, 225] width 138 height 11
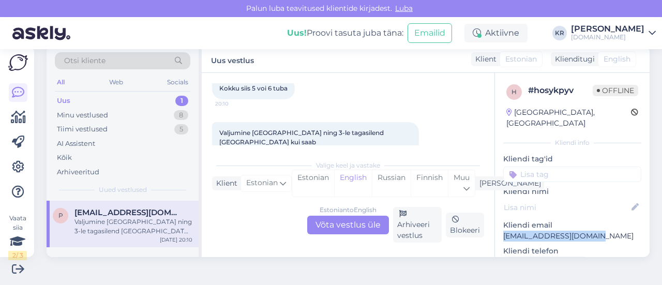
drag, startPoint x: 589, startPoint y: 225, endPoint x: 495, endPoint y: 226, distance: 94.1
click at [503, 231] on p "[EMAIL_ADDRESS][DOMAIN_NAME]" at bounding box center [572, 236] width 138 height 11
drag, startPoint x: 498, startPoint y: 225, endPoint x: 411, endPoint y: 120, distance: 136.2
click at [406, 111] on div "Valjumine [GEOGRAPHIC_DATA] ning 3-le tagasilend [GEOGRAPHIC_DATA] kui saab 20:…" at bounding box center [348, 138] width 272 height 54
drag, startPoint x: 584, startPoint y: 225, endPoint x: 565, endPoint y: 228, distance: 19.8
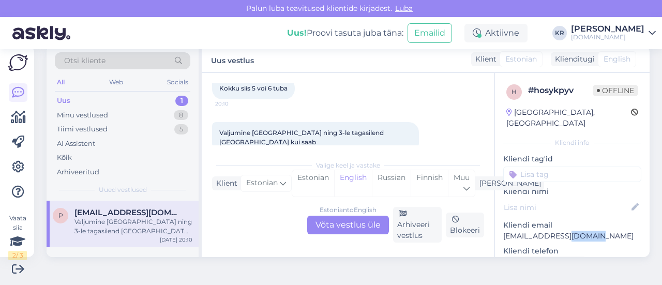
click at [565, 231] on p "[EMAIL_ADDRESS][DOMAIN_NAME]" at bounding box center [572, 236] width 138 height 11
drag, startPoint x: 586, startPoint y: 225, endPoint x: 592, endPoint y: 223, distance: 5.6
click at [586, 231] on p "[EMAIL_ADDRESS][DOMAIN_NAME]" at bounding box center [572, 236] width 138 height 11
click at [591, 231] on p "[EMAIL_ADDRESS][DOMAIN_NAME]" at bounding box center [572, 236] width 138 height 11
click at [589, 220] on p "Kliendi email" at bounding box center [572, 225] width 138 height 11
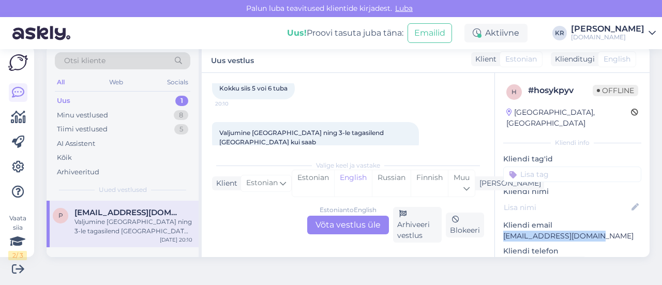
drag, startPoint x: 590, startPoint y: 227, endPoint x: 495, endPoint y: 225, distance: 95.2
click at [503, 231] on p "[EMAIL_ADDRESS][DOMAIN_NAME]" at bounding box center [572, 236] width 138 height 11
copy p "[EMAIL_ADDRESS][DOMAIN_NAME]"
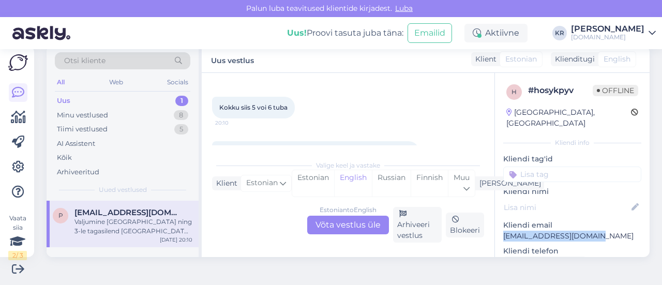
scroll to position [187, 0]
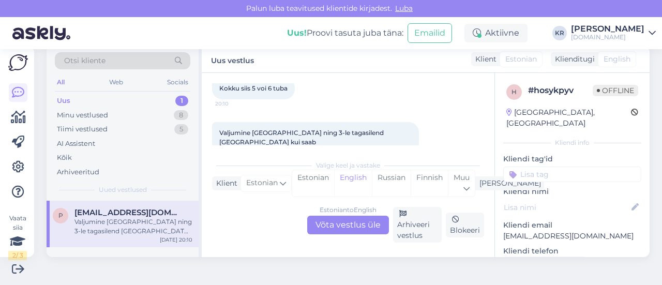
click at [344, 222] on div "Estonian to English Võta vestlus üle" at bounding box center [348, 225] width 82 height 19
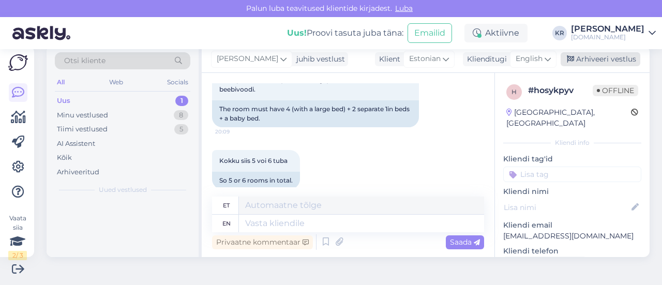
scroll to position [252, 0]
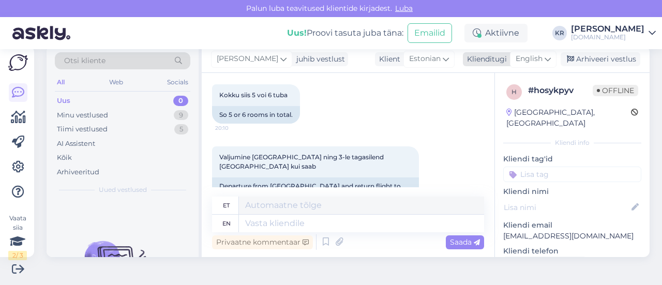
click at [544, 59] on div "English" at bounding box center [533, 59] width 47 height 17
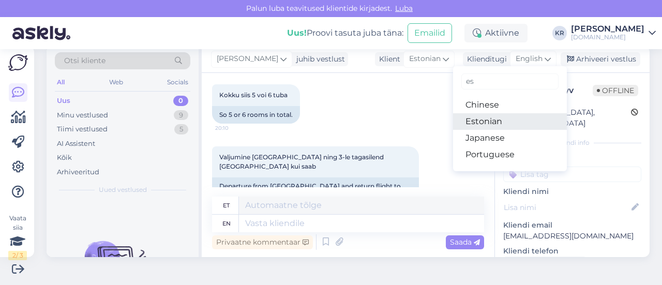
drag, startPoint x: 491, startPoint y: 120, endPoint x: 381, endPoint y: 207, distance: 140.3
click at [491, 120] on link "Estonian" at bounding box center [510, 121] width 114 height 17
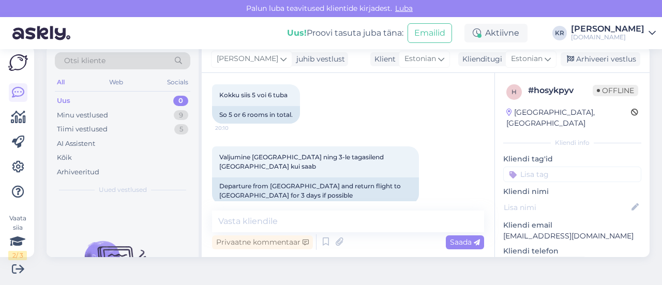
scroll to position [238, 0]
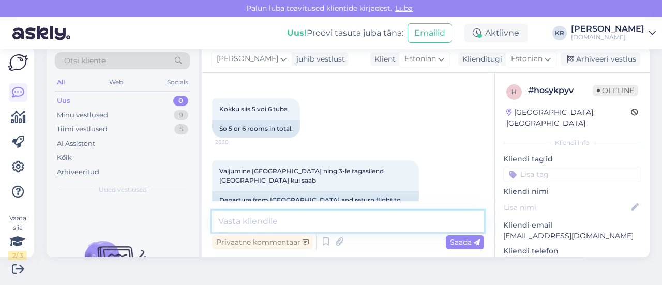
click at [317, 225] on textarea at bounding box center [348, 221] width 272 height 22
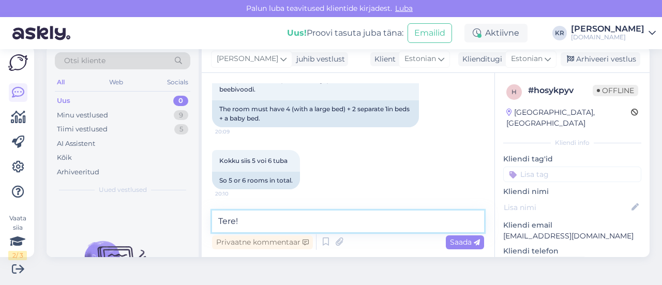
scroll to position [135, 0]
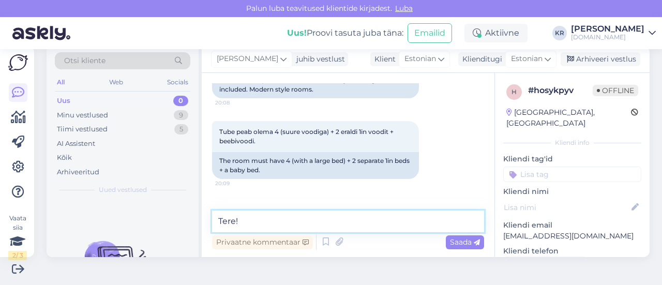
click at [284, 217] on textarea "Tere!" at bounding box center [348, 221] width 272 height 22
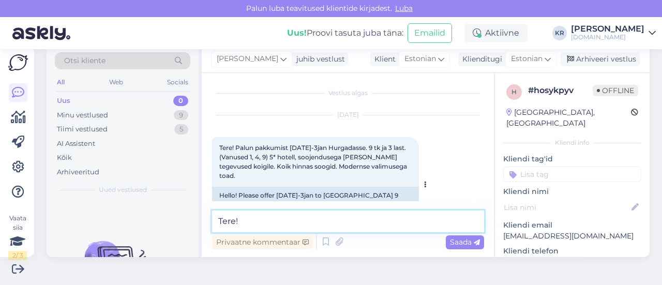
scroll to position [0, 0]
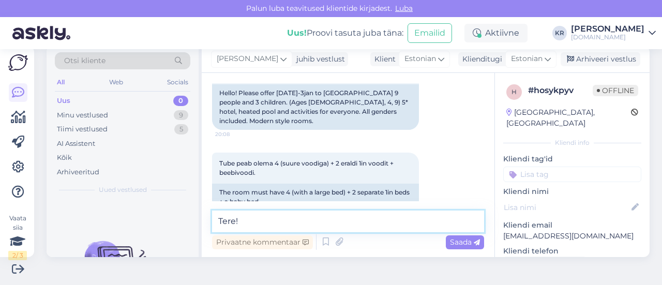
click at [272, 219] on textarea "Tere!" at bounding box center [348, 221] width 272 height 22
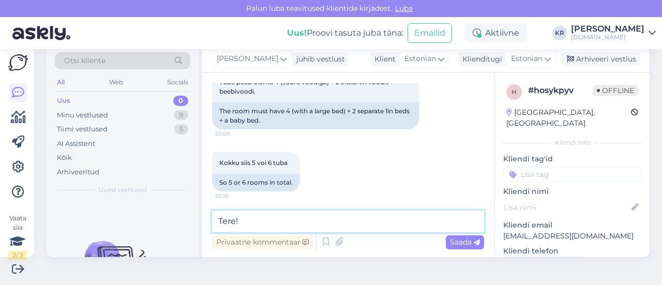
scroll to position [238, 0]
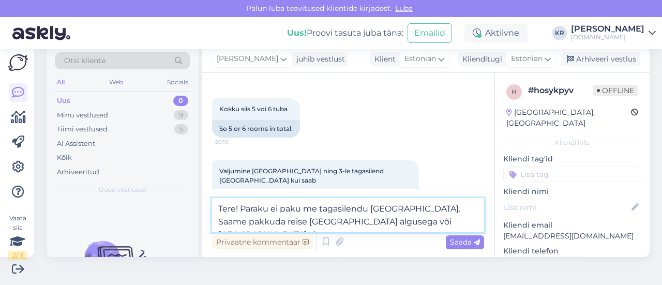
drag, startPoint x: 323, startPoint y: 221, endPoint x: 283, endPoint y: 222, distance: 39.3
click at [283, 222] on textarea "Tere! Paraku ei paku me tagasilendu [GEOGRAPHIC_DATA]. Saame pakkuda reise [GEO…" at bounding box center [348, 215] width 272 height 34
drag, startPoint x: 340, startPoint y: 222, endPoint x: 368, endPoint y: 224, distance: 28.0
click at [332, 222] on textarea "Tere! Paraku ei paku me tagasilendu [GEOGRAPHIC_DATA]. Saame pakkuda reise [GEO…" at bounding box center [348, 215] width 272 height 34
click at [371, 223] on textarea "Tere! Paraku ei paku me tagasilendu [GEOGRAPHIC_DATA]. Saame pakkuda reise [GEO…" at bounding box center [348, 215] width 272 height 34
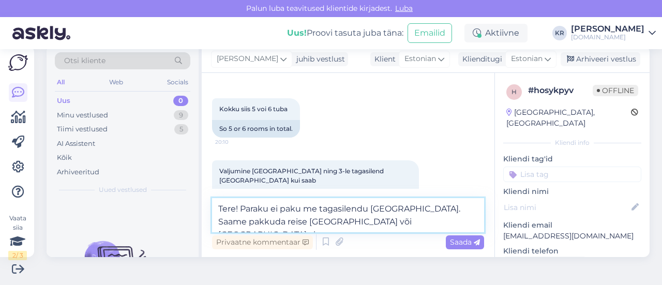
drag, startPoint x: 364, startPoint y: 223, endPoint x: 320, endPoint y: 223, distance: 44.5
click at [320, 223] on textarea "Tere! Paraku ei paku me tagasilendu [GEOGRAPHIC_DATA]. Saame pakkuda reise [GEO…" at bounding box center [348, 215] width 272 height 34
click at [239, 219] on textarea "Tere! Paraku ei paku me tagasilendu [GEOGRAPHIC_DATA]. Saame pakkuda reise [GEO…" at bounding box center [348, 215] width 272 height 34
click at [353, 220] on textarea "Tere! Paraku ei paku me tagasilendu [GEOGRAPHIC_DATA]. Saame pakkuda reise vaid…" at bounding box center [348, 215] width 272 height 34
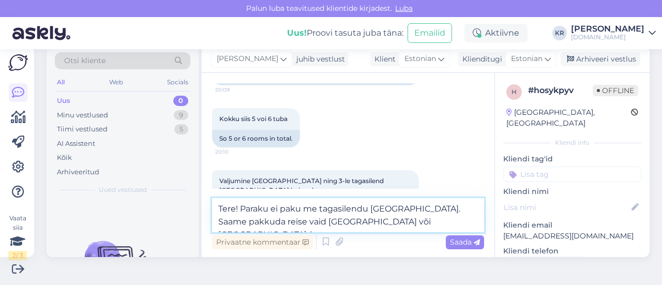
scroll to position [251, 0]
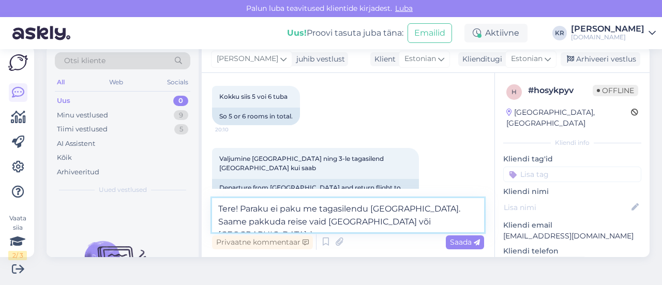
click at [398, 224] on textarea "Tere! Paraku ei paku me tagasilendu [GEOGRAPHIC_DATA]. Saame pakkuda reise vaid…" at bounding box center [348, 215] width 272 height 34
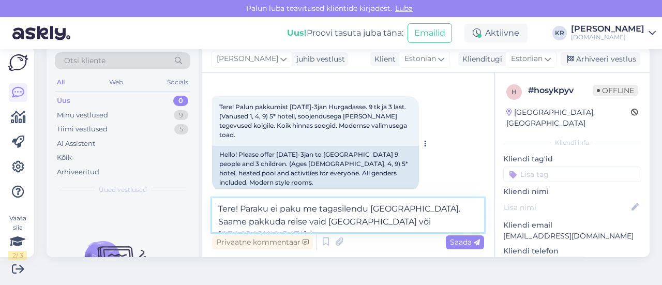
scroll to position [0, 0]
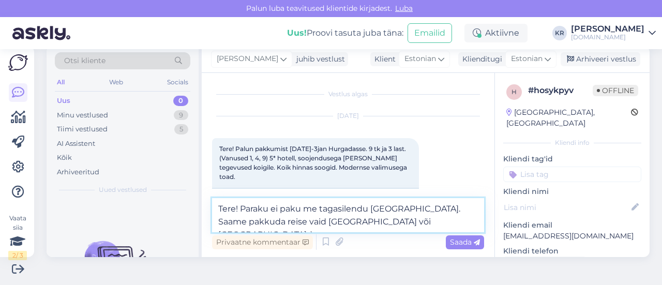
drag, startPoint x: 354, startPoint y: 225, endPoint x: 206, endPoint y: 224, distance: 147.9
click at [206, 224] on div "Vestlus algas [DATE] Tere! Palun pakkumist [DATE]-3jan Hurgadasse. 9 tk ja 3 la…" at bounding box center [348, 165] width 293 height 184
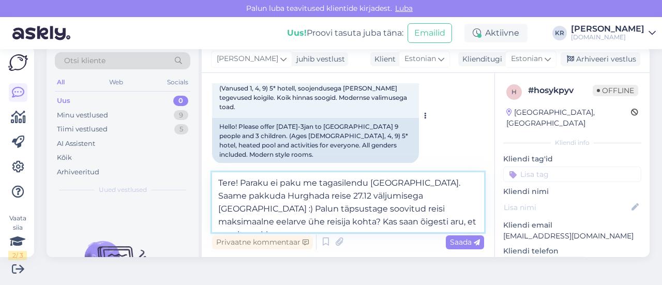
scroll to position [18, 0]
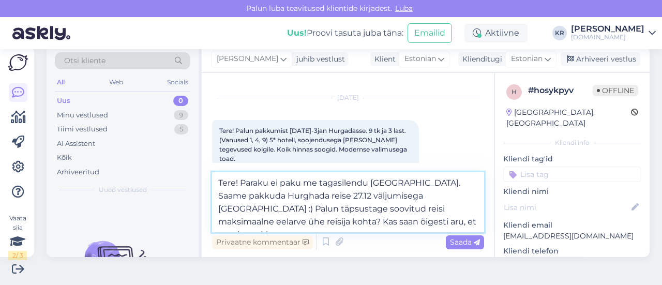
drag, startPoint x: 390, startPoint y: 222, endPoint x: 249, endPoint y: 220, distance: 140.7
click at [250, 220] on textarea "Tere! Paraku ei paku me tagasilendu [GEOGRAPHIC_DATA]. Saame pakkuda Hurghada r…" at bounding box center [348, 202] width 272 height 60
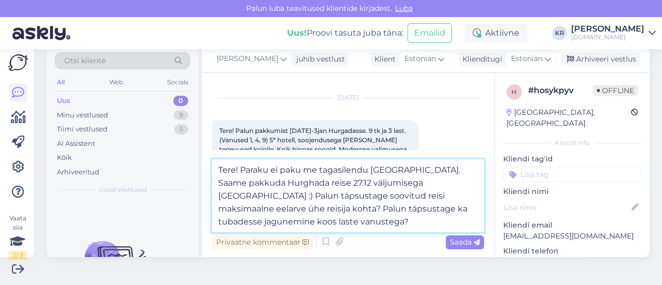
click at [396, 184] on textarea "Tere! Paraku ei paku me tagasilendu [GEOGRAPHIC_DATA]. Saame pakkuda Hurghada r…" at bounding box center [348, 195] width 272 height 73
type textarea "Tere! Paraku ei paku me tagasilendu [GEOGRAPHIC_DATA]. Saame pakkuda Hurghada r…"
click at [419, 224] on textarea "Tere! Paraku ei paku me tagasilendu [GEOGRAPHIC_DATA]. Saame pakkuda Hurghada r…" at bounding box center [348, 195] width 272 height 73
click at [420, 221] on textarea "Tere! Paraku ei paku me tagasilendu [GEOGRAPHIC_DATA]. Saame pakkuda Hurghada r…" at bounding box center [348, 195] width 272 height 73
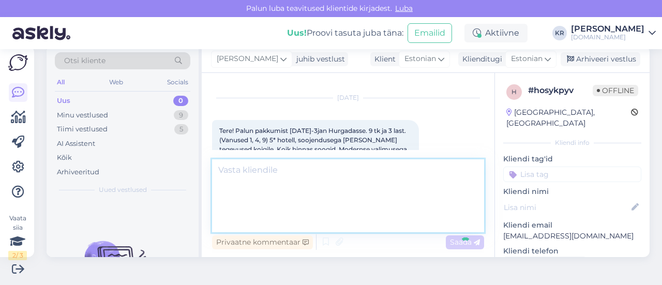
scroll to position [320, 0]
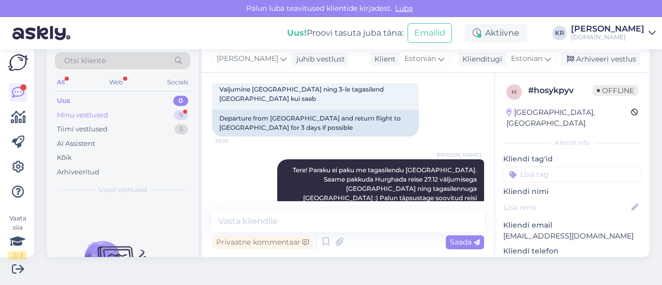
click at [149, 115] on div "Minu vestlused 9" at bounding box center [122, 115] width 135 height 14
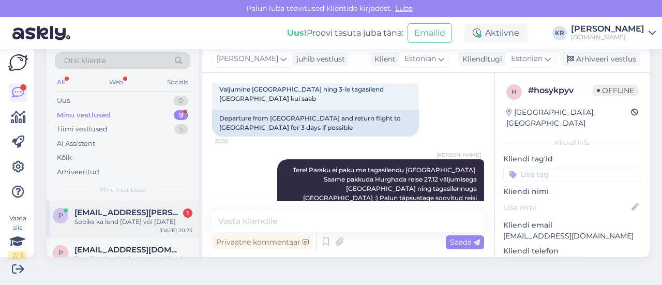
click at [168, 228] on div "[DATE] 20:23" at bounding box center [175, 230] width 33 height 8
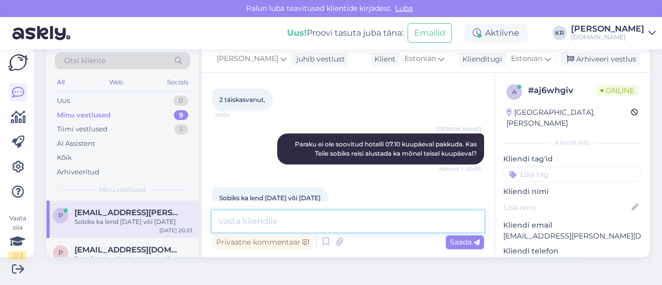
drag, startPoint x: 328, startPoint y: 215, endPoint x: 323, endPoint y: 220, distance: 7.3
click at [324, 219] on textarea at bounding box center [348, 221] width 272 height 22
click at [320, 221] on textarea at bounding box center [348, 221] width 272 height 22
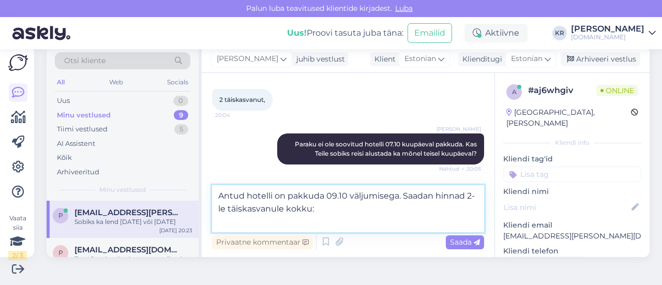
paste textarea "Double Studio"
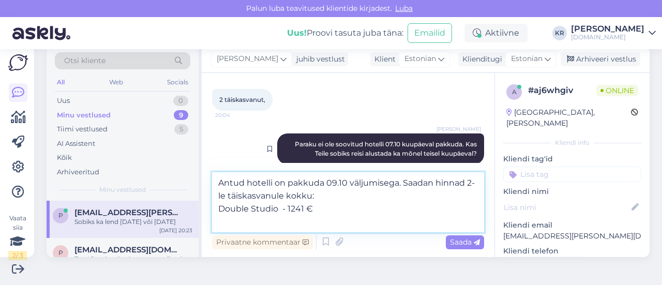
paste textarea "Triple Studio"
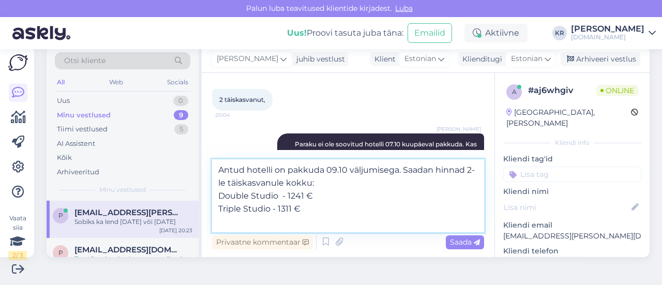
paste textarea "Deluxe Double Studio"
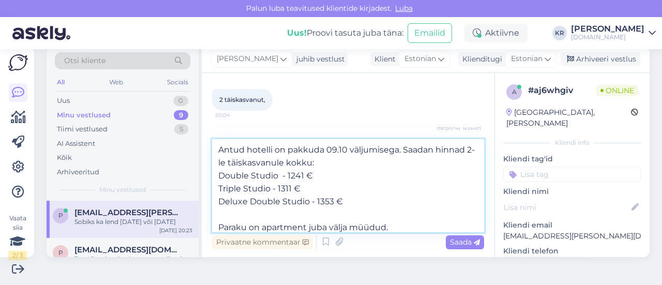
click at [310, 227] on textarea "Antud hotelli on pakkuda 09.10 väljumisega. Saadan hinnad 2-le täiskasvanule ko…" at bounding box center [348, 185] width 272 height 93
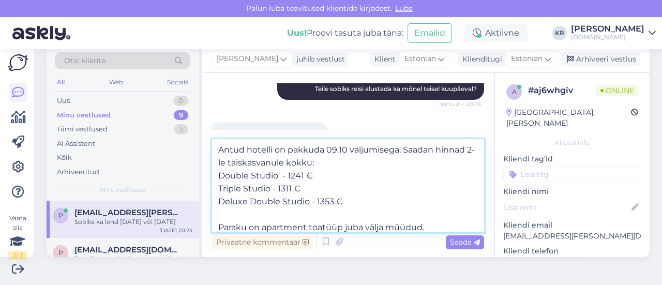
scroll to position [407, 0]
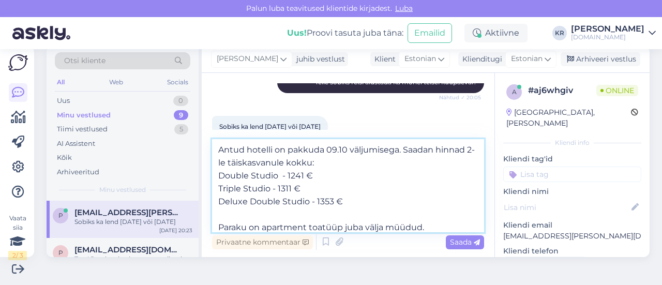
click at [251, 160] on textarea "Antud hotelli on pakkuda 09.10 väljumisega. Saadan hinnad 2-le täiskasvanule ko…" at bounding box center [348, 185] width 272 height 93
click at [359, 158] on textarea "Antud hotelli on pakkuda 09.10 väljumisega. Saadan hinnad 2-le täiskasvanule ko…" at bounding box center [348, 185] width 272 height 93
type textarea "Antud hotelli on pakkuda 09.10 väljumisega. Saadan hinnad 2-le täiskasvanule ko…"
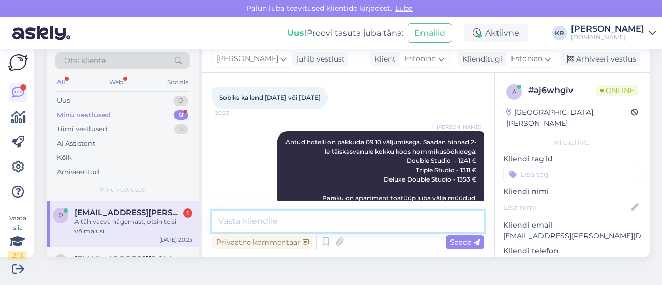
scroll to position [480, 0]
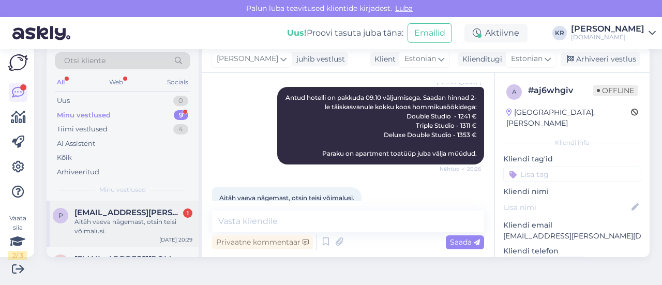
click at [146, 222] on div "Aitäh vaeva nägemast, otsin teisi võimalusi." at bounding box center [133, 226] width 118 height 19
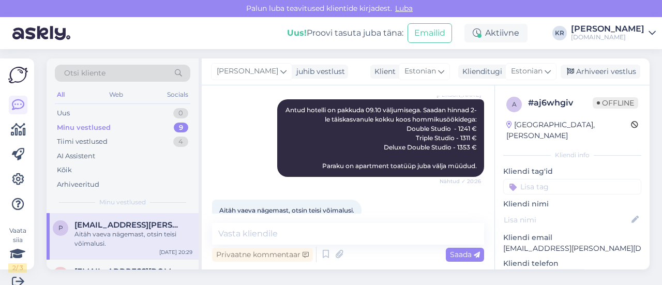
scroll to position [0, 0]
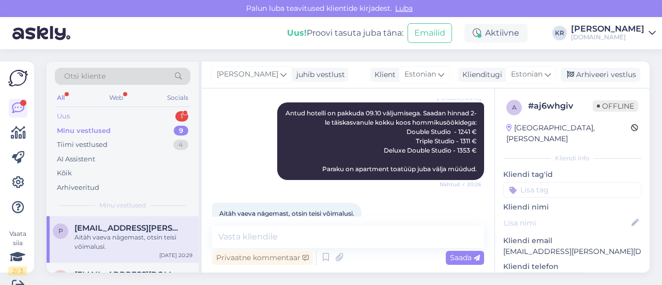
click at [117, 112] on div "Uus 1" at bounding box center [122, 116] width 135 height 14
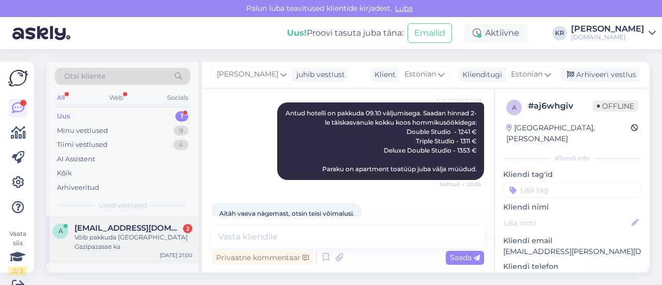
click at [149, 241] on div "Võib pakkuda [GEOGRAPHIC_DATA] Gazipazasse ka" at bounding box center [133, 242] width 118 height 19
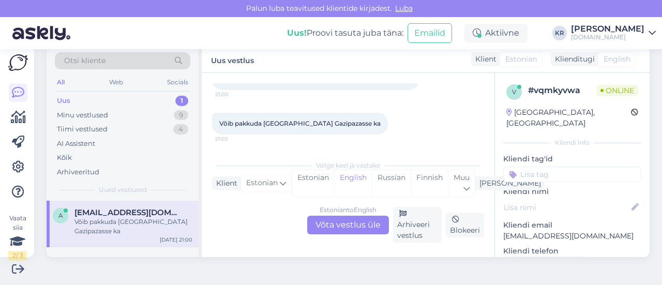
scroll to position [37, 0]
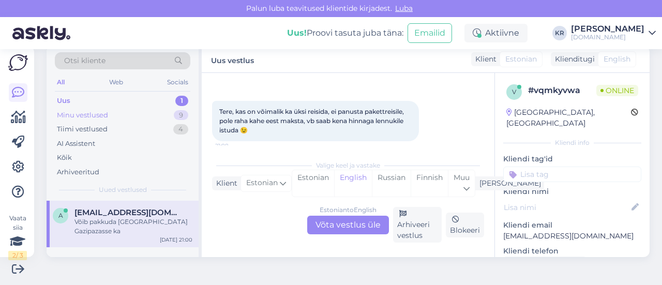
click at [157, 117] on div "Minu vestlused 9" at bounding box center [122, 115] width 135 height 14
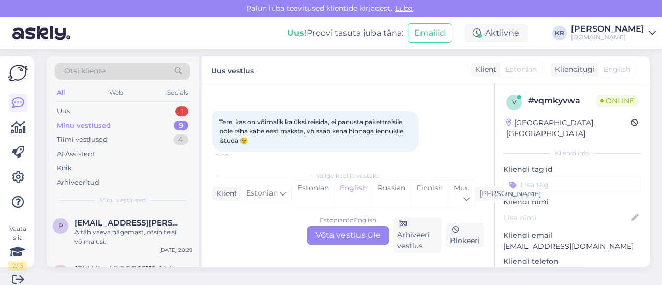
scroll to position [0, 0]
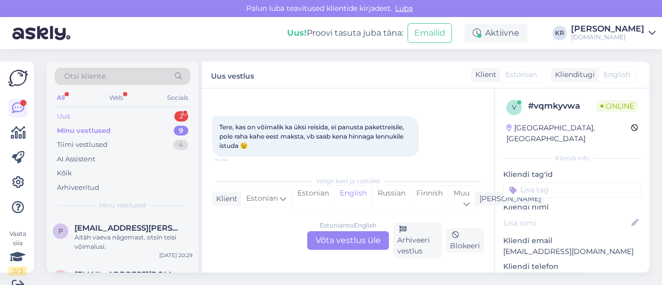
click at [135, 115] on div "Uus 2" at bounding box center [122, 116] width 135 height 14
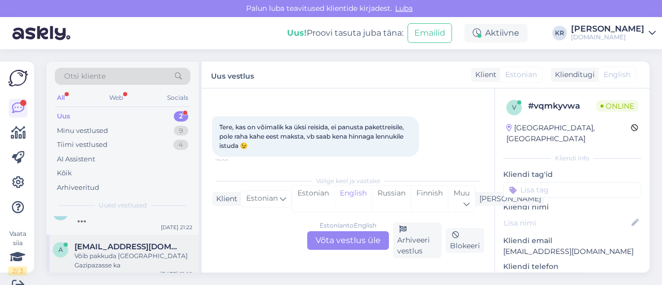
scroll to position [26, 0]
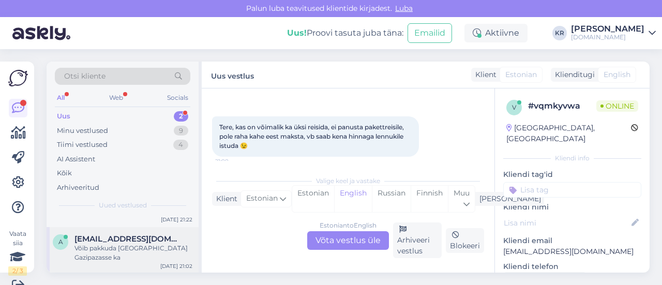
click at [148, 251] on div "Võib pakkuda [GEOGRAPHIC_DATA] Gazipazasse ka" at bounding box center [133, 253] width 118 height 19
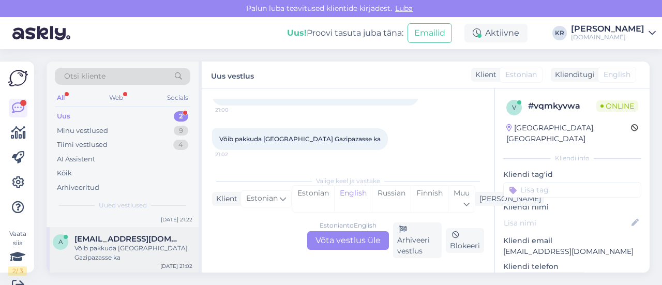
scroll to position [16, 0]
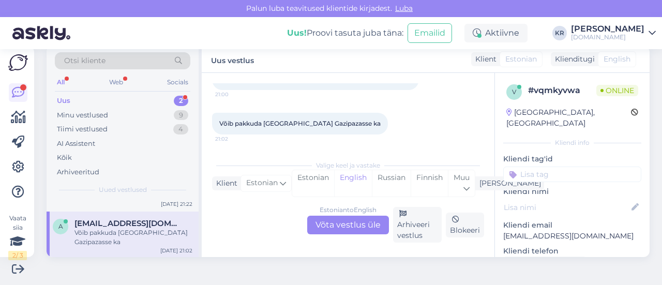
click at [340, 227] on div "Estonian to English Võta vestlus üle" at bounding box center [348, 225] width 82 height 19
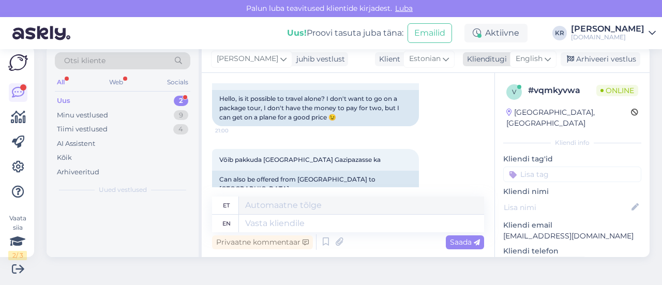
scroll to position [0, 0]
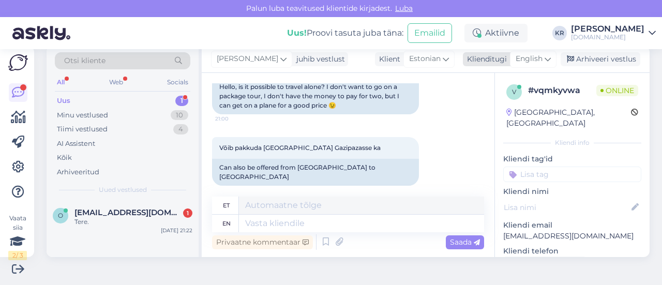
click at [534, 57] on span "English" at bounding box center [529, 58] width 27 height 11
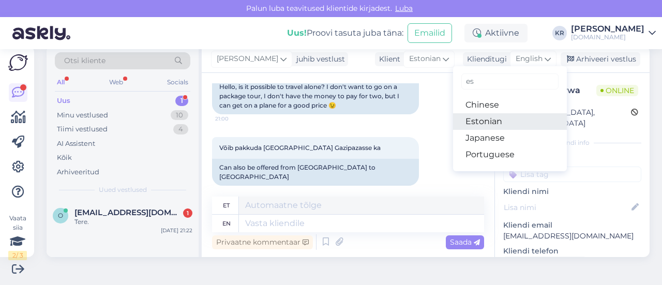
click at [481, 121] on link "Estonian" at bounding box center [510, 121] width 114 height 17
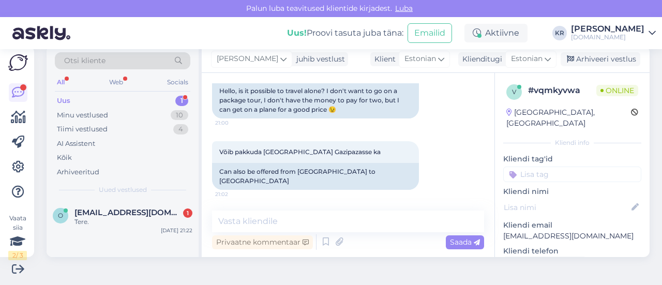
scroll to position [86, 0]
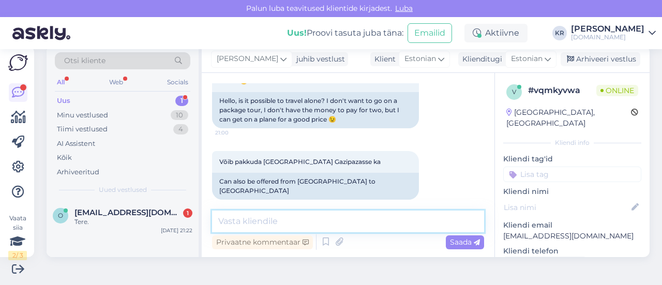
click at [340, 228] on textarea at bounding box center [348, 221] width 272 height 22
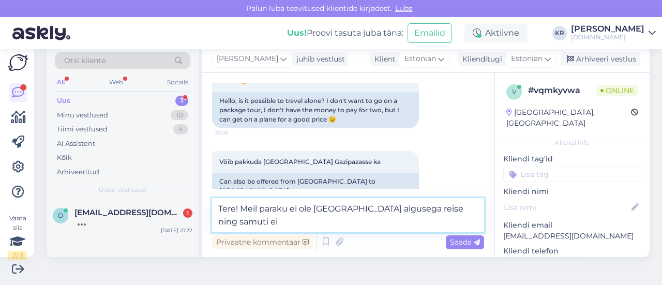
scroll to position [99, 0]
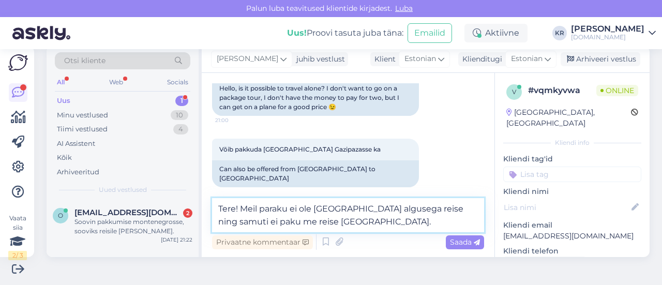
click at [356, 222] on textarea "Tere! Meil paraku ei ole [GEOGRAPHIC_DATA] algusega reise ning samuti ei paku m…" at bounding box center [348, 215] width 272 height 34
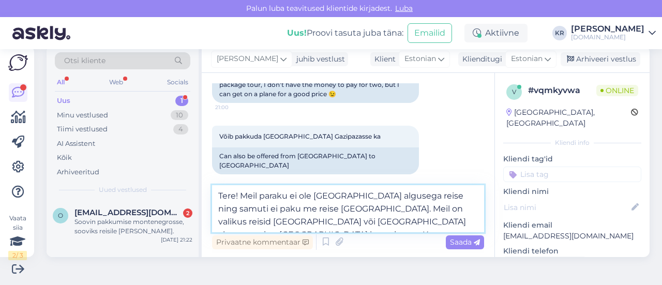
scroll to position [125, 0]
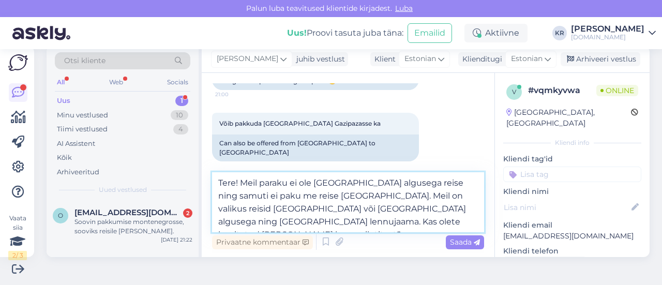
click at [421, 183] on textarea "Tere! Meil paraku ei ole [GEOGRAPHIC_DATA] algusega reise ning samuti ei paku m…" at bounding box center [348, 202] width 272 height 60
click at [395, 223] on textarea "Tere! Meil paraku ei ole [GEOGRAPHIC_DATA] algusega reise pakkuda ning samuti e…" at bounding box center [348, 202] width 272 height 60
drag, startPoint x: 219, startPoint y: 222, endPoint x: 233, endPoint y: 220, distance: 14.1
click at [220, 221] on textarea "Tere! Meil paraku ei ole [GEOGRAPHIC_DATA] algusega reise pakkuda ning samuti e…" at bounding box center [348, 202] width 272 height 60
type textarea "Tere! Meil paraku ei ole [GEOGRAPHIC_DATA] algusega reise pakkuda ning samuti e…"
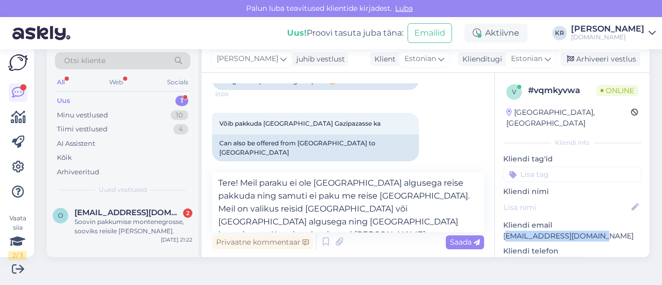
drag, startPoint x: 593, startPoint y: 224, endPoint x: 498, endPoint y: 228, distance: 94.2
click at [503, 231] on p "[EMAIL_ADDRESS][DOMAIN_NAME]" at bounding box center [572, 236] width 138 height 11
drag, startPoint x: 494, startPoint y: 226, endPoint x: 592, endPoint y: 228, distance: 97.7
copy p "[EMAIL_ADDRESS][DOMAIN_NAME]"
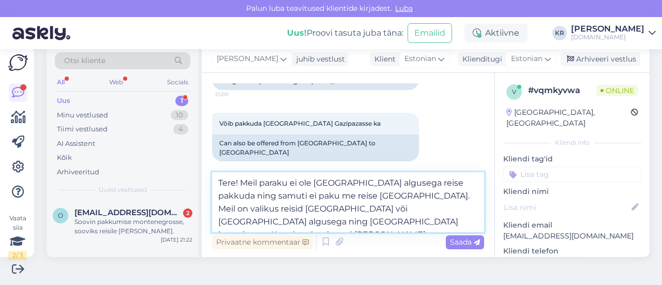
click at [411, 229] on textarea "Tere! Meil paraku ei ole [GEOGRAPHIC_DATA] algusega reise pakkuda ning samuti e…" at bounding box center [348, 202] width 272 height 60
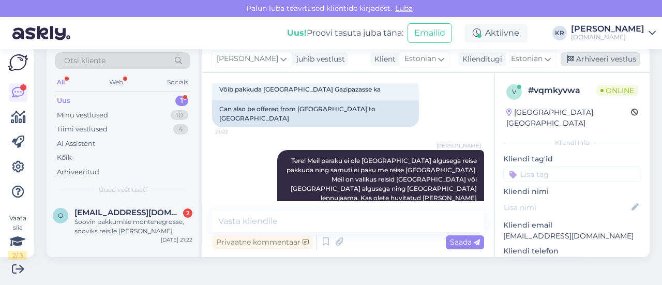
click at [596, 60] on div "Arhiveeri vestlus" at bounding box center [600, 59] width 80 height 14
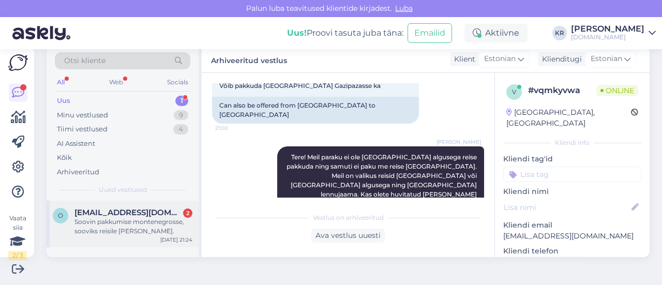
click at [144, 220] on div "Soovin pakkumise montenegrosse, sooviks reisile [PERSON_NAME]." at bounding box center [133, 226] width 118 height 19
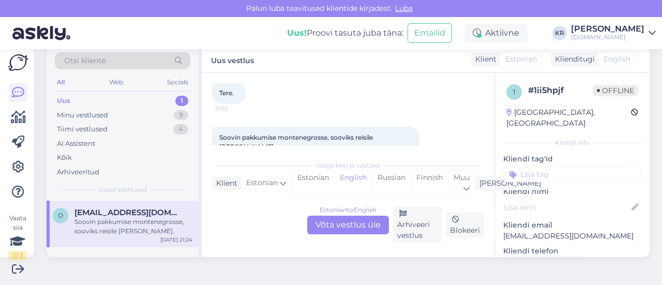
scroll to position [79, 0]
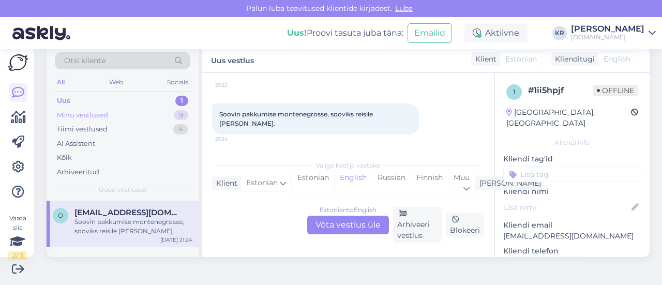
click at [133, 116] on div "Minu vestlused 9" at bounding box center [122, 115] width 135 height 14
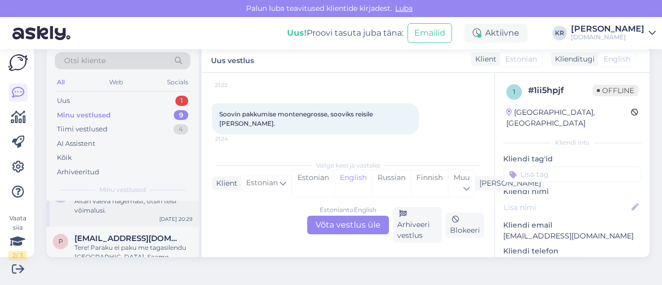
scroll to position [0, 0]
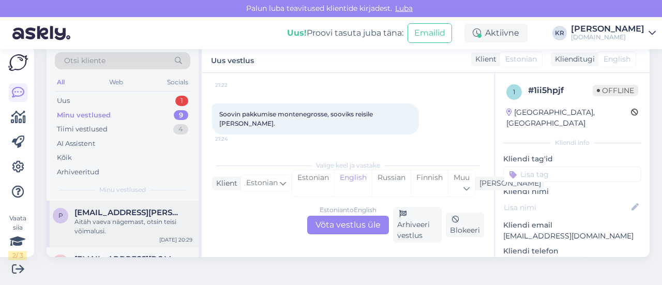
click at [164, 226] on div "Aitäh vaeva nägemast, otsin teisi võimalusi." at bounding box center [133, 226] width 118 height 19
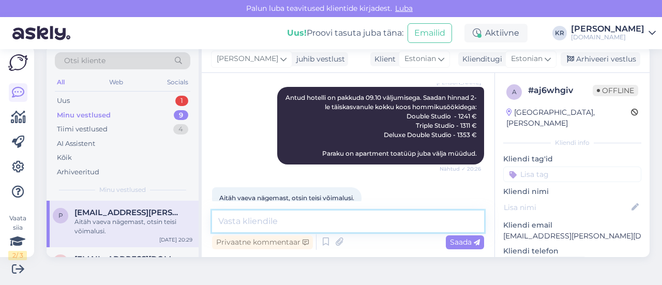
click at [313, 219] on textarea at bounding box center [348, 221] width 272 height 22
click at [263, 218] on textarea "Kas soovite hotellide lisavalikut?" at bounding box center [348, 221] width 272 height 22
type textarea "Kas soovite, et saadame Teile hotellide lisavalikut?"
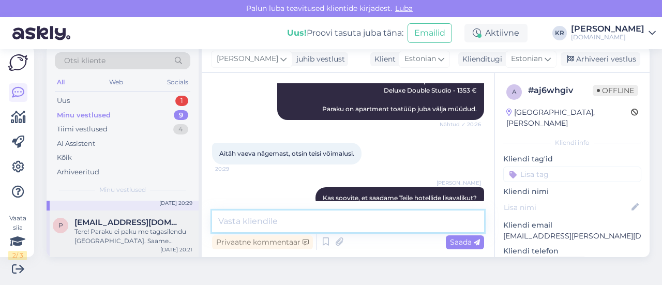
scroll to position [52, 0]
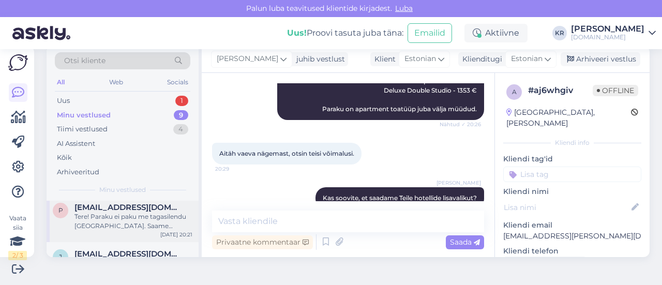
click at [153, 226] on div "Tere! Paraku ei paku me tagasilendu [GEOGRAPHIC_DATA]. Saame pakkuda Hurghada r…" at bounding box center [133, 221] width 118 height 19
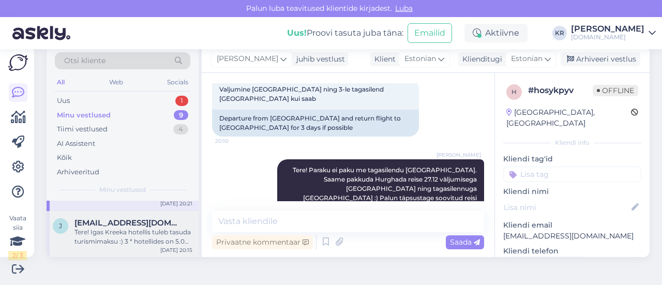
scroll to position [103, 0]
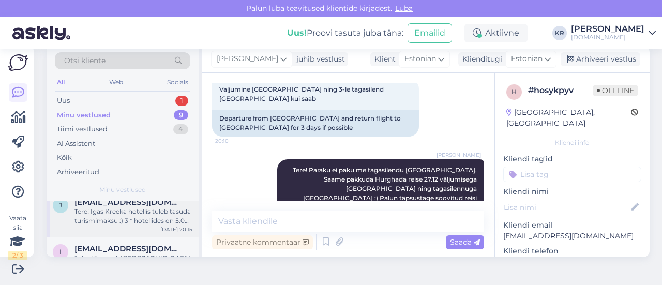
click at [155, 217] on div "Tere! Igas Kreeka hotellis tuleb tasuda turismimaksu :) 3 * hotellides on 5.00 …" at bounding box center [133, 216] width 118 height 19
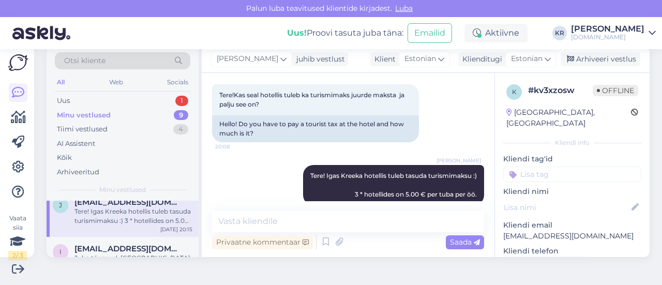
scroll to position [149, 0]
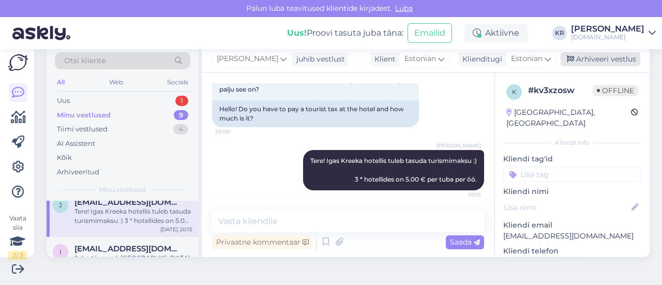
click at [577, 59] on div "Arhiveeri vestlus" at bounding box center [600, 59] width 80 height 14
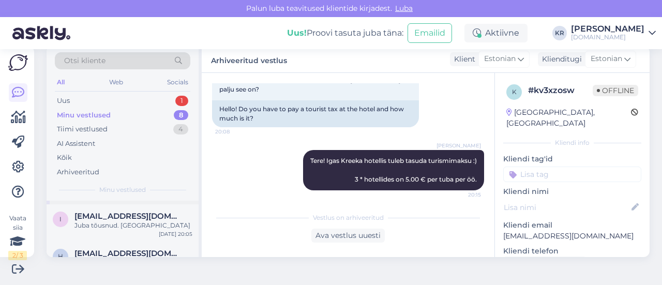
scroll to position [103, 0]
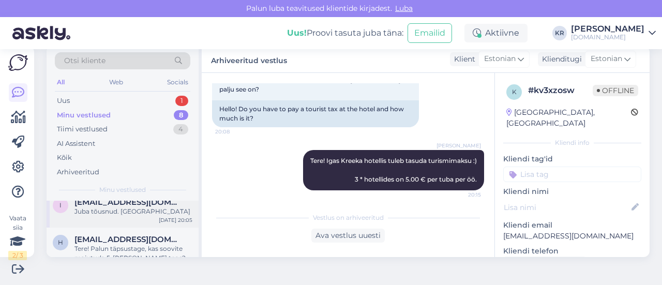
click at [148, 216] on div "i [EMAIL_ADDRESS][DOMAIN_NAME] Juba tõusnud. Aitäh [DATE] 20:05" at bounding box center [123, 208] width 152 height 37
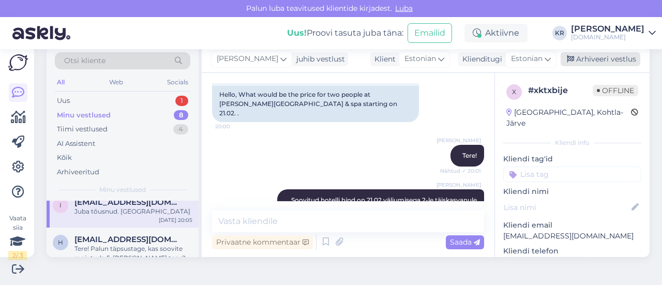
click at [599, 58] on div "Arhiveeri vestlus" at bounding box center [600, 59] width 80 height 14
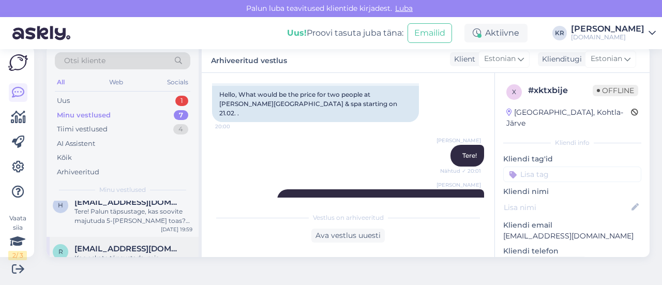
scroll to position [155, 0]
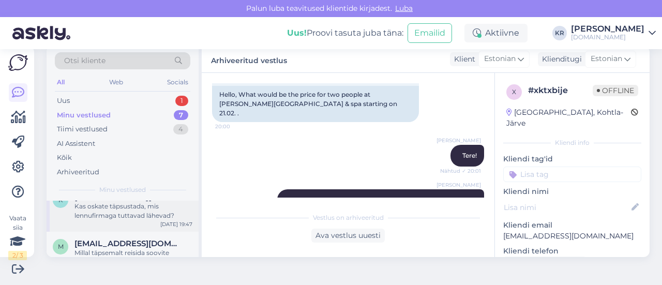
click at [147, 218] on div "Kas oskate täpsustada, mis lennufirmaga tuttavad lähevad?" at bounding box center [133, 211] width 118 height 19
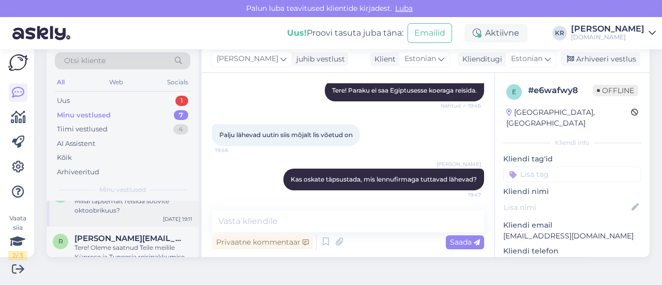
scroll to position [259, 0]
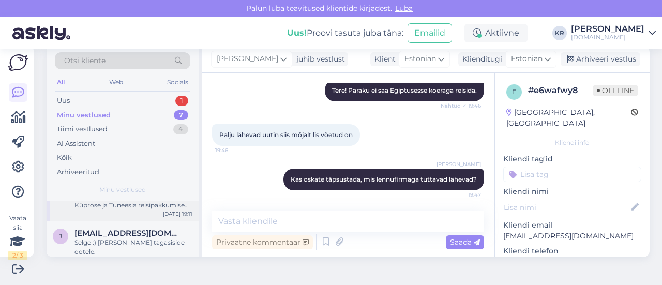
click at [151, 211] on div "r [PERSON_NAME][EMAIL_ADDRESS][PERSON_NAME][DOMAIN_NAME] Tere! Oleme saatnud Te…" at bounding box center [123, 198] width 152 height 47
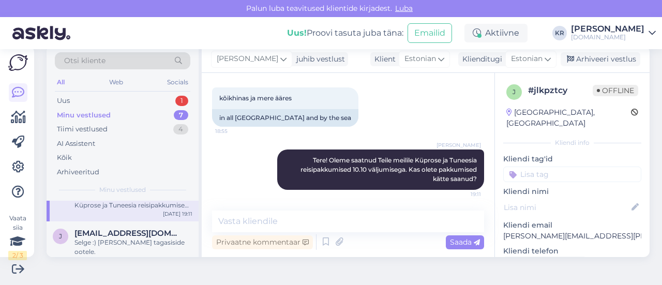
scroll to position [174, 0]
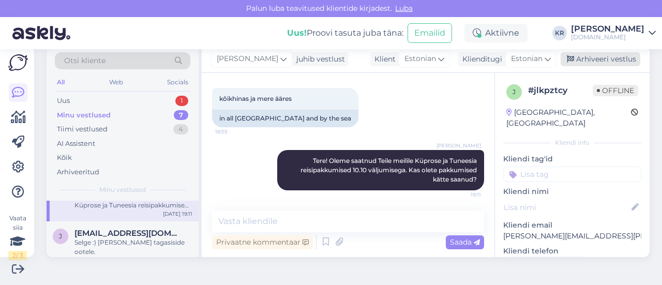
click at [580, 58] on div "Arhiveeri vestlus" at bounding box center [600, 59] width 80 height 14
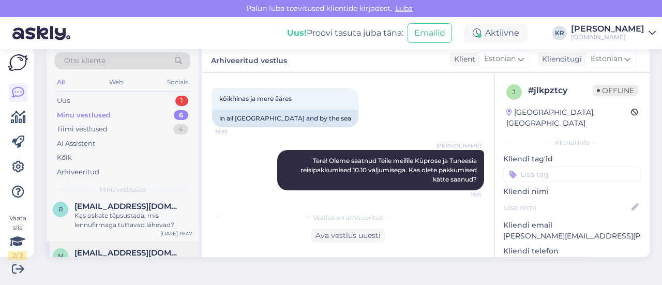
scroll to position [213, 0]
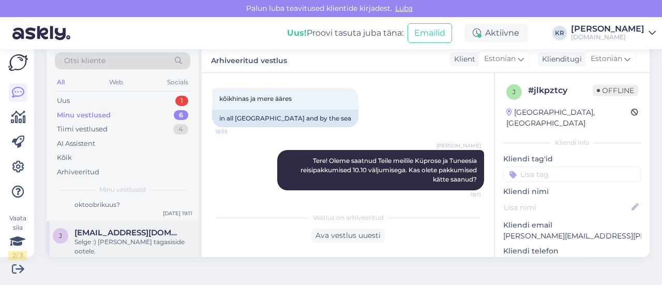
click at [131, 240] on div "Selge :) [PERSON_NAME] tagasiside ootele." at bounding box center [133, 246] width 118 height 19
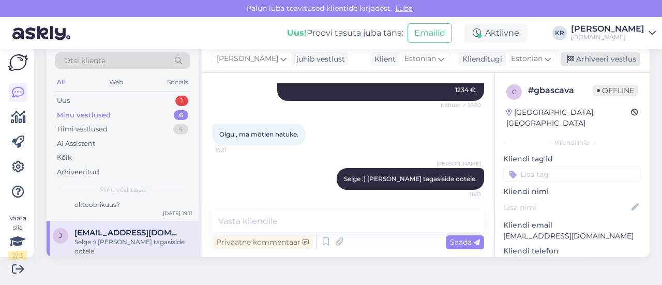
click at [590, 58] on div "Arhiveeri vestlus" at bounding box center [600, 59] width 80 height 14
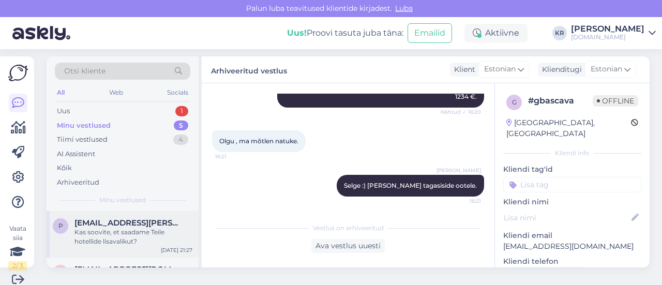
scroll to position [0, 0]
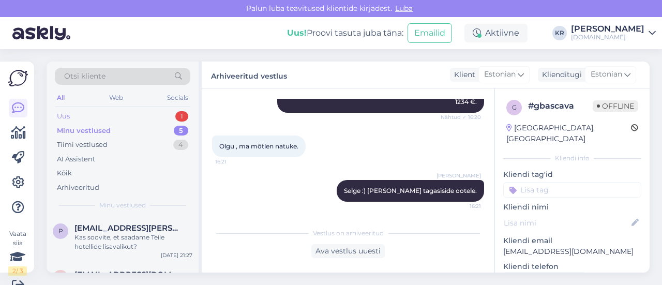
click at [120, 116] on div "Uus 1" at bounding box center [122, 116] width 135 height 14
click at [130, 234] on div "Soovin pakkumise montenegrosse, sooviks reisile [PERSON_NAME]." at bounding box center [133, 242] width 118 height 19
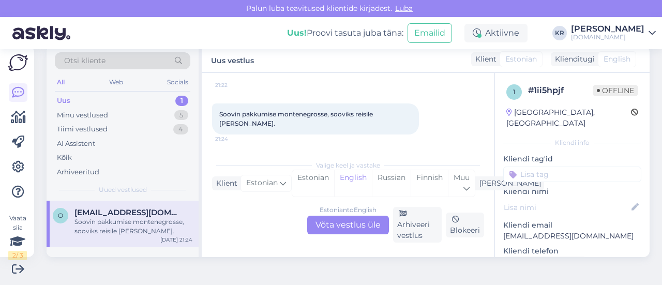
click at [361, 219] on div "Estonian to English Võta vestlus üle" at bounding box center [348, 225] width 82 height 19
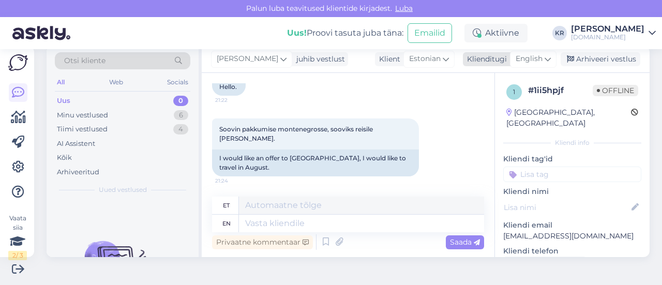
click at [544, 63] on icon at bounding box center [547, 58] width 6 height 11
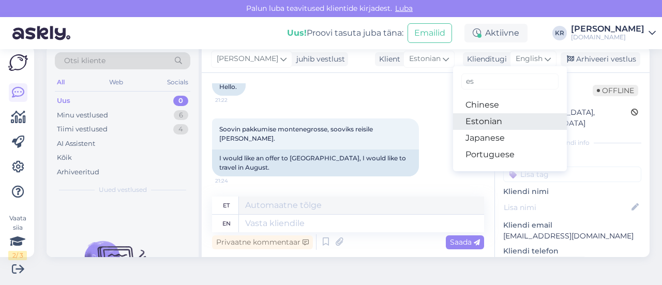
click at [503, 128] on link "Estonian" at bounding box center [510, 121] width 114 height 17
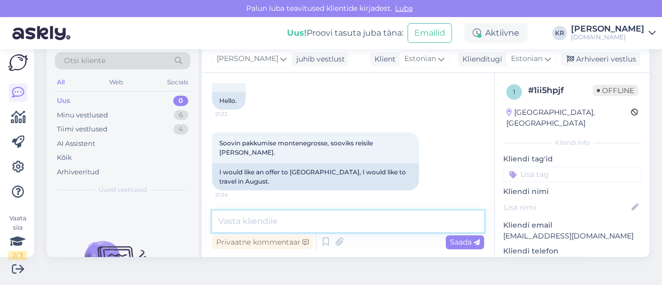
click at [304, 222] on textarea at bounding box center [348, 221] width 272 height 22
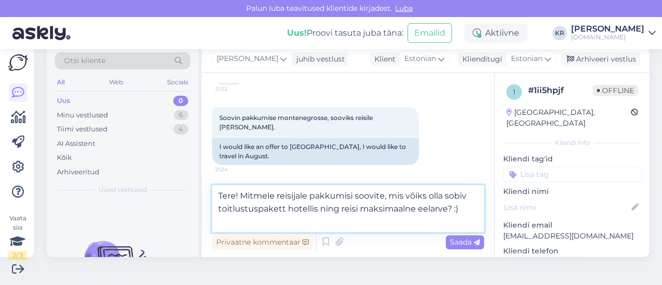
click at [242, 200] on textarea "Tere! Mitmele reisijale pakkumisi soovite, mis võiks olla sobiv toitlustuspaket…" at bounding box center [348, 208] width 272 height 47
type textarea "Tere! Palun täpsustage, mitmele reisijale pakkumisi soovite, mis võiks olla sob…"
click at [336, 222] on textarea "Tere! Palun täpsustage, mitmele reisijale pakkumisi soovite, mis võiks olla sob…" at bounding box center [348, 208] width 272 height 47
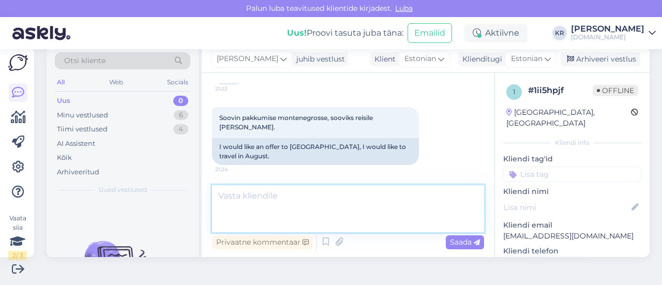
scroll to position [131, 0]
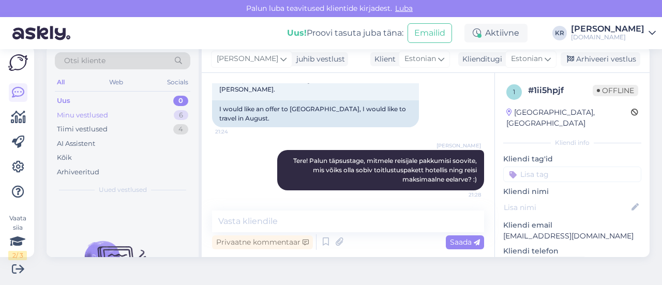
click at [100, 115] on div "Minu vestlused" at bounding box center [82, 115] width 51 height 10
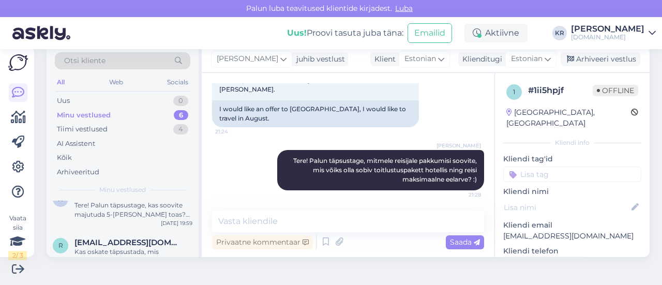
scroll to position [222, 0]
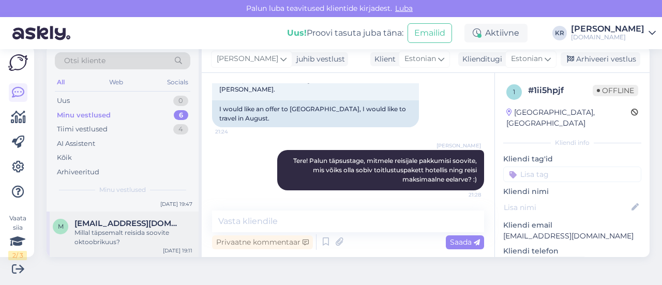
click at [137, 236] on div "Millal täpsemalt reisida soovite oktoobrikuus?" at bounding box center [133, 237] width 118 height 19
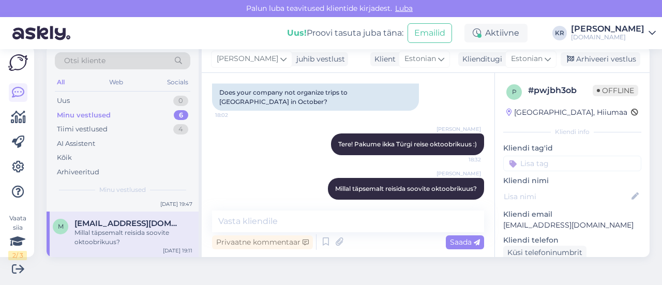
click at [137, 244] on div "Millal täpsemalt reisida soovite oktoobrikuus?" at bounding box center [133, 237] width 118 height 19
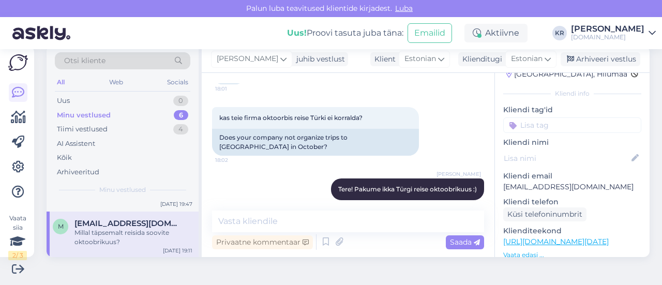
scroll to position [52, 0]
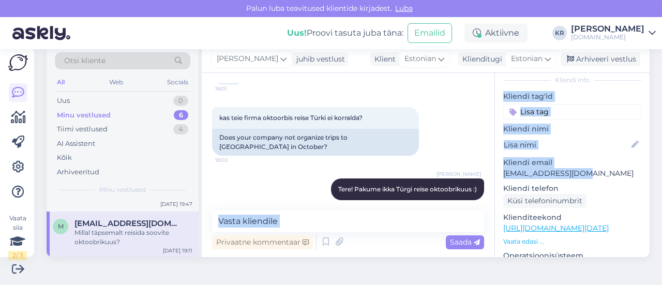
drag, startPoint x: 580, startPoint y: 171, endPoint x: 484, endPoint y: 173, distance: 96.2
click at [484, 173] on div "Vestlus algas [DATE] Tere 18:01 Hello Tere 18:01 Hello kas teie firma oktoorbis…" at bounding box center [426, 165] width 448 height 184
click at [589, 153] on div "p # pwjbh3ob Offline [GEOGRAPHIC_DATA], Hiiumaa Kliendi info Kliendi tag'id Kli…" at bounding box center [572, 233] width 155 height 425
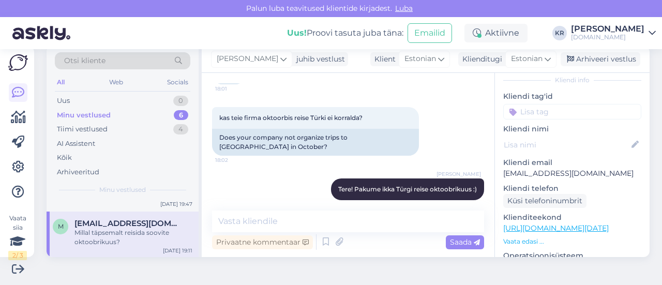
click at [588, 175] on p "[EMAIL_ADDRESS][DOMAIN_NAME]" at bounding box center [572, 173] width 138 height 11
drag, startPoint x: 578, startPoint y: 171, endPoint x: 488, endPoint y: 171, distance: 89.5
click at [495, 171] on div "p # pwjbh3ob Offline [GEOGRAPHIC_DATA], Hiiumaa Kliendi info Kliendi tag'id Kli…" at bounding box center [572, 233] width 155 height 425
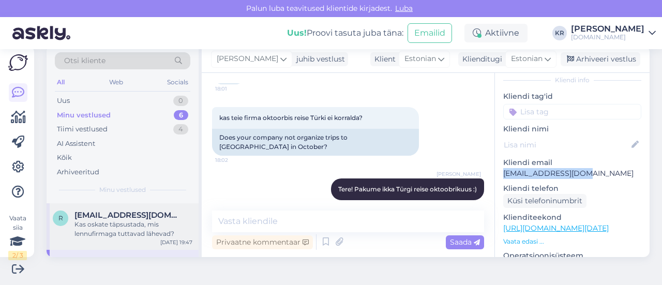
scroll to position [170, 0]
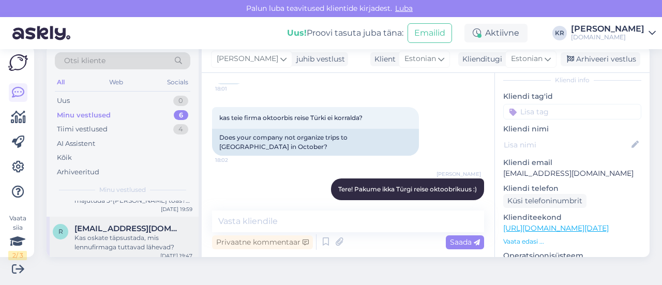
click at [121, 236] on div "Kas oskate täpsustada, mis lennufirmaga tuttavad lähevad?" at bounding box center [133, 242] width 118 height 19
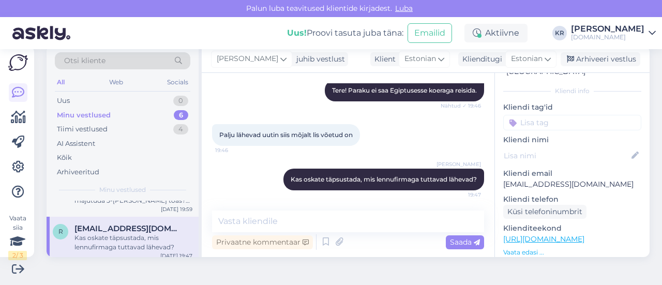
drag, startPoint x: 582, startPoint y: 57, endPoint x: 299, endPoint y: 166, distance: 302.5
click at [581, 57] on div "Arhiveeri vestlus" at bounding box center [600, 59] width 80 height 14
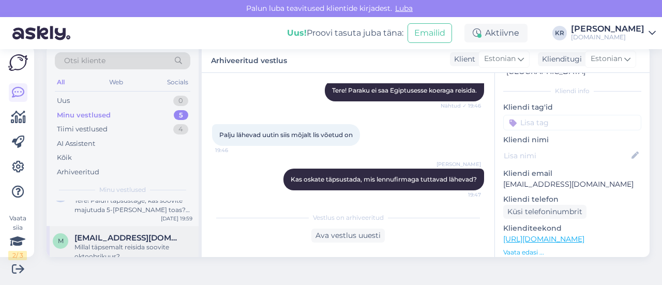
scroll to position [124, 0]
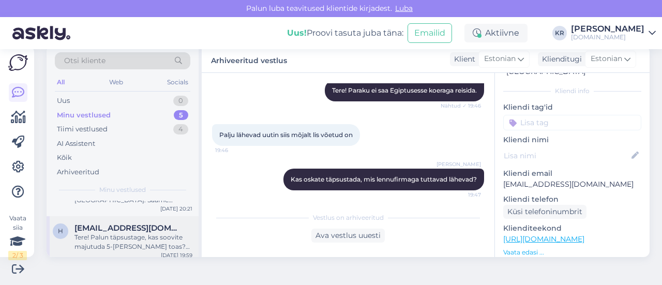
click at [124, 243] on div "Tere! Palun täpsustage, kas soovite majutuda 5-[PERSON_NAME] toas? Mis võiks ol…" at bounding box center [133, 242] width 118 height 19
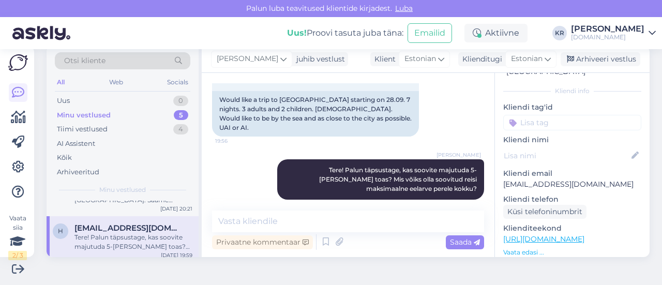
scroll to position [36, 0]
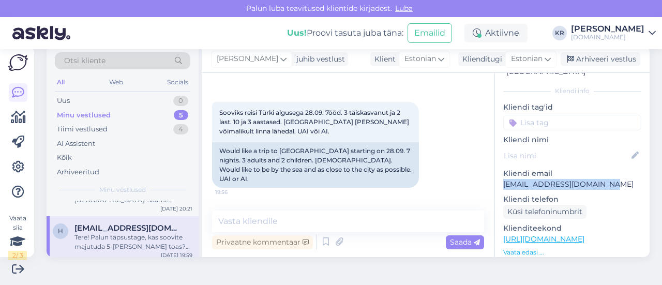
drag, startPoint x: 605, startPoint y: 175, endPoint x: 491, endPoint y: 175, distance: 114.3
click at [495, 175] on div "w # wdaffagu Offline [GEOGRAPHIC_DATA], [GEOGRAPHIC_DATA] Kliendi info Kliendi …" at bounding box center [572, 239] width 155 height 436
copy p "[EMAIL_ADDRESS][DOMAIN_NAME]"
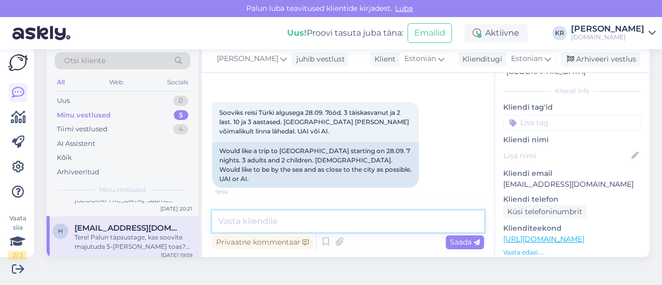
click at [285, 225] on textarea at bounding box center [348, 221] width 272 height 22
type textarea "S"
type textarea "Pakkumised on saadetud Teile meilile :)"
click at [398, 216] on textarea "Pakkumised on saadetud Teile meilile :)" at bounding box center [348, 221] width 272 height 22
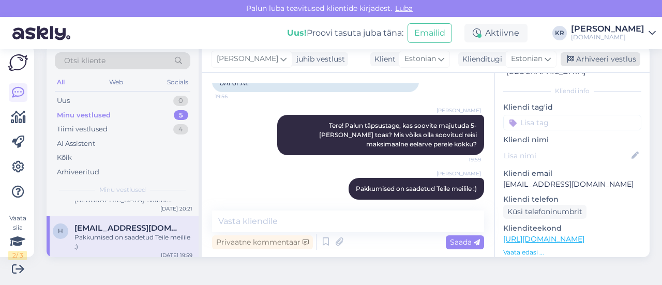
click at [574, 58] on div "Arhiveeri vestlus" at bounding box center [600, 59] width 80 height 14
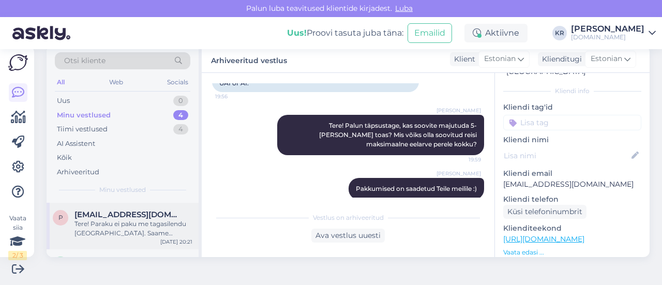
scroll to position [78, 0]
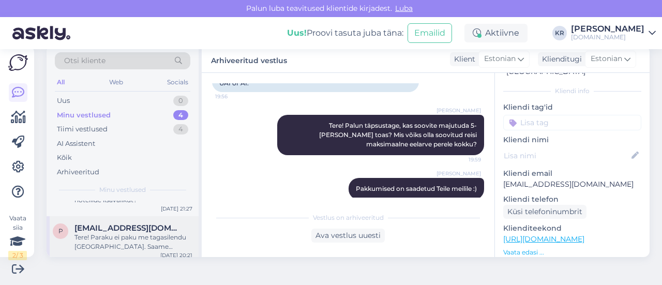
click at [143, 240] on div "Tere! Paraku ei paku me tagasilendu [GEOGRAPHIC_DATA]. Saame pakkuda Hurghada r…" at bounding box center [133, 242] width 118 height 19
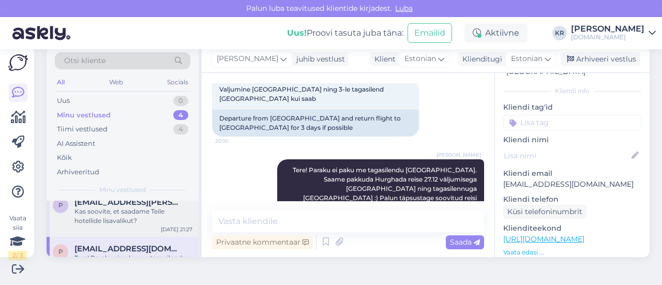
scroll to position [26, 0]
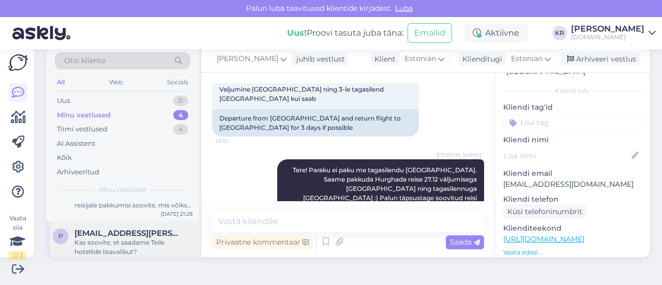
click at [134, 243] on div "Kas soovite, et saadame Teile hotellide lisavalikut?" at bounding box center [133, 247] width 118 height 19
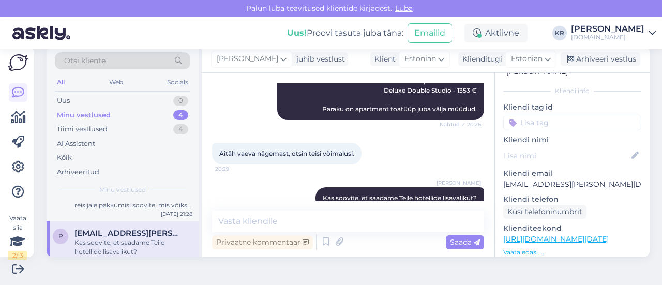
drag, startPoint x: 568, startPoint y: 60, endPoint x: 401, endPoint y: 131, distance: 181.7
click at [567, 60] on div "Arhiveeri vestlus" at bounding box center [600, 59] width 80 height 14
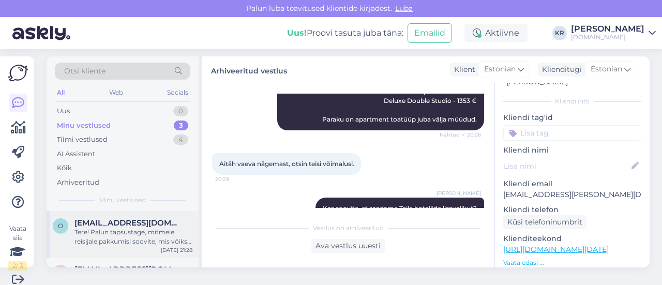
scroll to position [0, 0]
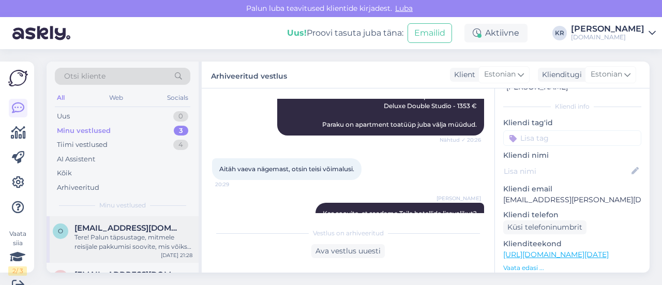
click at [135, 245] on div "Tere! Palun täpsustage, mitmele reisijale pakkumisi soovite, mis võiks olla sob…" at bounding box center [133, 242] width 118 height 19
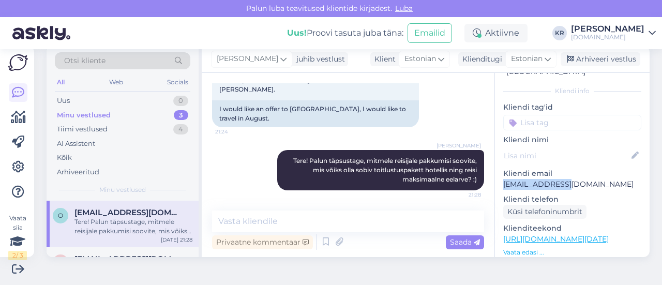
drag, startPoint x: 563, startPoint y: 176, endPoint x: 499, endPoint y: 176, distance: 63.6
click at [495, 175] on div "1 # 1ii5hpjf Offline [GEOGRAPHIC_DATA], [GEOGRAPHIC_DATA] info Kliendi tag'id K…" at bounding box center [572, 239] width 155 height 436
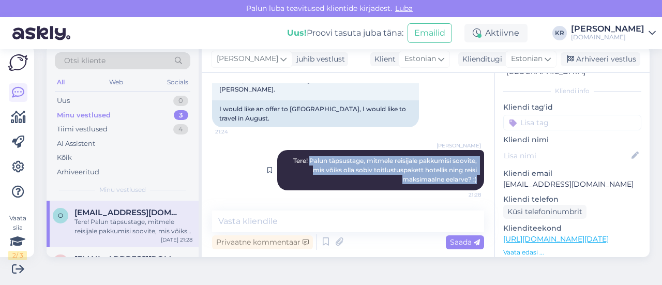
drag, startPoint x: 298, startPoint y: 159, endPoint x: 462, endPoint y: 180, distance: 165.7
click at [462, 180] on div "[PERSON_NAME] Tere! Palun täpsustage, mitmele reisijale pakkumisi soovite, mis …" at bounding box center [380, 170] width 207 height 40
drag, startPoint x: 604, startPoint y: 57, endPoint x: 478, endPoint y: 136, distance: 148.9
click at [604, 57] on div "Arhiveeri vestlus" at bounding box center [600, 59] width 80 height 14
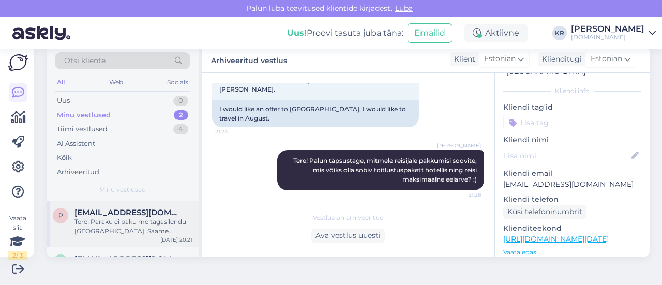
click at [175, 225] on div "Tere! Paraku ei paku me tagasilendu [GEOGRAPHIC_DATA]. Saame pakkuda Hurghada r…" at bounding box center [133, 226] width 118 height 19
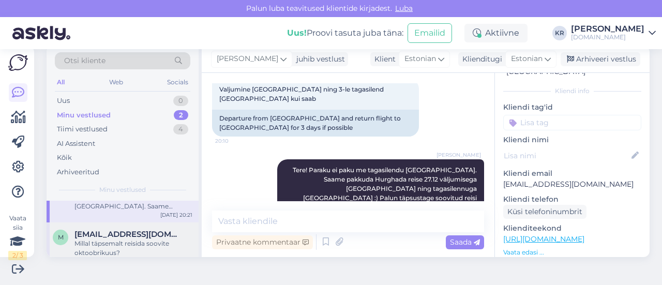
scroll to position [36, 0]
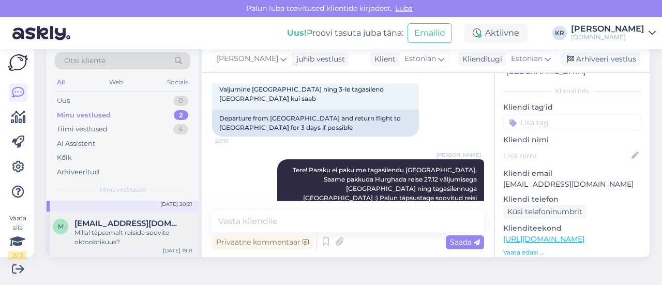
click at [133, 233] on div "Millal täpsemalt reisida soovite oktoobrikuus?" at bounding box center [133, 237] width 118 height 19
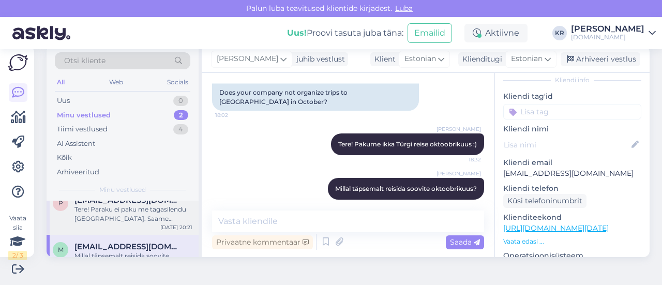
scroll to position [0, 0]
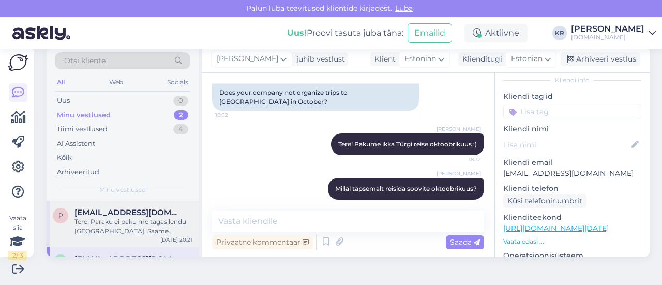
click at [119, 219] on div "Tere! Paraku ei paku me tagasilendu [GEOGRAPHIC_DATA]. Saame pakkuda Hurghada r…" at bounding box center [133, 226] width 118 height 19
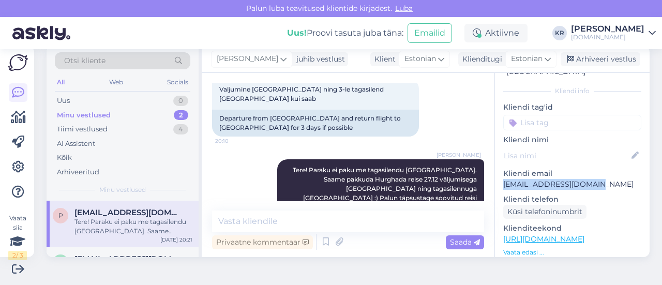
drag, startPoint x: 566, startPoint y: 175, endPoint x: 487, endPoint y: 170, distance: 78.8
click at [495, 170] on div "h # hosykpyv Offline [GEOGRAPHIC_DATA], [GEOGRAPHIC_DATA] Kliendi info Kliendi …" at bounding box center [572, 239] width 155 height 436
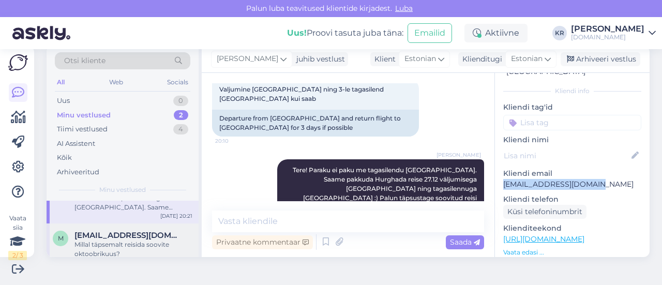
scroll to position [36, 0]
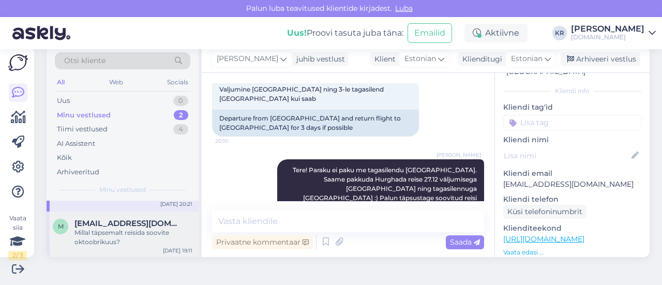
click at [145, 238] on div "Millal täpsemalt reisida soovite oktoobrikuus?" at bounding box center [133, 237] width 118 height 19
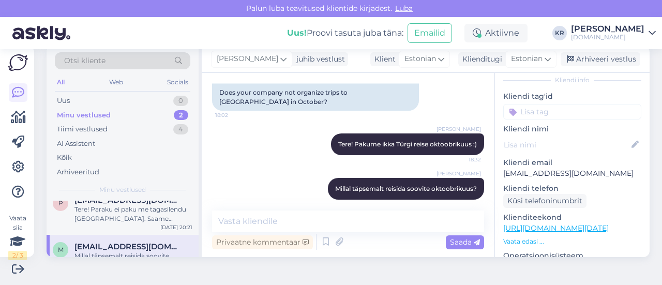
scroll to position [0, 0]
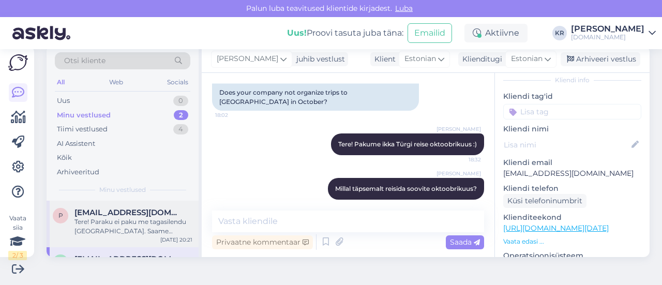
click at [130, 231] on div "Tere! Paraku ei paku me tagasilendu [GEOGRAPHIC_DATA]. Saame pakkuda Hurghada r…" at bounding box center [133, 226] width 118 height 19
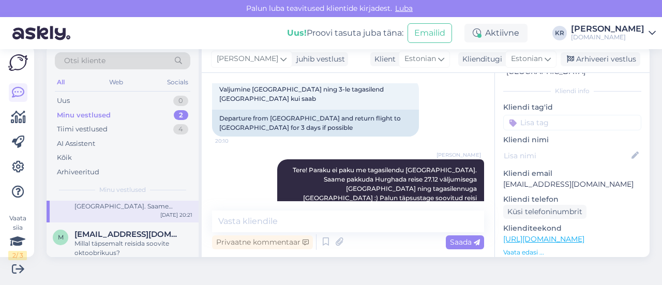
scroll to position [36, 0]
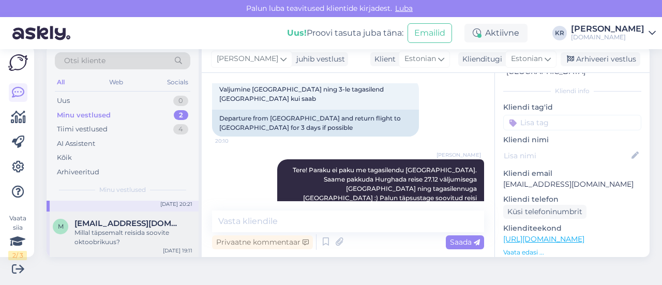
click at [137, 234] on div "Millal täpsemalt reisida soovite oktoobrikuus?" at bounding box center [133, 237] width 118 height 19
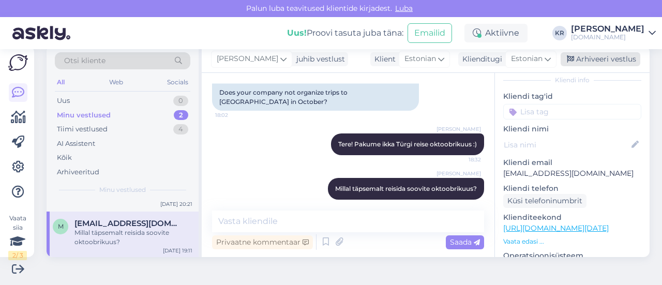
click at [579, 61] on div "Arhiveeri vestlus" at bounding box center [600, 59] width 80 height 14
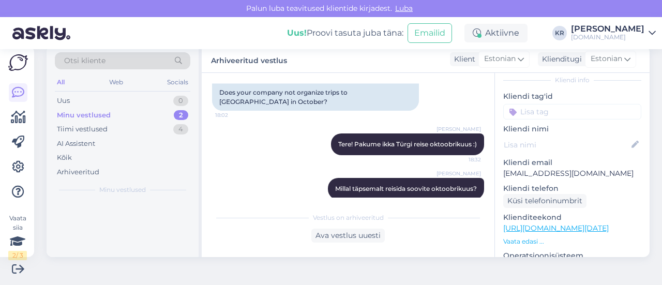
scroll to position [0, 0]
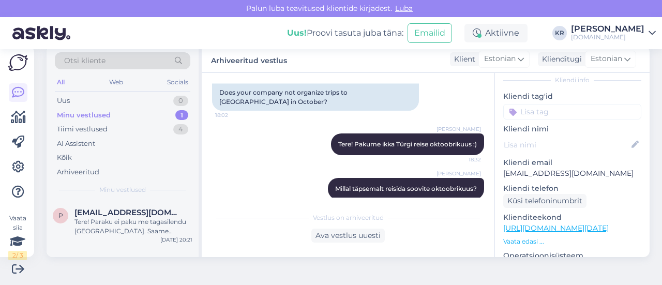
click at [479, 283] on div "Vaata siia 2 / 3 Võimalused Veendu, et Askly loob sulle väärtust. Sulge Ühenda …" at bounding box center [331, 167] width 662 height 236
click at [103, 98] on div "Uus 1" at bounding box center [122, 101] width 135 height 14
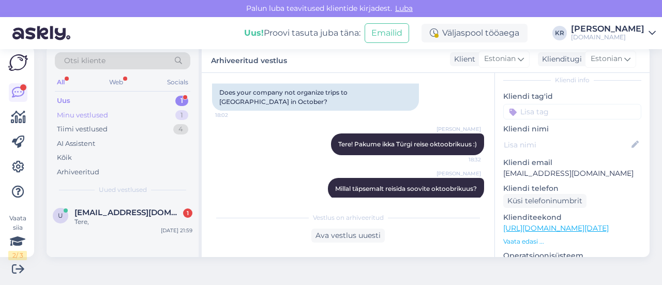
click at [122, 111] on div "Minu vestlused 1" at bounding box center [122, 115] width 135 height 14
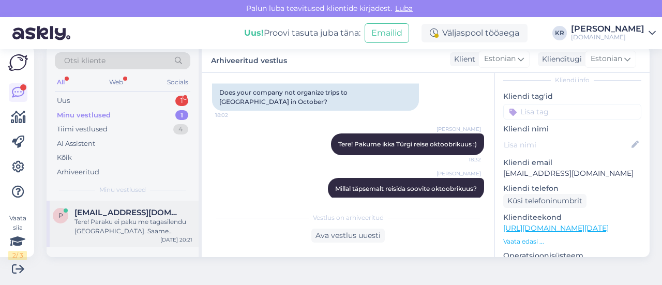
click at [96, 210] on span "[EMAIL_ADDRESS][DOMAIN_NAME]" at bounding box center [128, 212] width 108 height 9
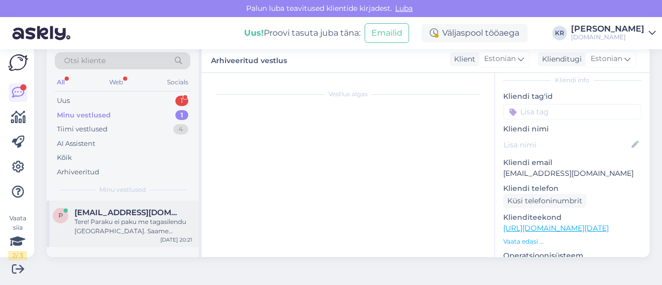
scroll to position [320, 0]
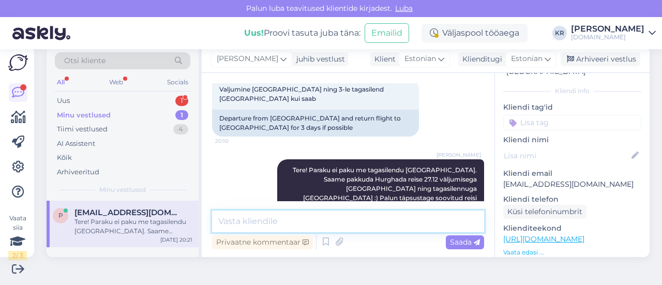
click at [281, 216] on textarea at bounding box center [348, 221] width 272 height 22
type textarea "Saatsin täpsustavad küsimused Teile meilile :)"
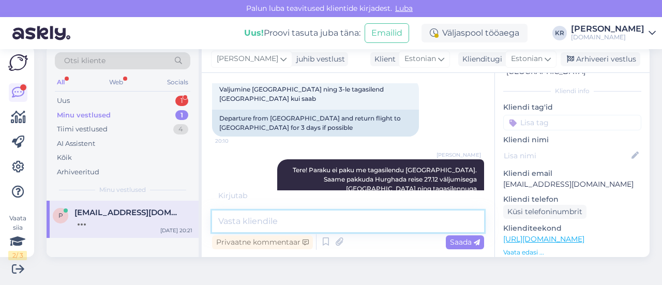
scroll to position [365, 0]
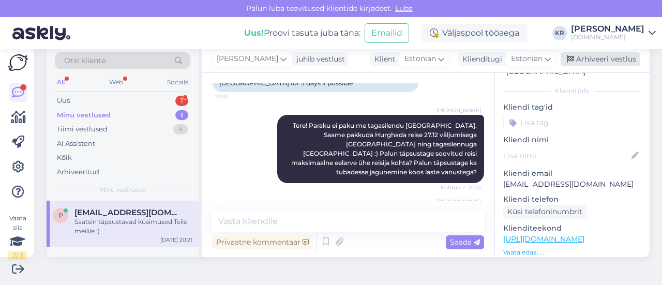
click at [574, 60] on div "Arhiveeri vestlus" at bounding box center [600, 59] width 80 height 14
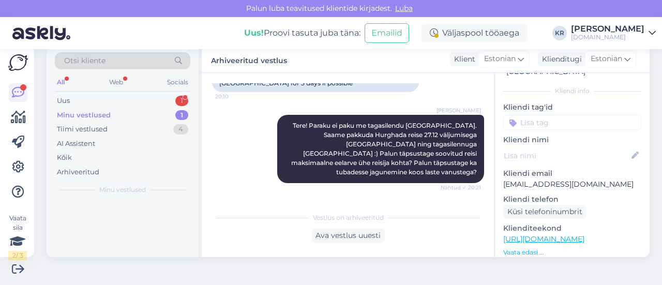
scroll to position [368, 0]
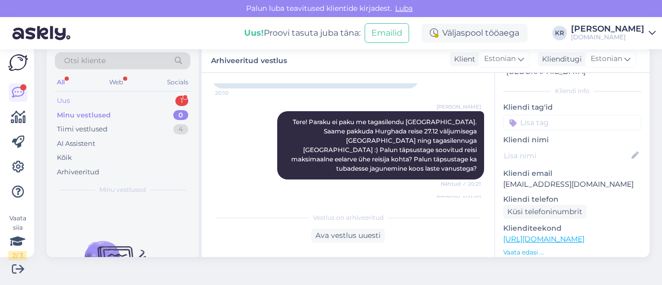
click at [98, 101] on div "Uus 1" at bounding box center [122, 101] width 135 height 14
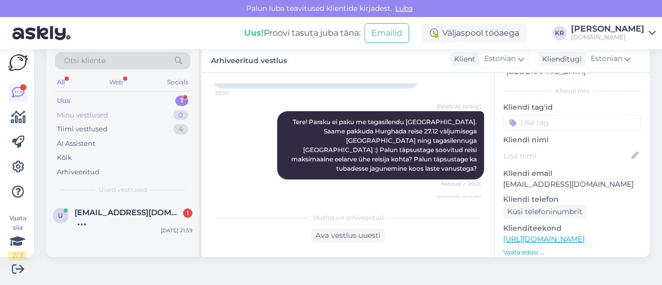
click at [126, 111] on div "Minu vestlused 0" at bounding box center [122, 115] width 135 height 14
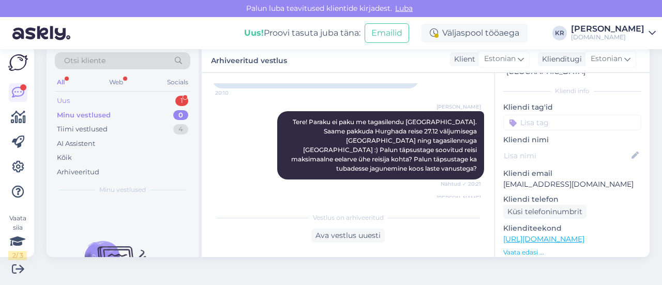
click at [119, 100] on div "Uus 1" at bounding box center [122, 101] width 135 height 14
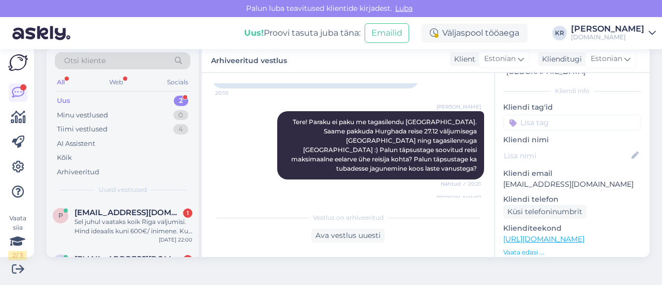
scroll to position [459, 0]
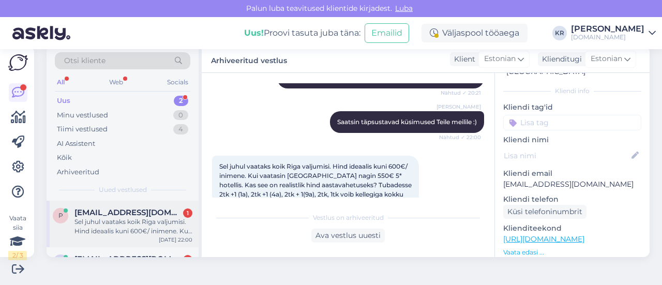
click at [128, 238] on div "p [EMAIL_ADDRESS][DOMAIN_NAME] 1 Sel juhul vaataks koik Riga valjumisi. Hind id…" at bounding box center [123, 224] width 152 height 47
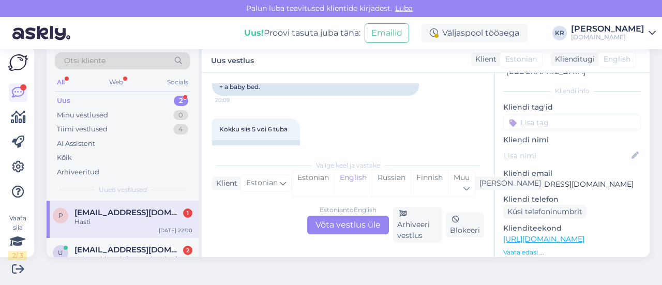
scroll to position [297, 0]
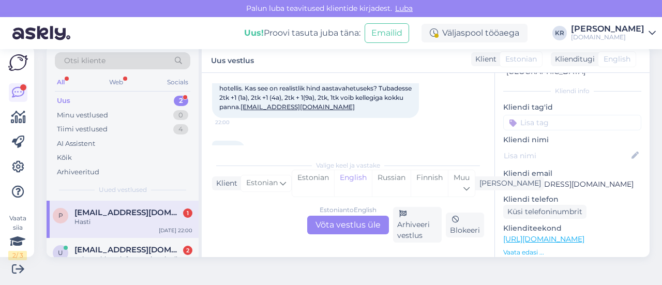
click at [349, 225] on div "Estonian to English Võta vestlus üle" at bounding box center [348, 225] width 82 height 19
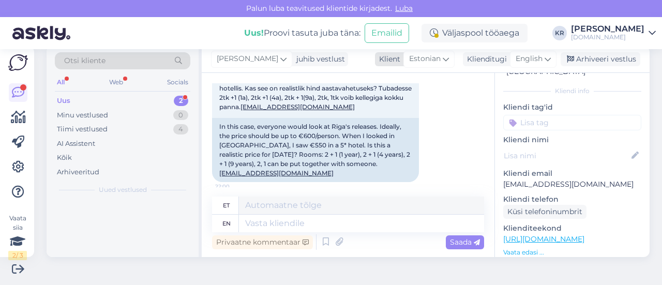
scroll to position [596, 0]
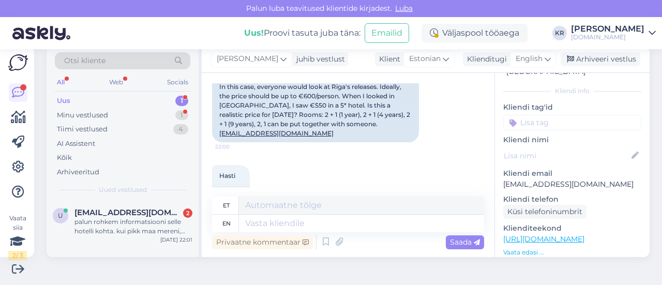
drag, startPoint x: 531, startPoint y: 58, endPoint x: 503, endPoint y: 81, distance: 36.7
click at [531, 56] on span "English" at bounding box center [529, 58] width 27 height 11
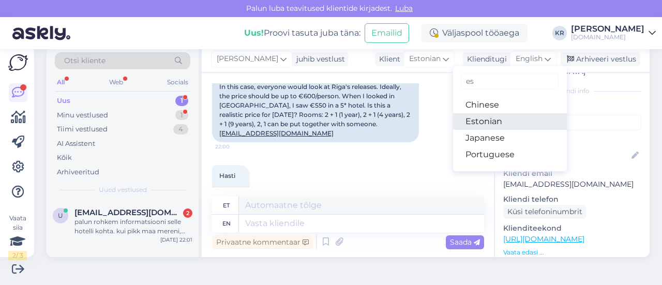
click at [480, 119] on link "Estonian" at bounding box center [510, 121] width 114 height 17
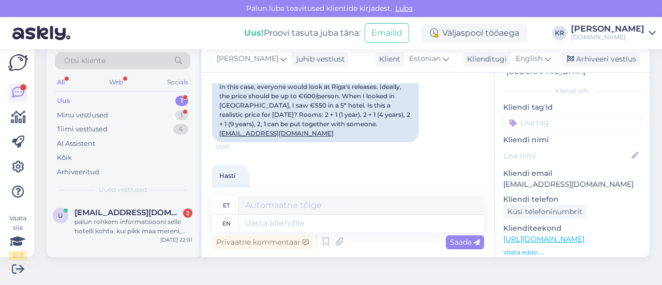
scroll to position [582, 0]
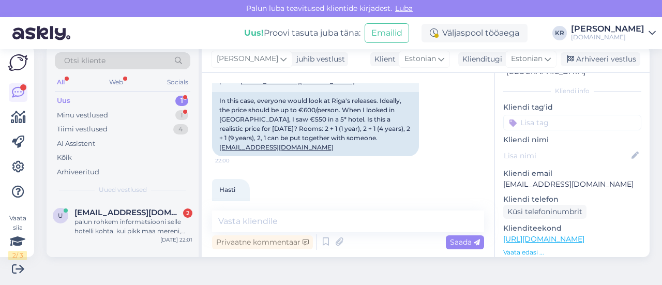
drag, startPoint x: 292, startPoint y: 240, endPoint x: 294, endPoint y: 233, distance: 8.0
click at [292, 240] on div "Privaatne kommentaar" at bounding box center [262, 242] width 101 height 14
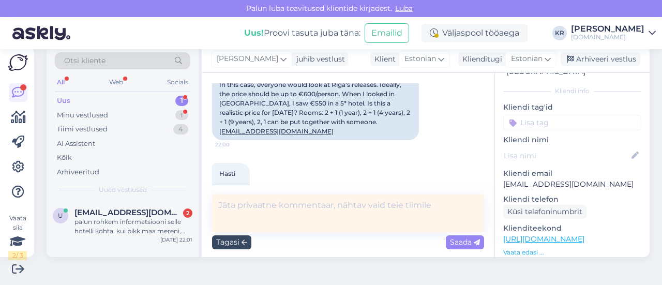
click at [230, 240] on div "Tagasi" at bounding box center [231, 242] width 39 height 14
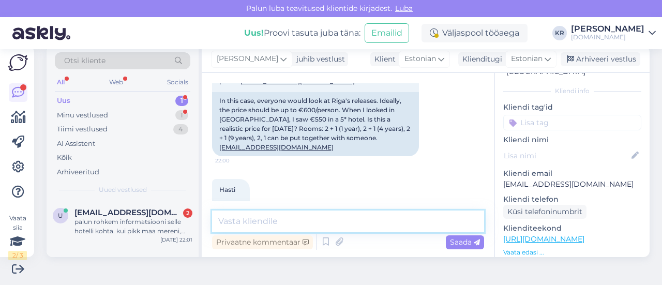
click at [267, 218] on textarea at bounding box center [348, 221] width 272 height 22
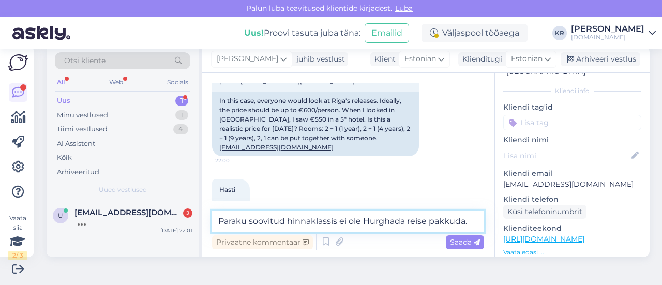
type textarea "Paraku soovitud hinnaklassis ei ole Hurghada reise pakkuda."
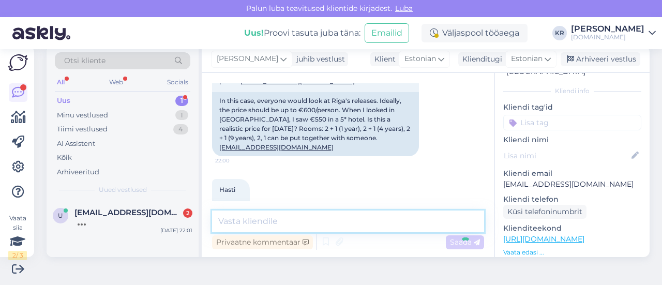
scroll to position [626, 0]
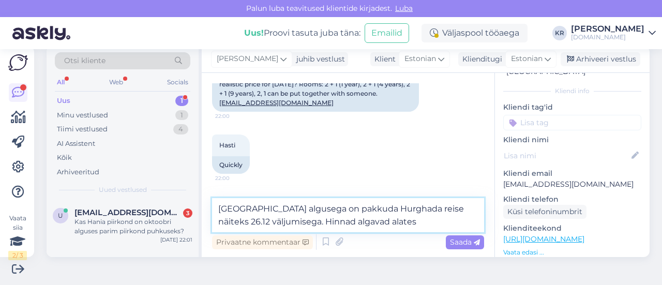
click at [339, 223] on textarea "[GEOGRAPHIC_DATA] algusega on pakkuda Hurghada reise näiteks 26.12 väljumisega.…" at bounding box center [348, 215] width 272 height 34
click at [427, 220] on textarea "[GEOGRAPHIC_DATA] algusega on pakkuda Hurghada reise näiteks 26.12 väljumisega.…" at bounding box center [348, 215] width 272 height 34
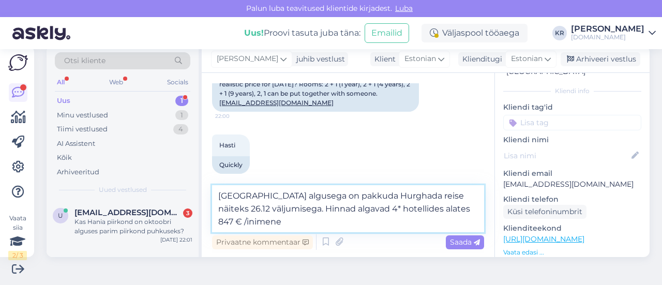
type textarea "[GEOGRAPHIC_DATA] algusega on pakkuda Hurghada reise näiteks 26.12 väljumisega.…"
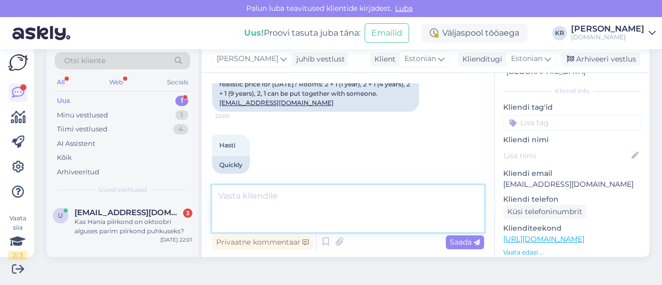
scroll to position [689, 0]
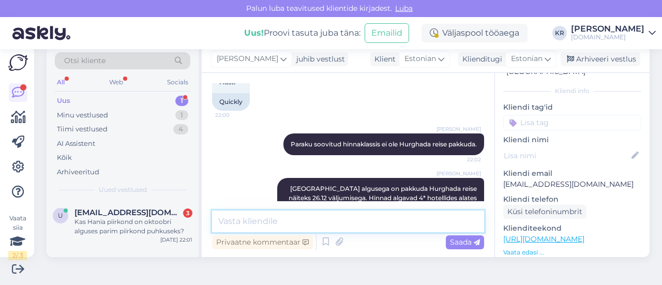
click at [369, 223] on textarea at bounding box center [348, 221] width 272 height 22
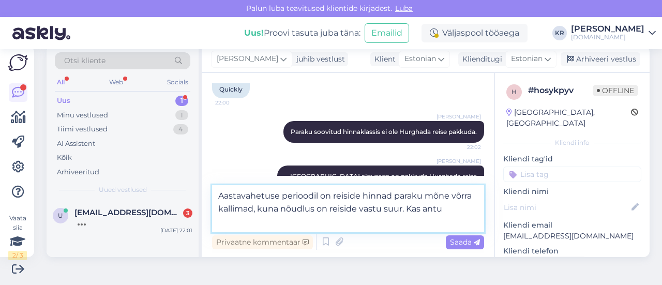
scroll to position [715, 0]
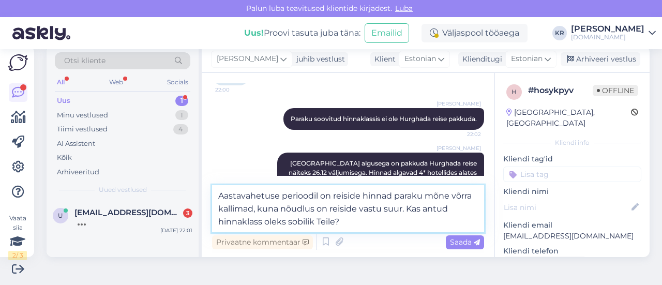
type textarea "Aastavahetuse perioodil on reiside hinnad paraku mõne võrra kallimad, kuna nõud…"
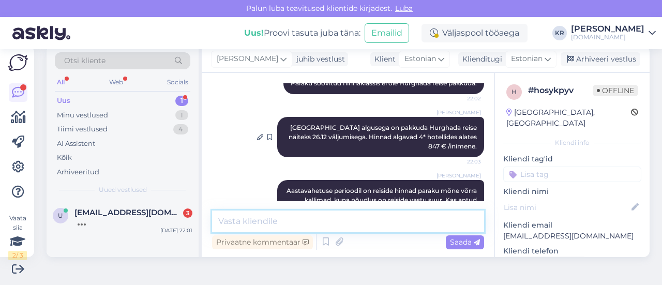
scroll to position [752, 0]
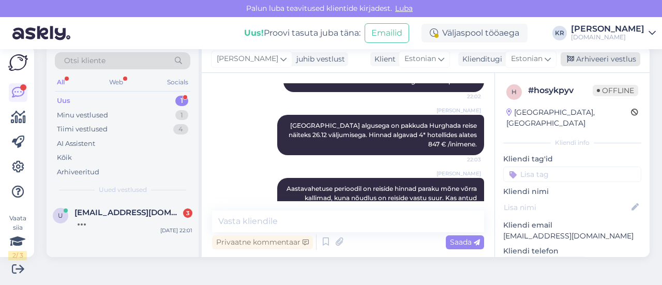
drag, startPoint x: 598, startPoint y: 59, endPoint x: 592, endPoint y: 60, distance: 6.4
click at [598, 59] on div "Arhiveeri vestlus" at bounding box center [600, 59] width 80 height 14
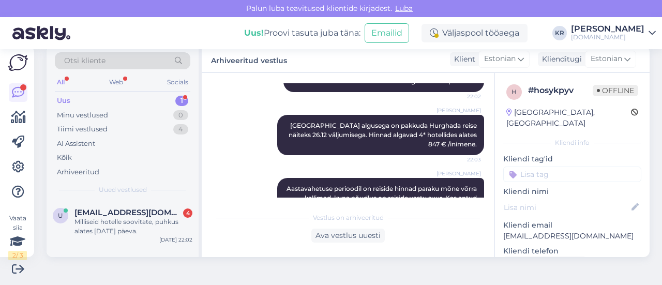
click at [120, 98] on div "Uus 1" at bounding box center [122, 101] width 135 height 14
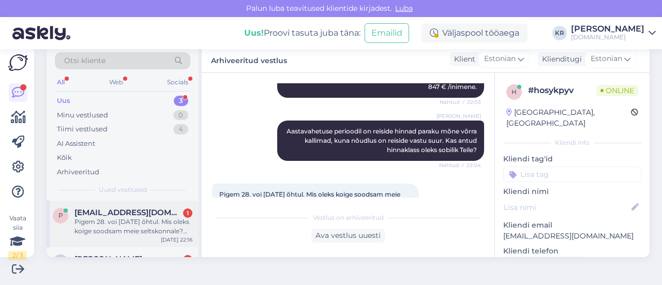
click at [170, 232] on div "Pigem 28. voi [DATE] õhtul. Mis oleks koige soodsam meie seltskonnale? Tallinn …" at bounding box center [133, 226] width 118 height 19
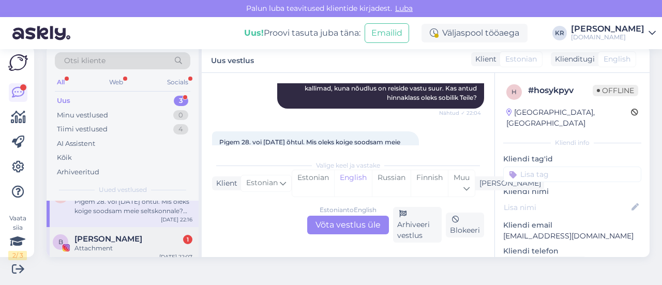
scroll to position [52, 0]
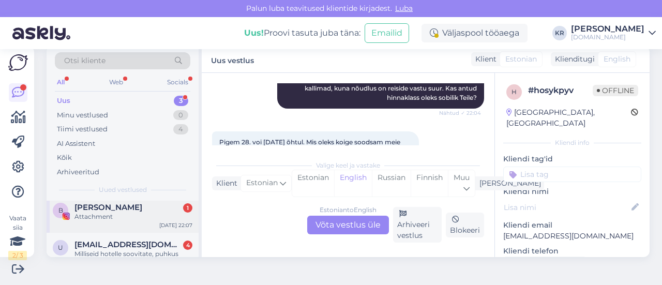
click at [153, 223] on div "B [PERSON_NAME] 1 Attachment [DATE] 22:07" at bounding box center [123, 213] width 152 height 37
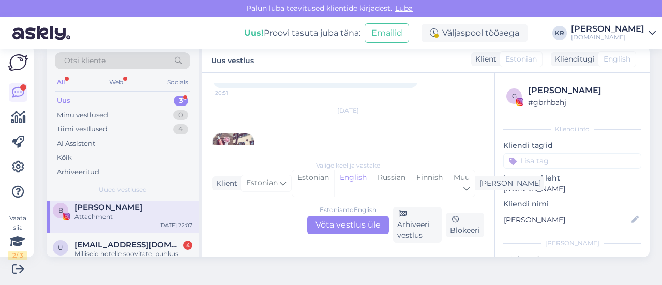
scroll to position [73, 0]
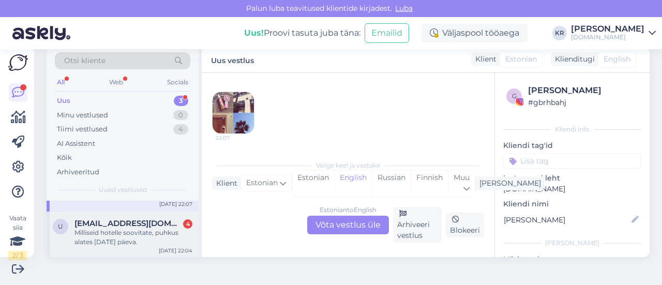
click at [146, 233] on div "Milliseid hotelle soovitate, puhkus alates [DATE] päeva." at bounding box center [133, 237] width 118 height 19
